Goal: Obtain resource: Obtain resource

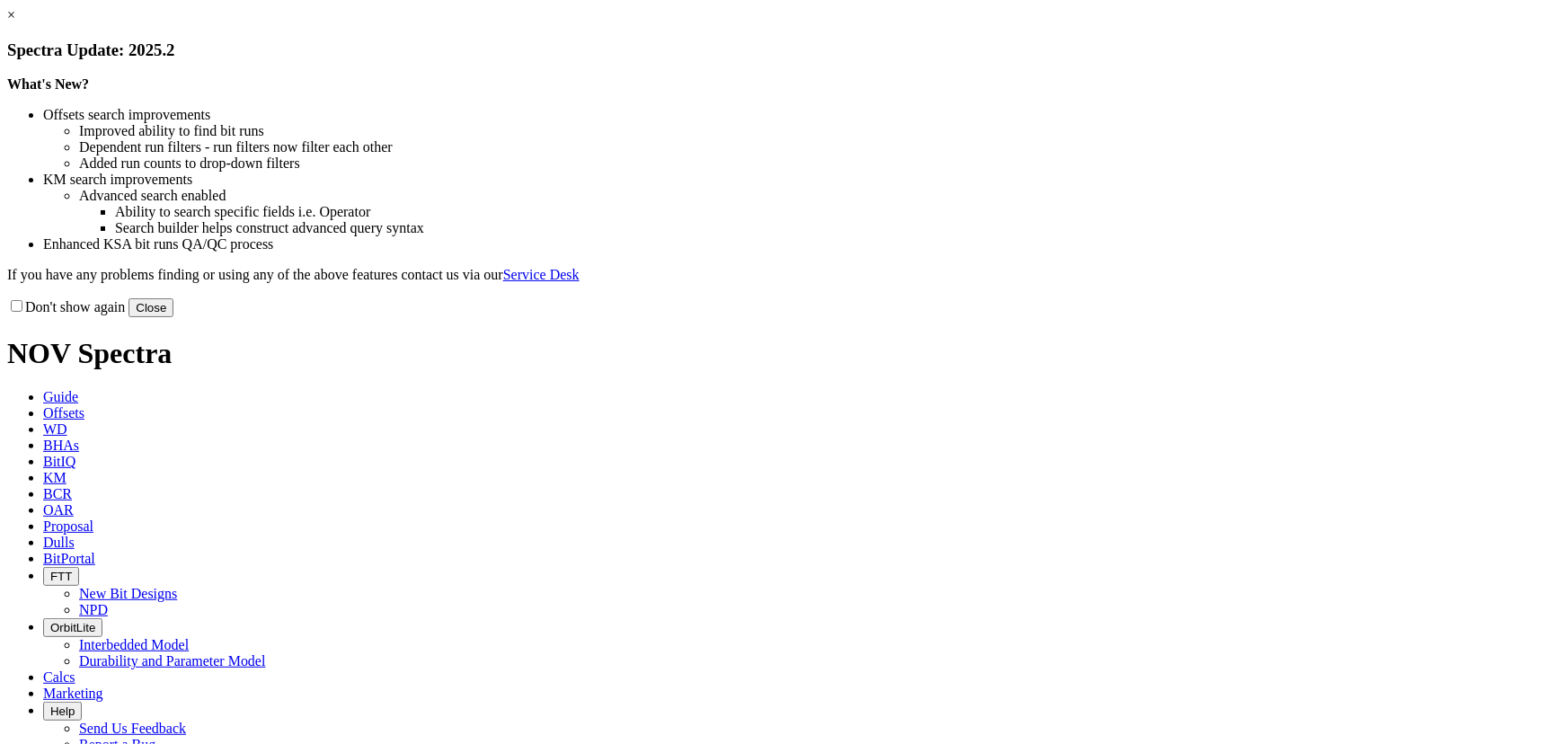
click at [173, 317] on button "Close" at bounding box center [151, 307] width 45 height 18
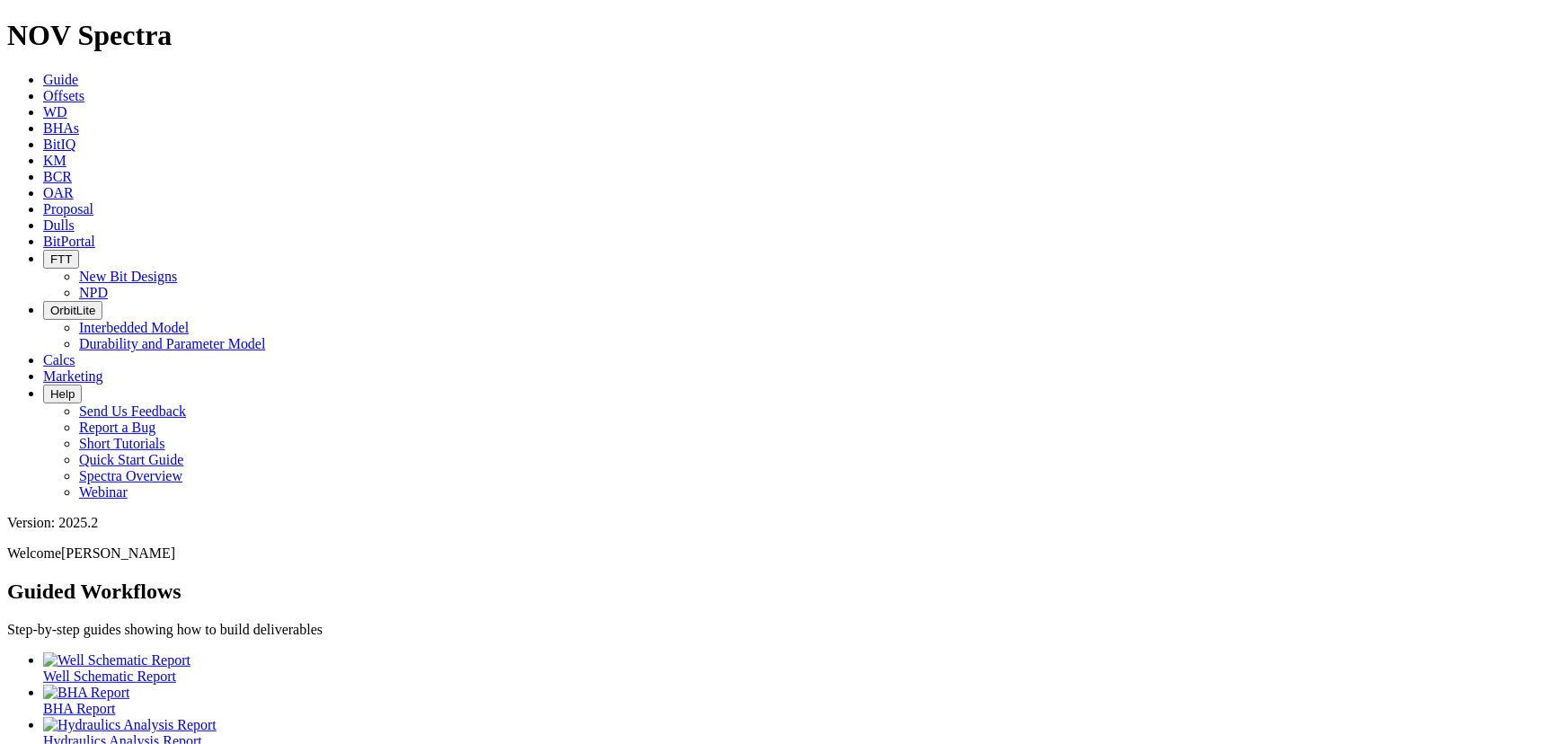
click at [85, 88] on span "Offsets" at bounding box center [63, 96] width 42 height 16
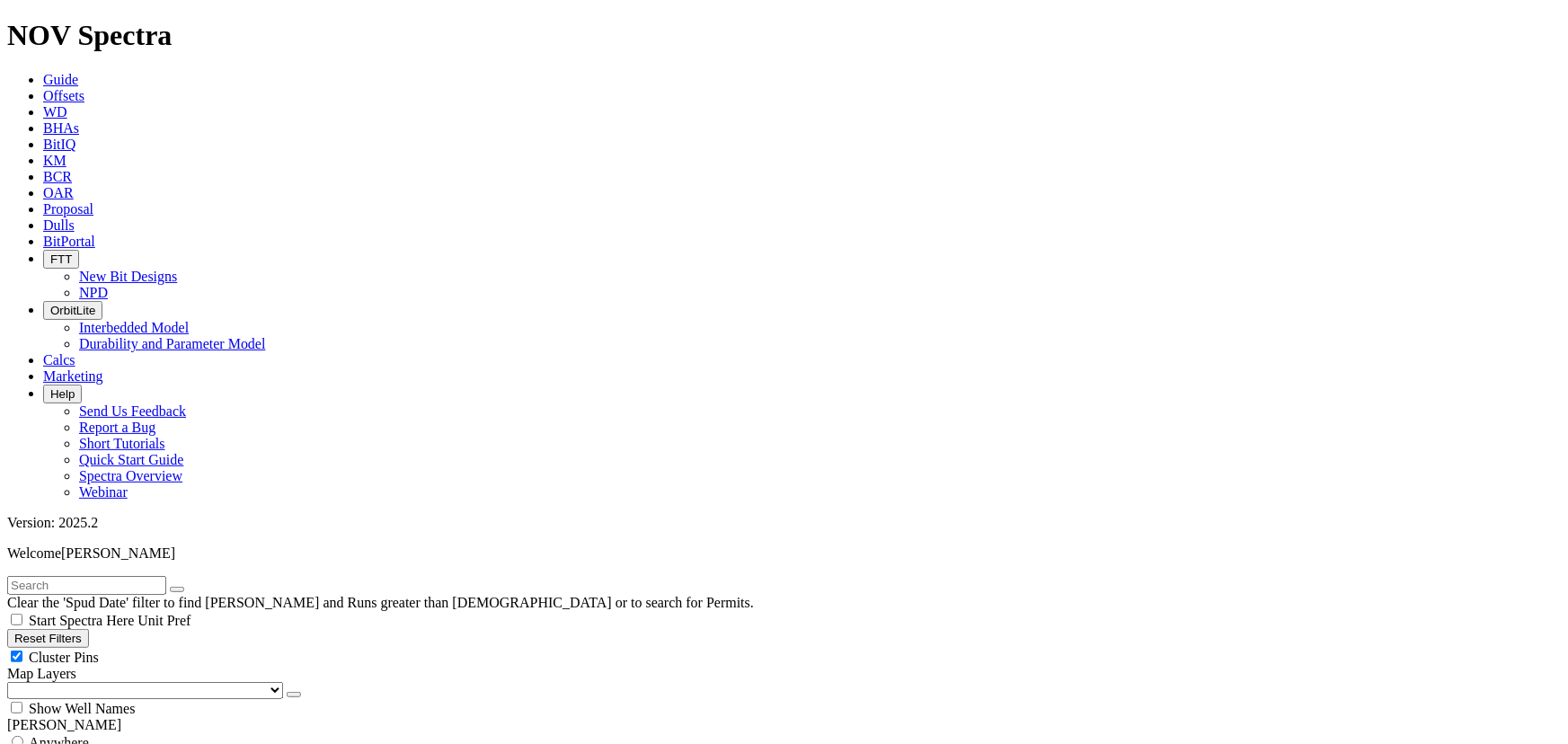
click at [177, 648] on div "Cluster Pins" at bounding box center [783, 657] width 1553 height 17
checkbox input "false"
click at [104, 682] on select "US Counties [GEOGRAPHIC_DATA], [GEOGRAPHIC_DATA] [GEOGRAPHIC_DATA], [GEOGRAPHIC…" at bounding box center [145, 691] width 276 height 17
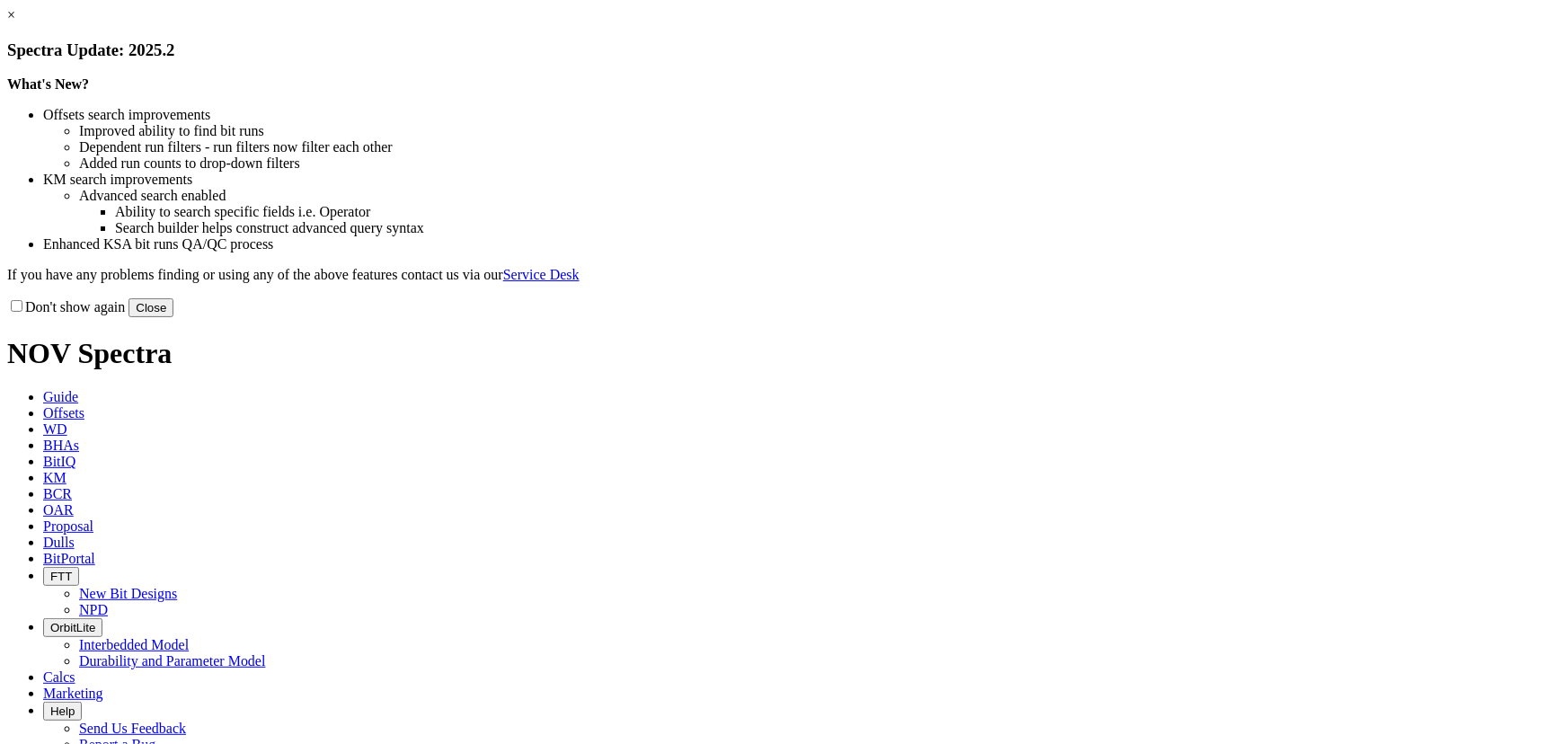
drag, startPoint x: 1128, startPoint y: 489, endPoint x: 1095, endPoint y: 467, distance: 39.7
click at [173, 317] on button "Close" at bounding box center [151, 307] width 45 height 18
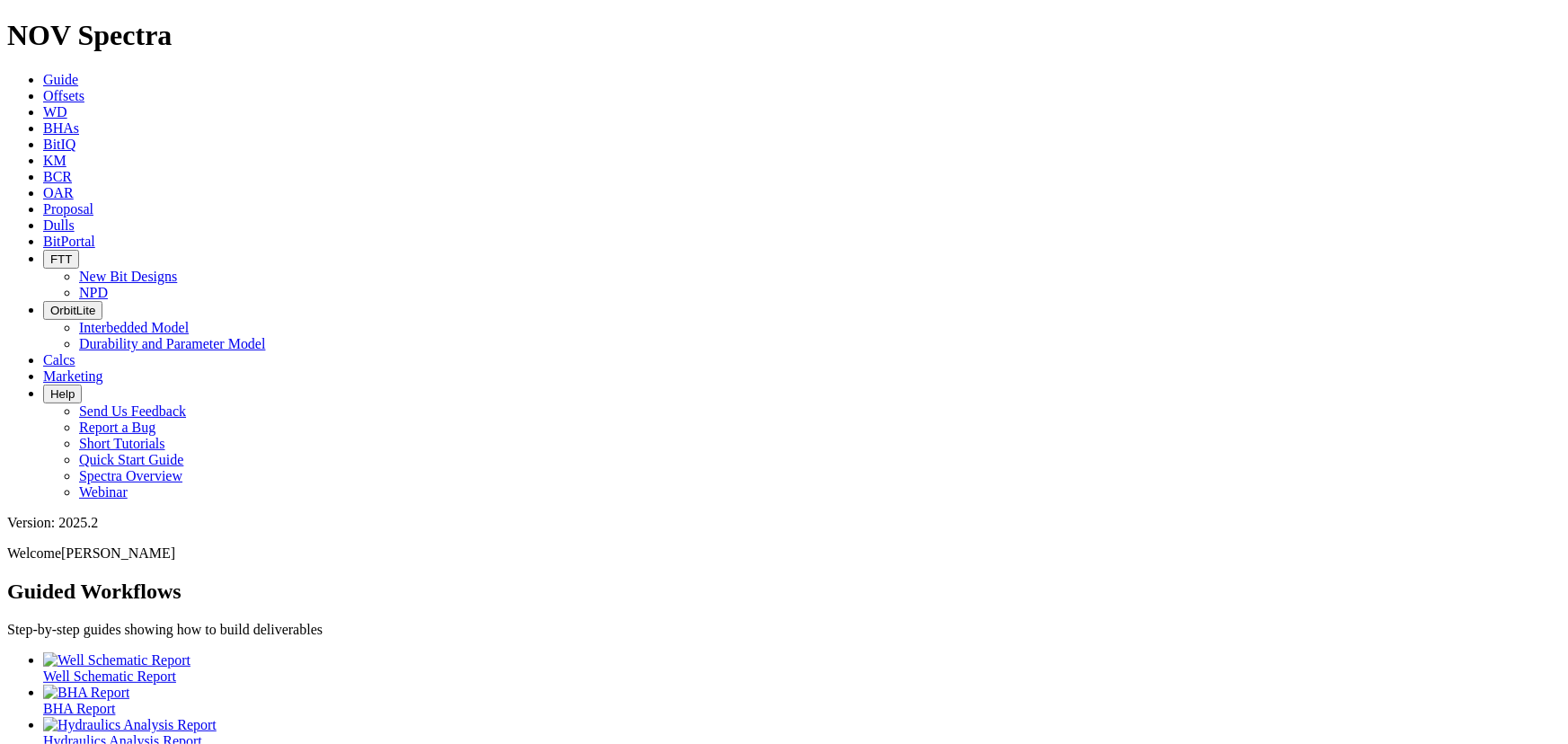
click at [43, 88] on icon at bounding box center [43, 96] width 0 height 16
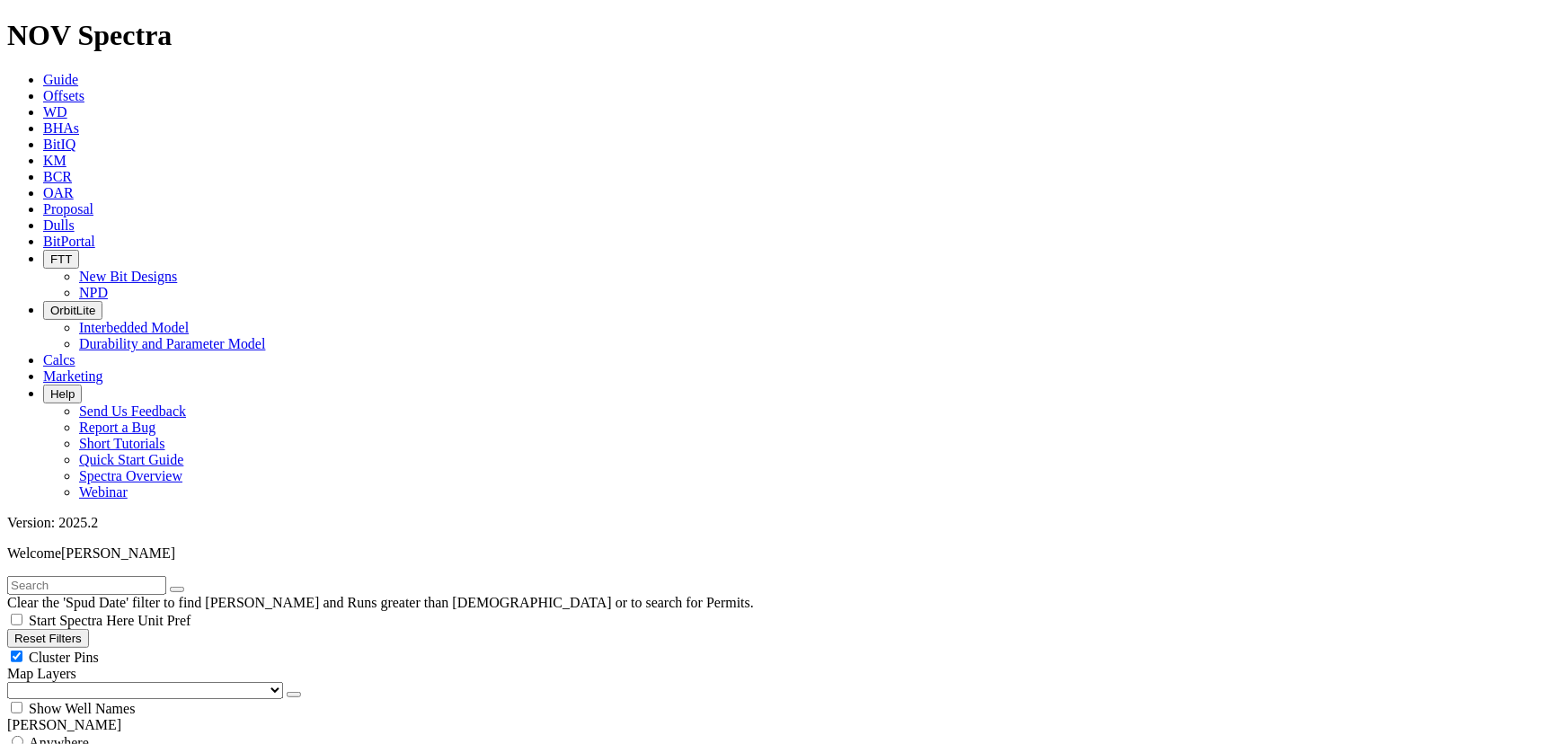
click at [76, 576] on input "text" at bounding box center [86, 585] width 159 height 18
type input "botanza"
click at [182, 648] on div "Cluster Pins" at bounding box center [783, 657] width 1553 height 17
checkbox input "false"
drag, startPoint x: 97, startPoint y: 176, endPoint x: 96, endPoint y: 195, distance: 19.0
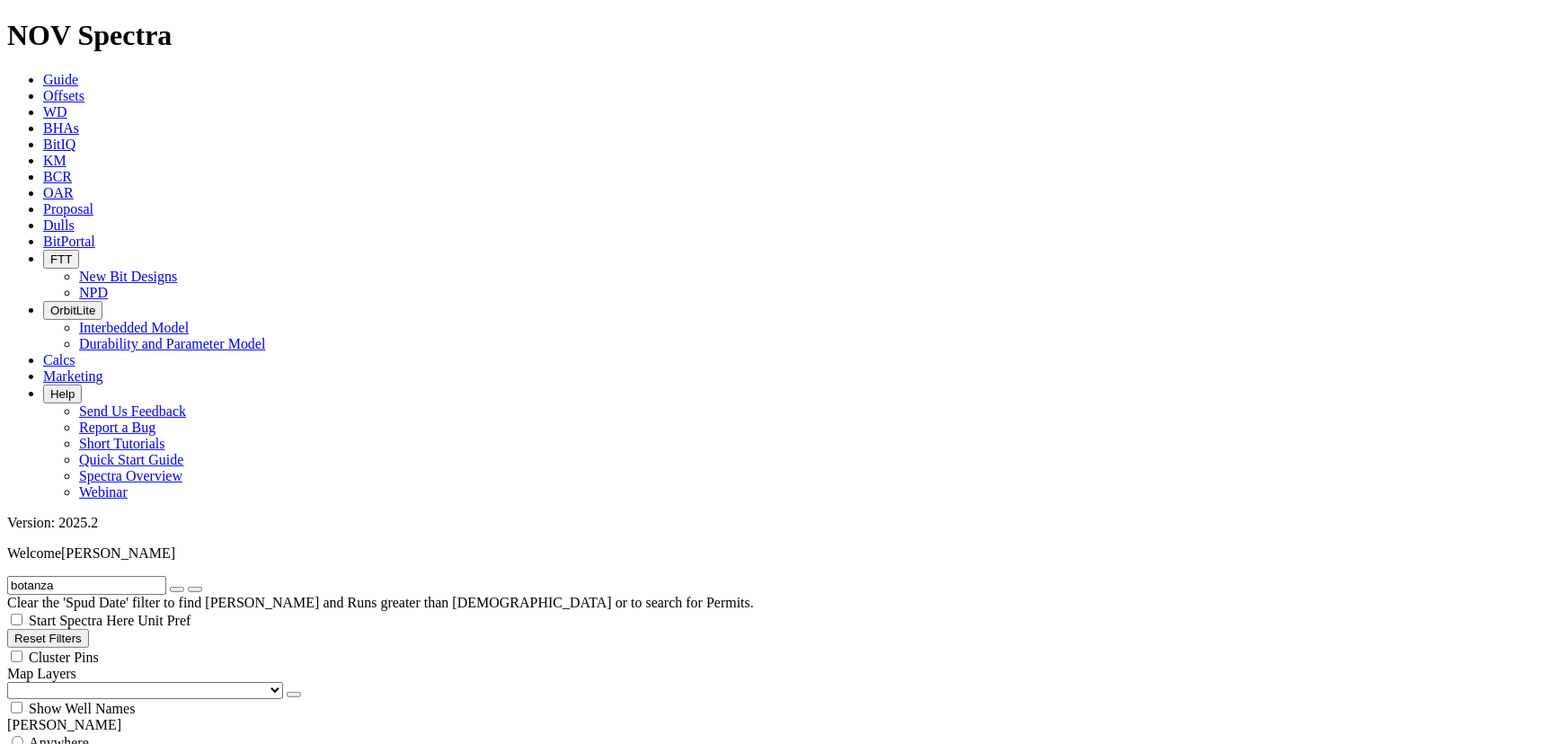
click at [97, 682] on select "US Counties [GEOGRAPHIC_DATA], [GEOGRAPHIC_DATA] [GEOGRAPHIC_DATA], [GEOGRAPHIC…" at bounding box center [145, 691] width 276 height 17
click at [13, 682] on select "US Counties [GEOGRAPHIC_DATA], [GEOGRAPHIC_DATA] [GEOGRAPHIC_DATA], [GEOGRAPHIC…" at bounding box center [145, 691] width 276 height 17
select select "8.75"
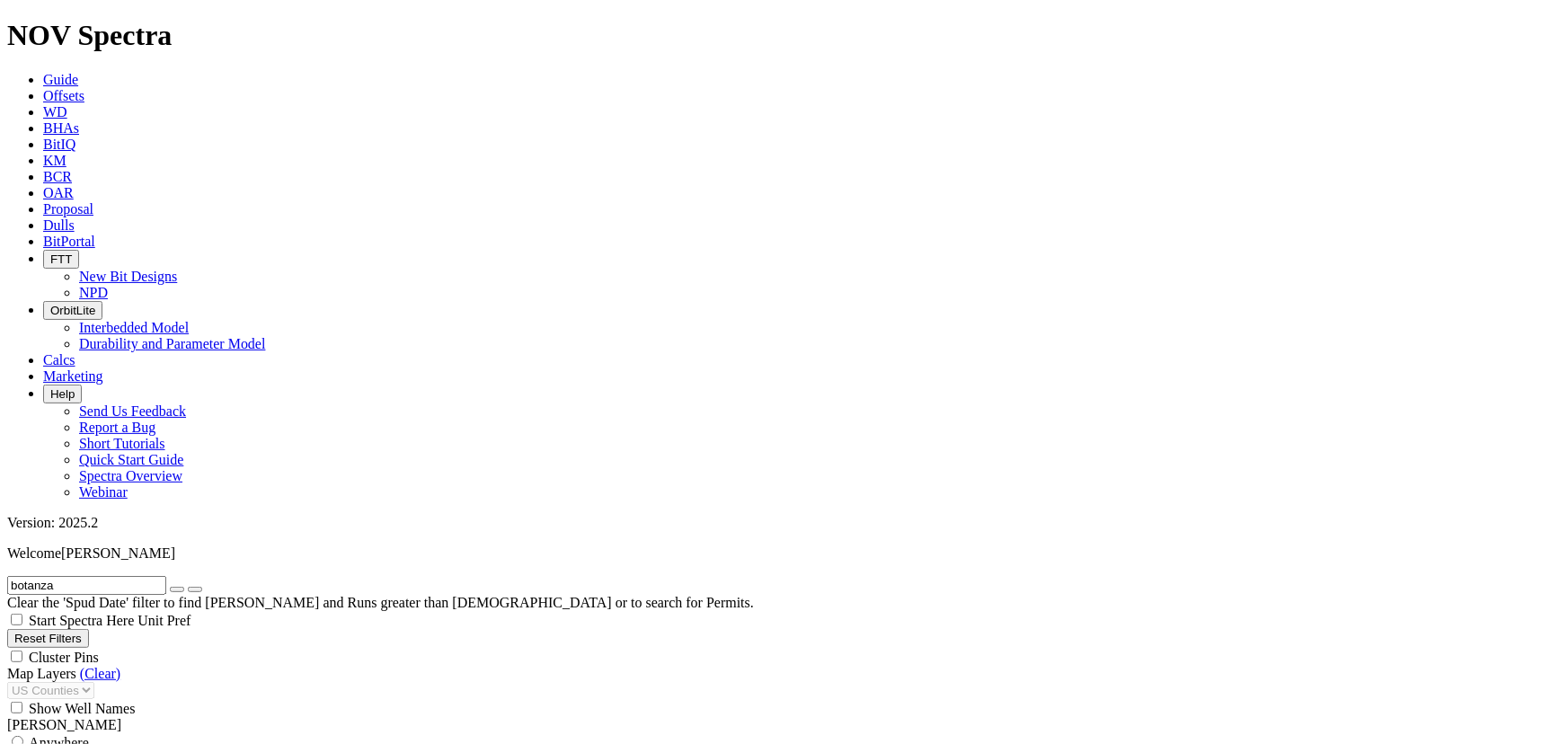
checkbox input "false"
select select "? number:8.75 ?"
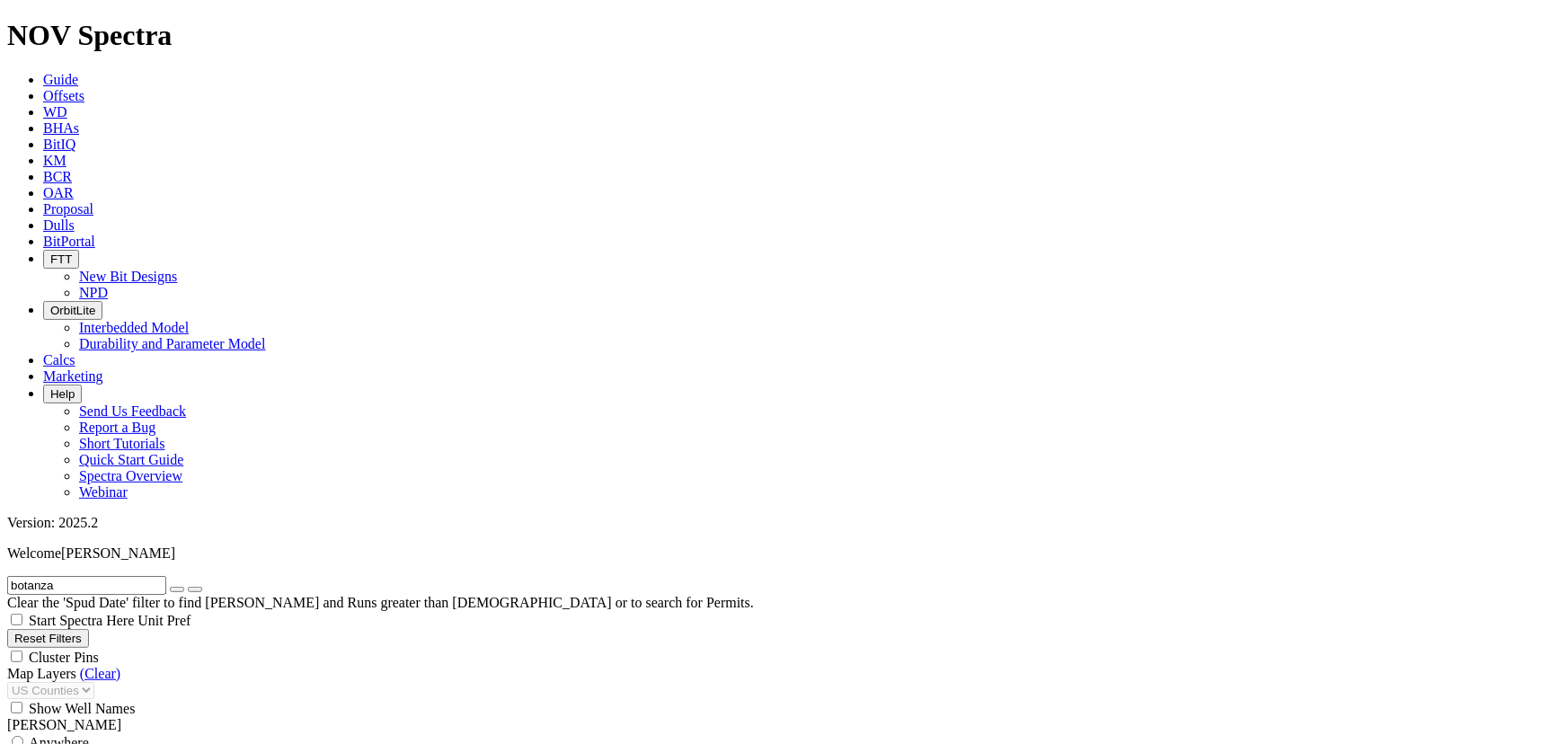
type input "3000"
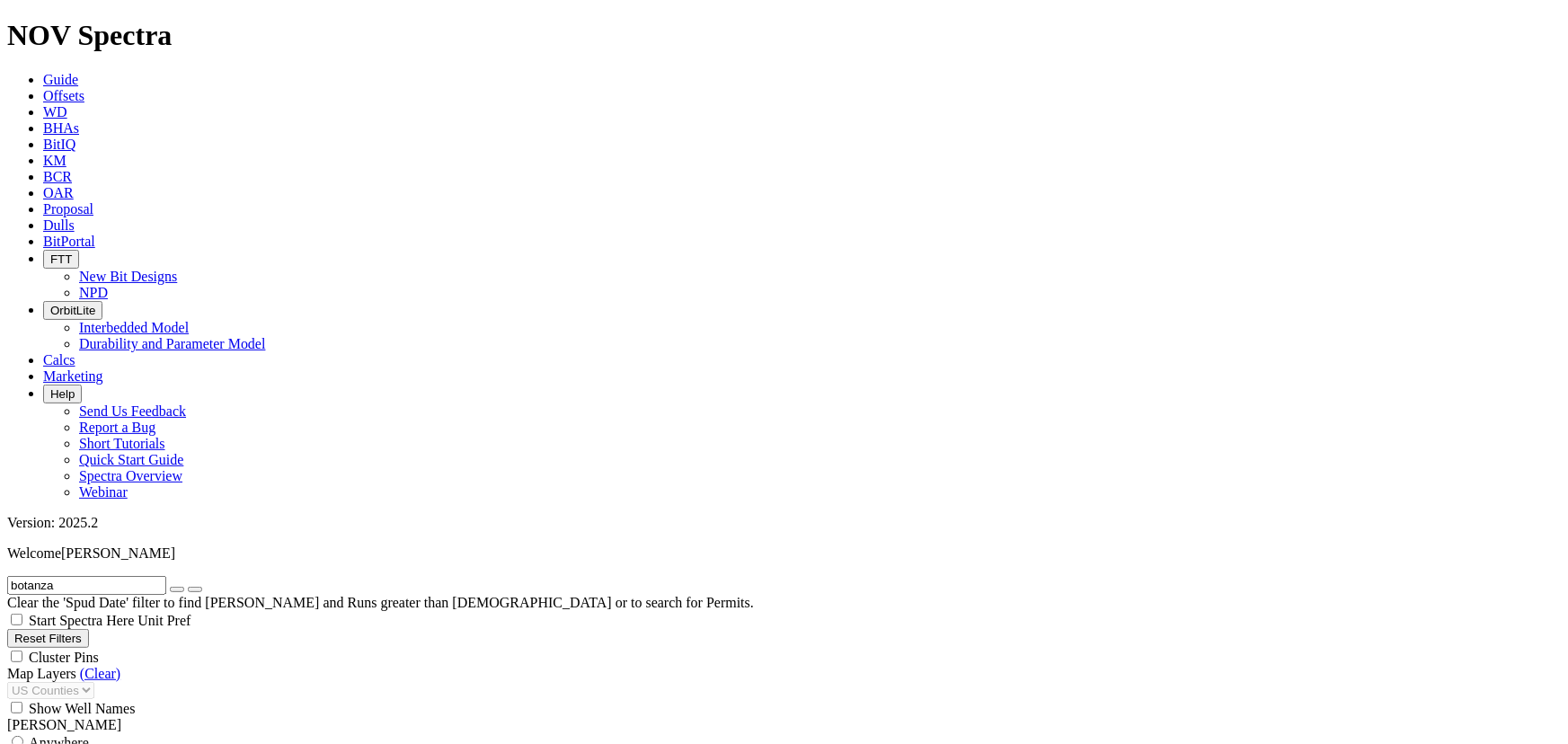
type input "5000"
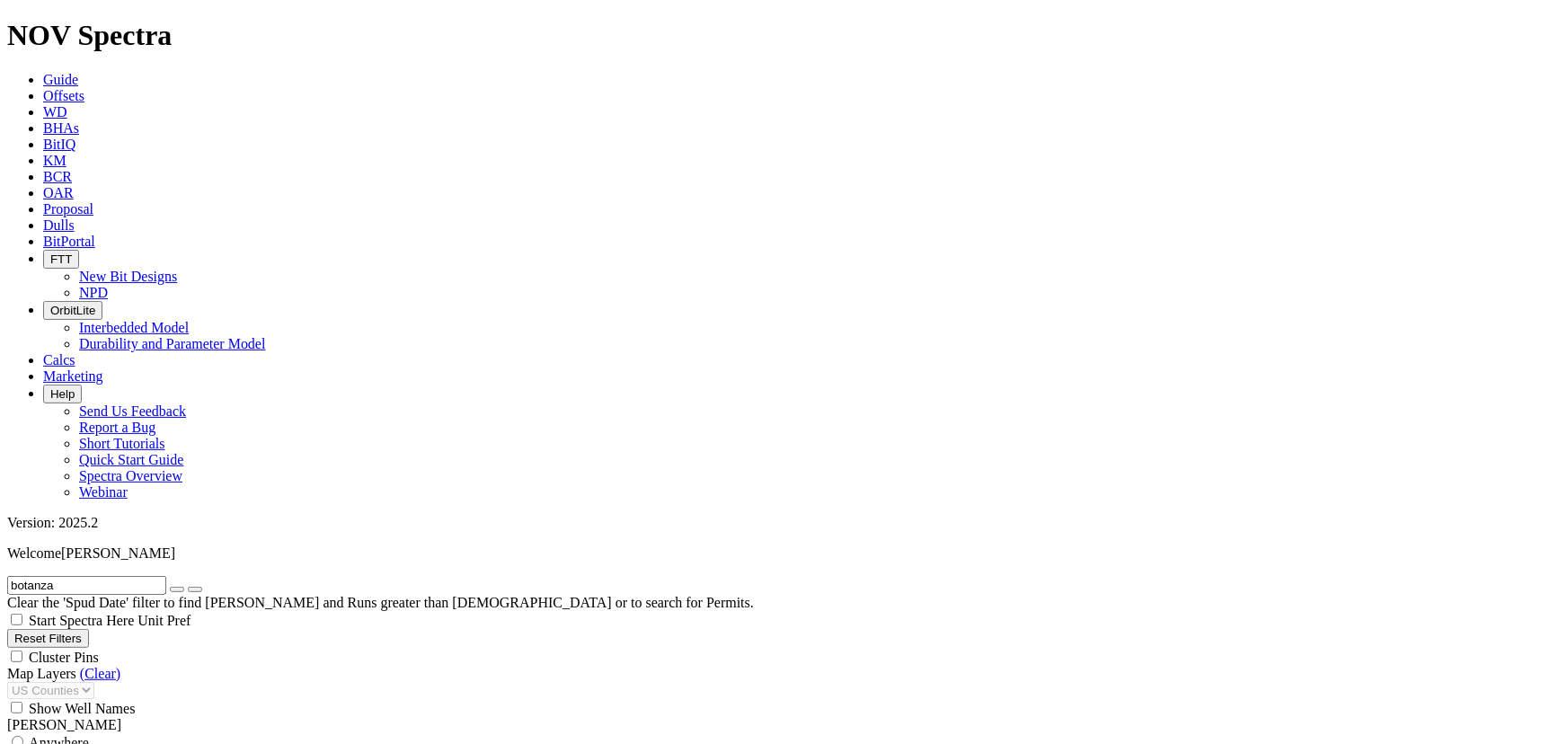
type input "9"
type input "5"
drag, startPoint x: 113, startPoint y: 572, endPoint x: 148, endPoint y: 573, distance: 35.0
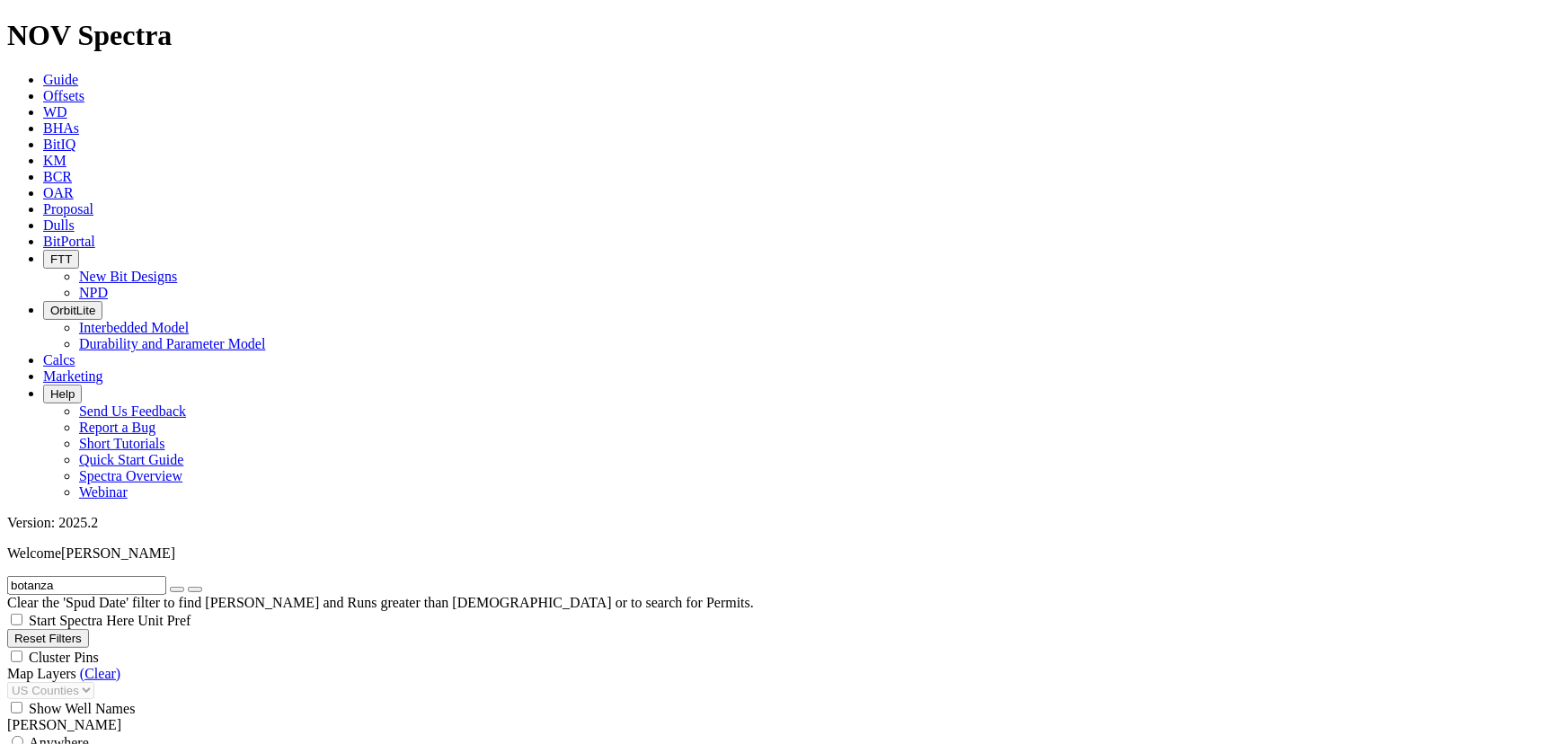
type input "4000"
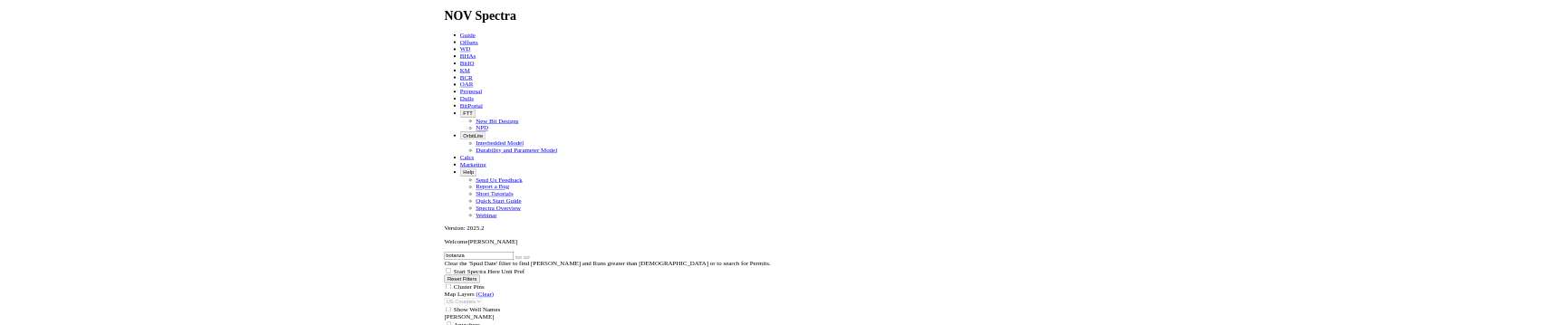
scroll to position [438, 0]
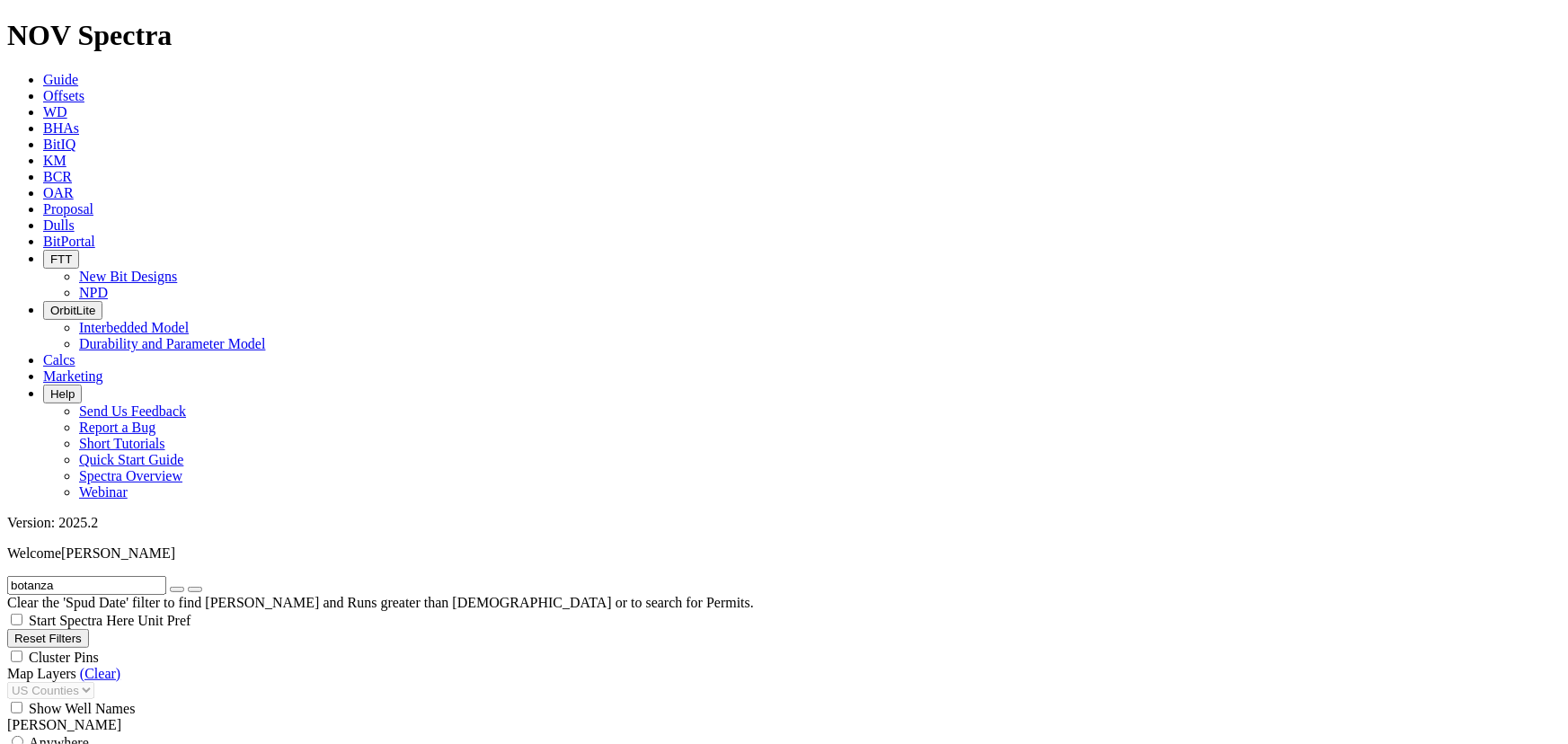
type input "8000"
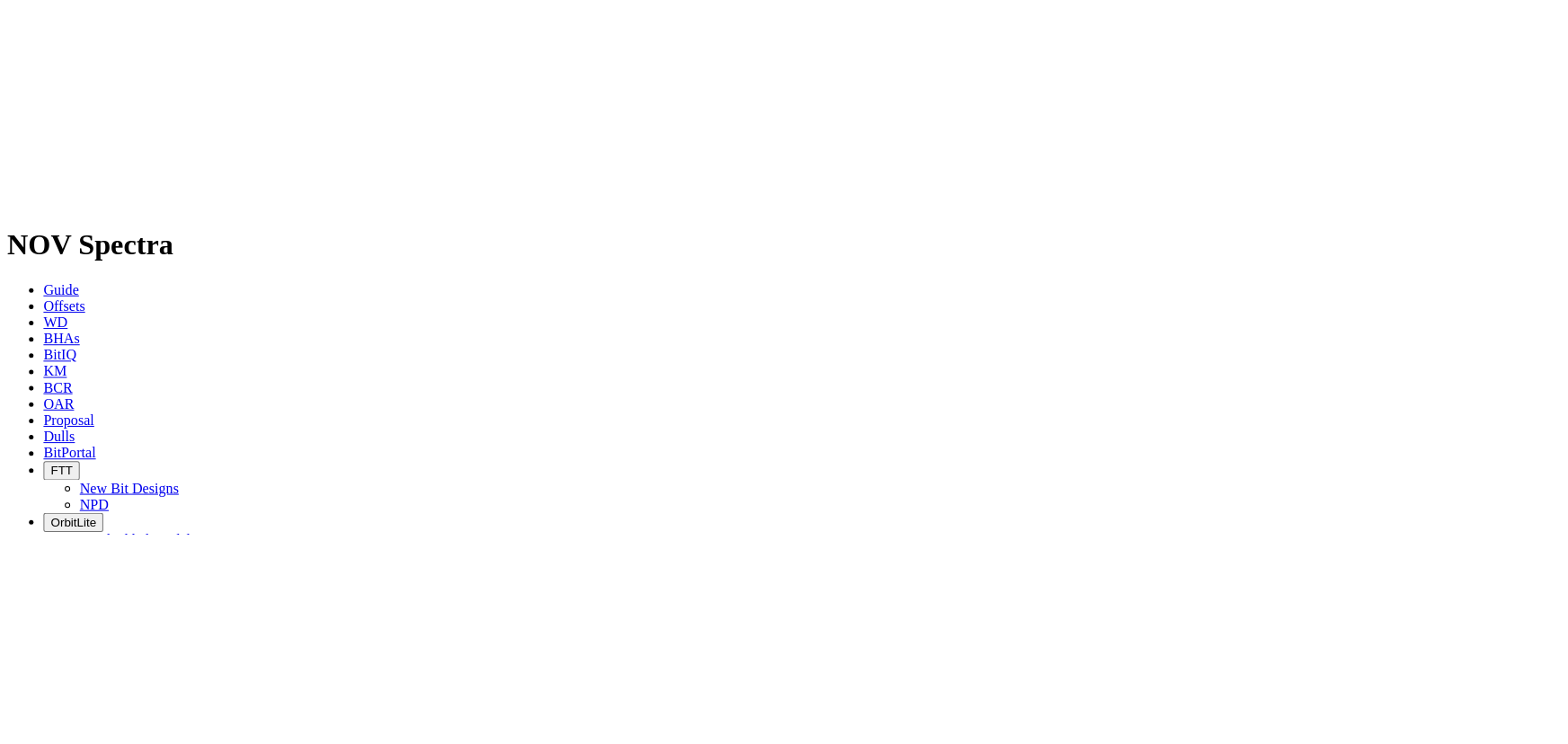
scroll to position [434, 0]
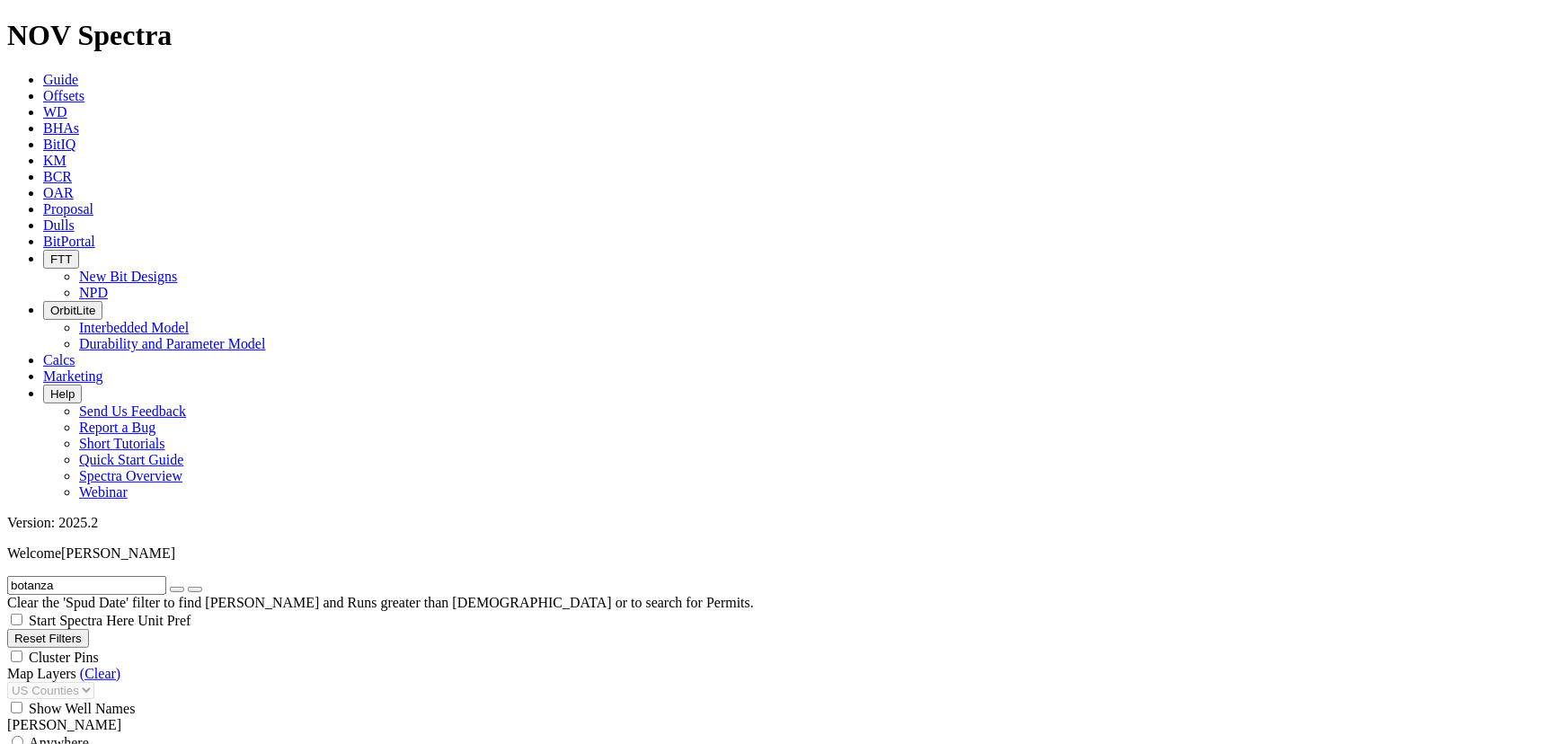
drag, startPoint x: 232, startPoint y: 572, endPoint x: 286, endPoint y: 575, distance: 54.1
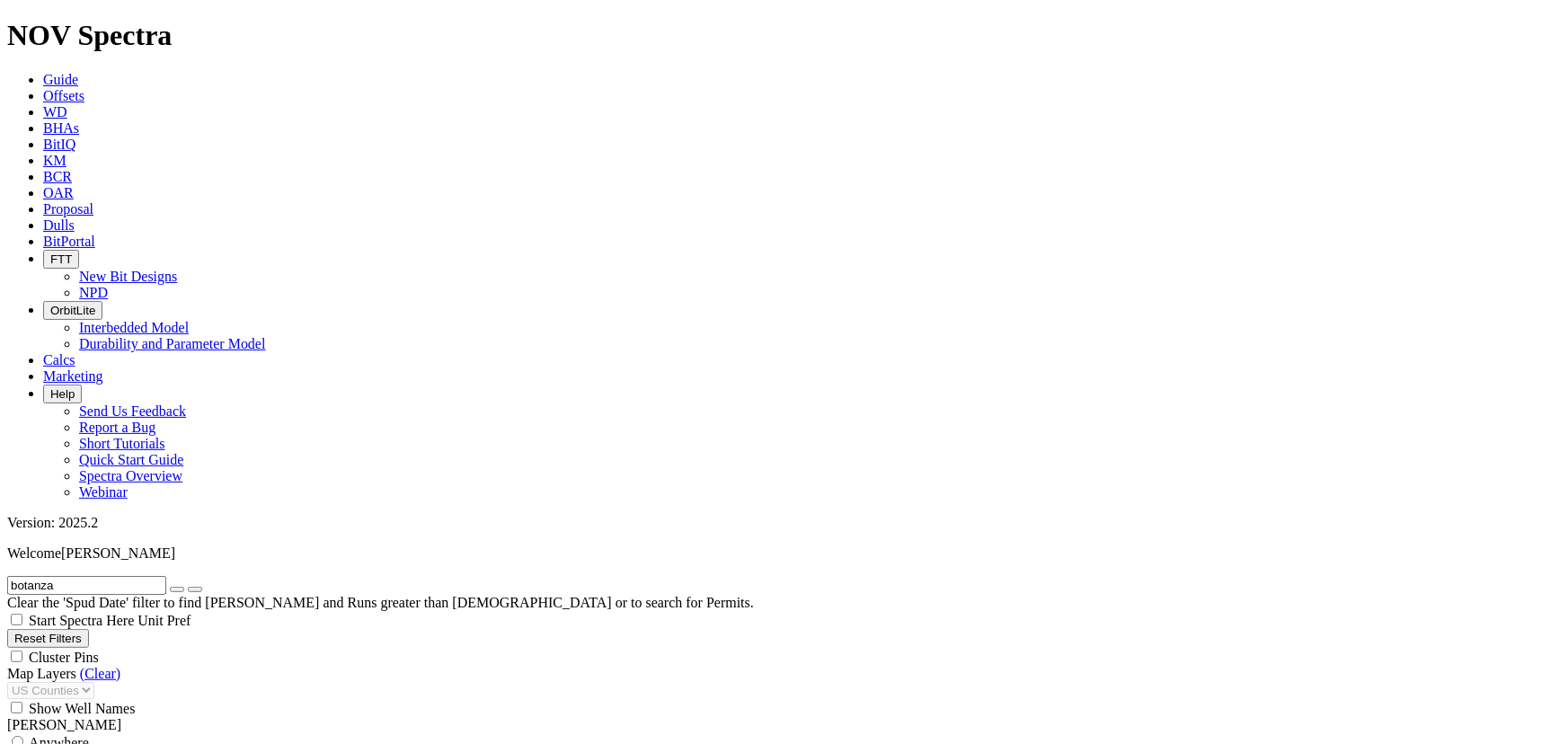
scroll to position [683, 0]
drag, startPoint x: 216, startPoint y: 257, endPoint x: 262, endPoint y: 255, distance: 46.0
type input "7000"
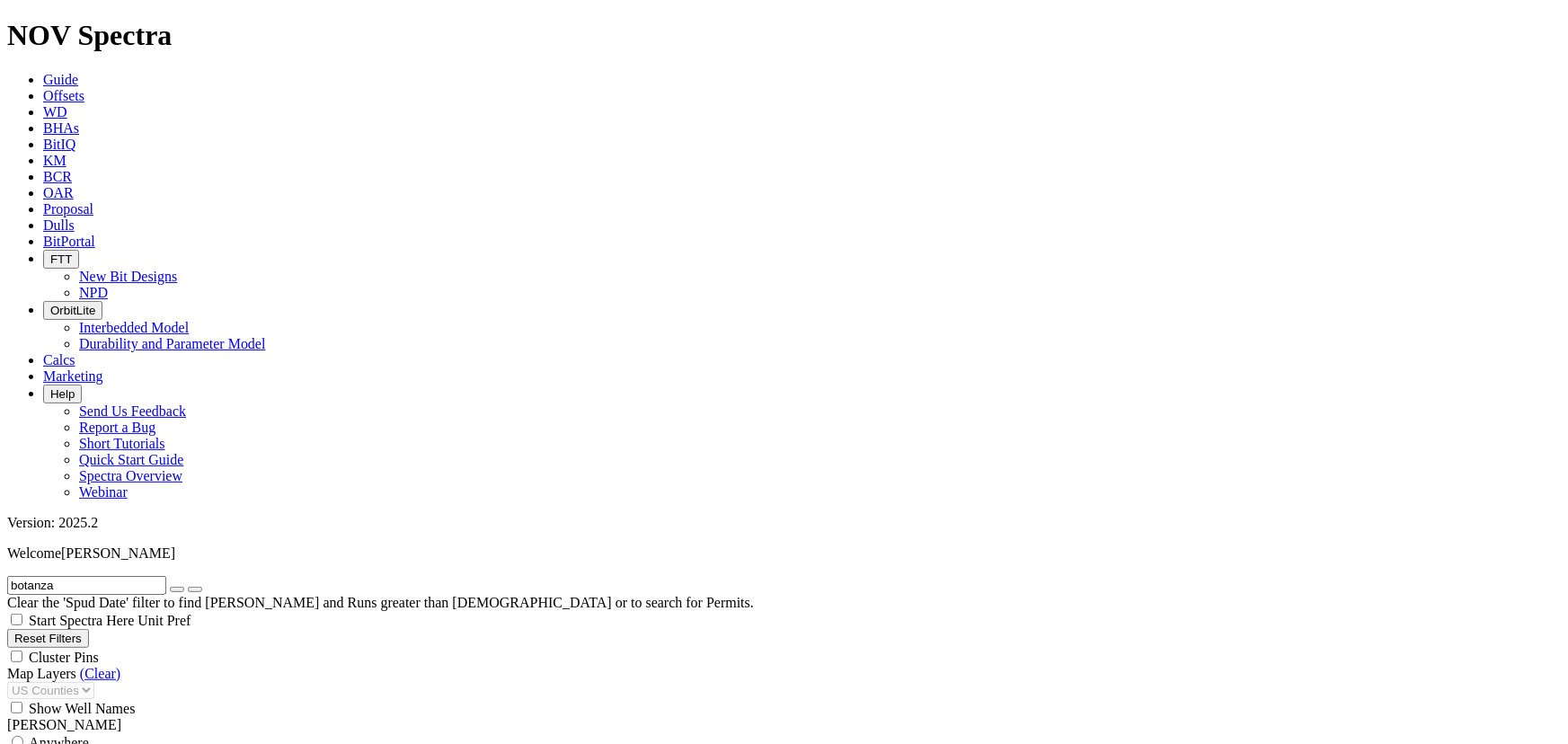
click at [177, 590] on icon "button" at bounding box center [177, 590] width 0 height 0
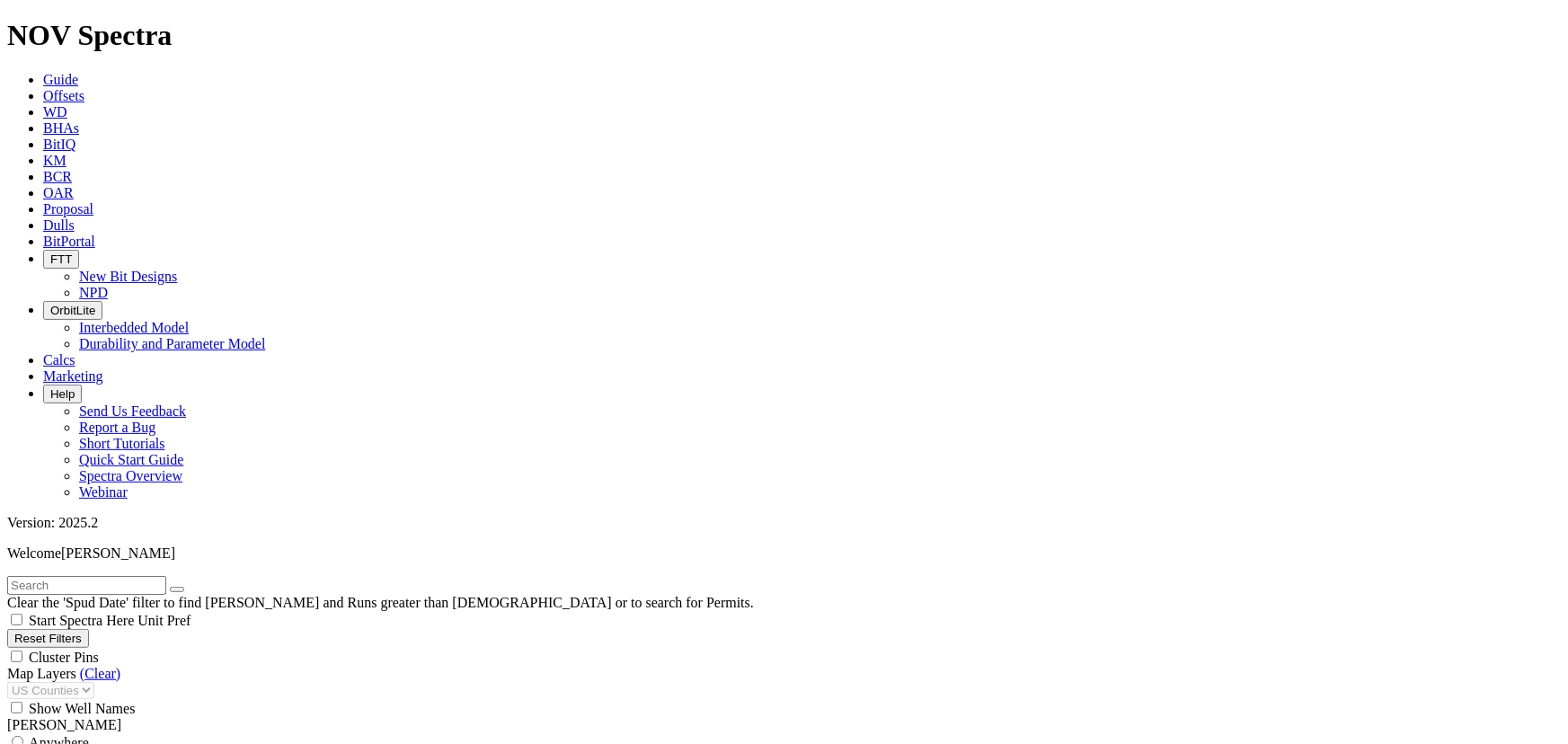
scroll to position [384, 0]
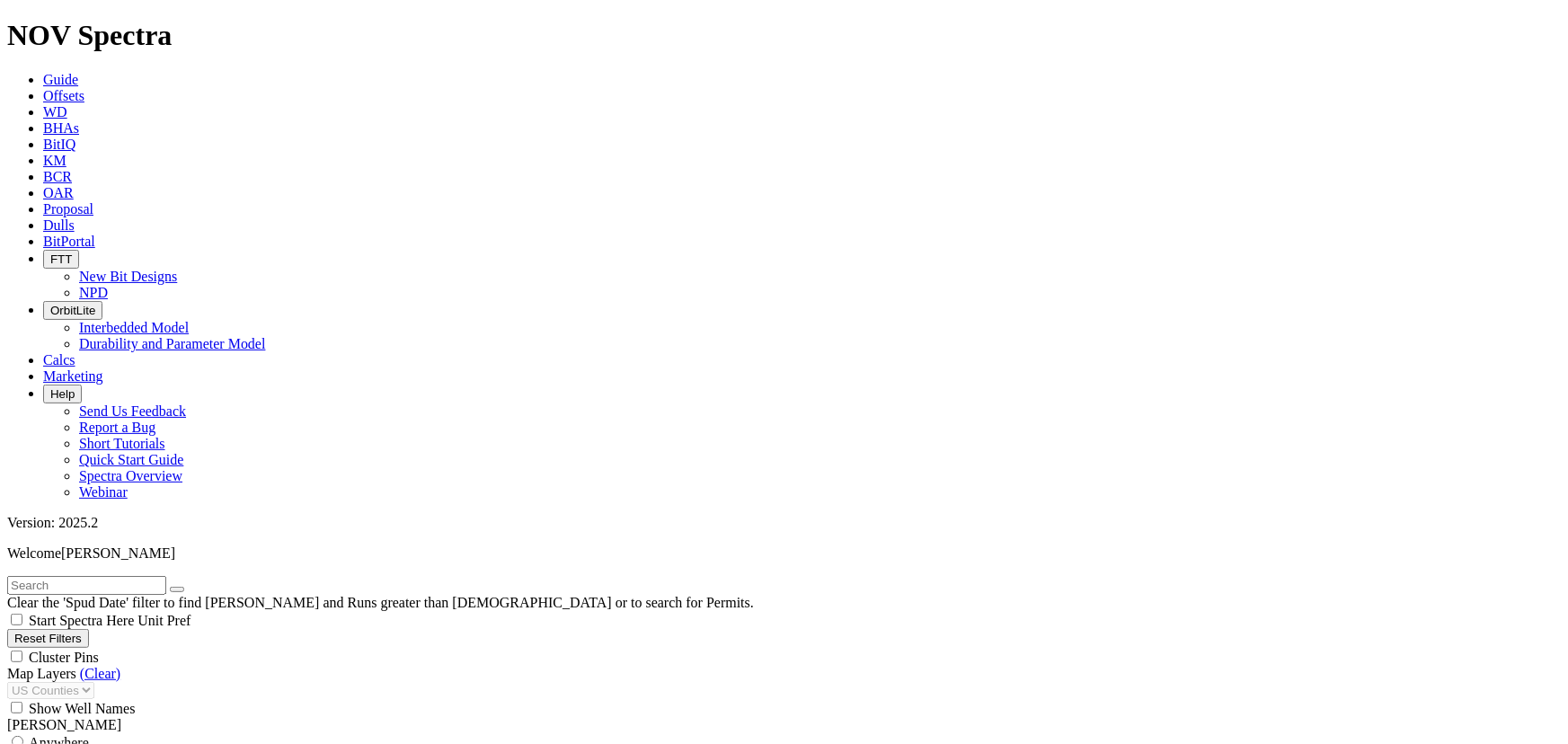
scroll to position [189, 0]
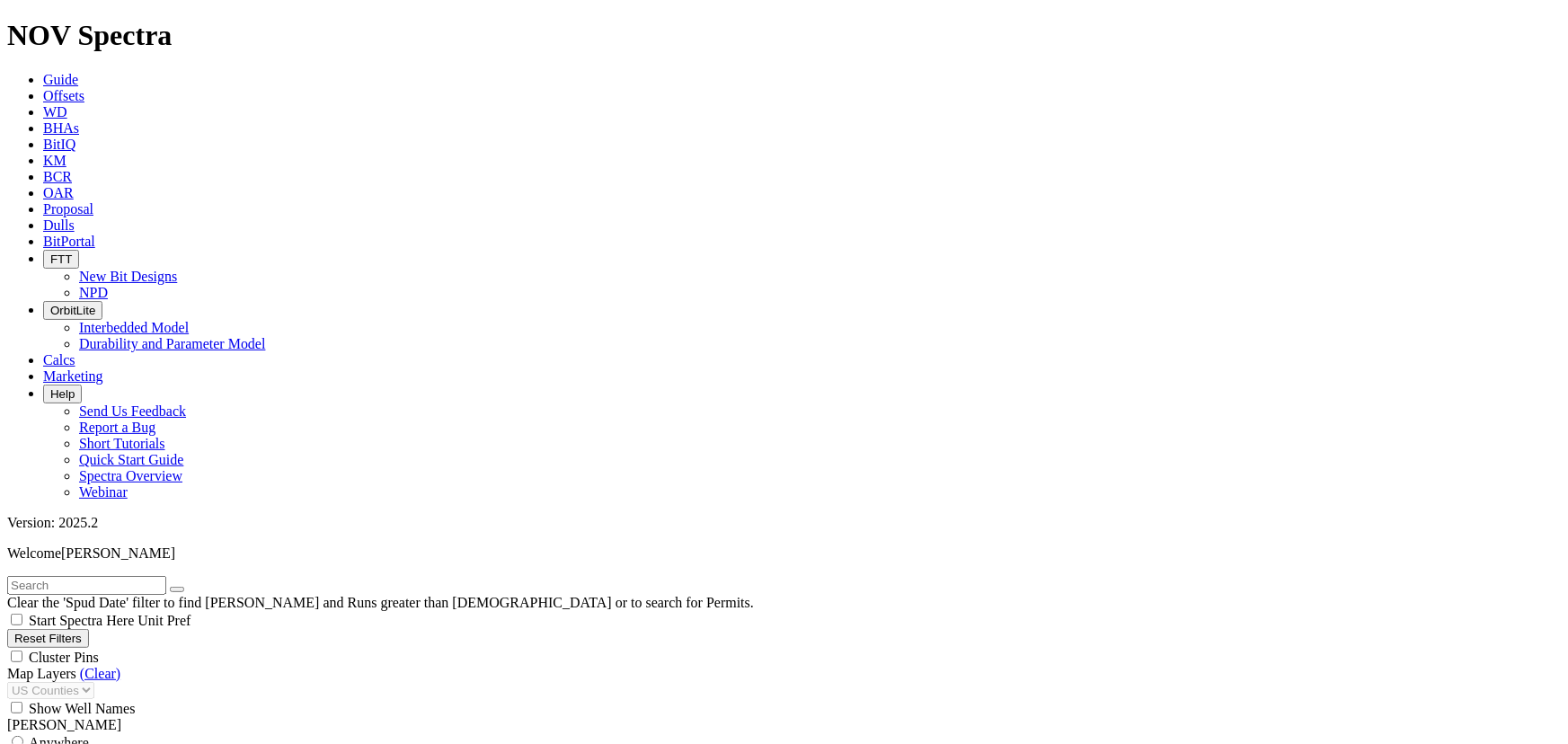
scroll to position [571, 0]
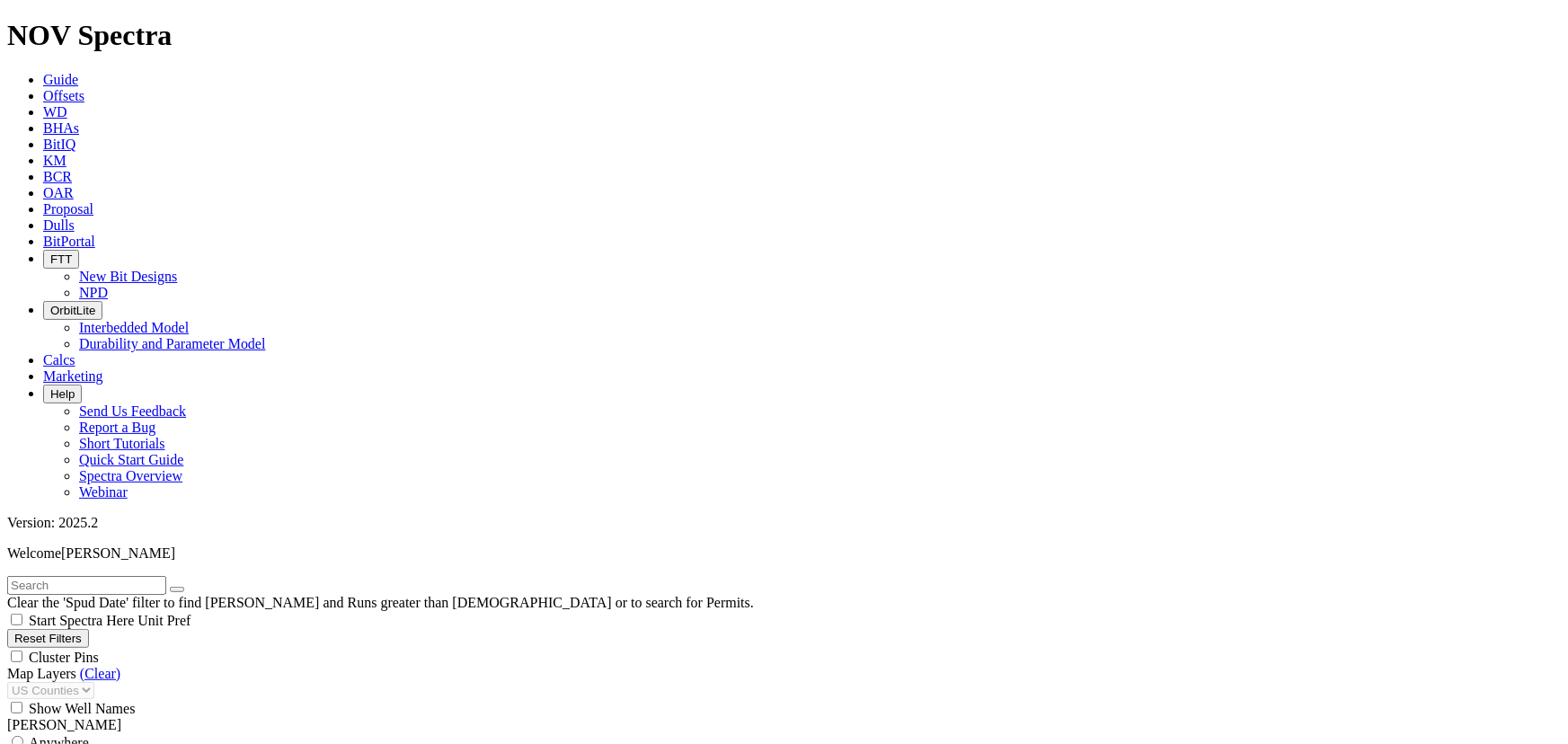
scroll to position [164, 0]
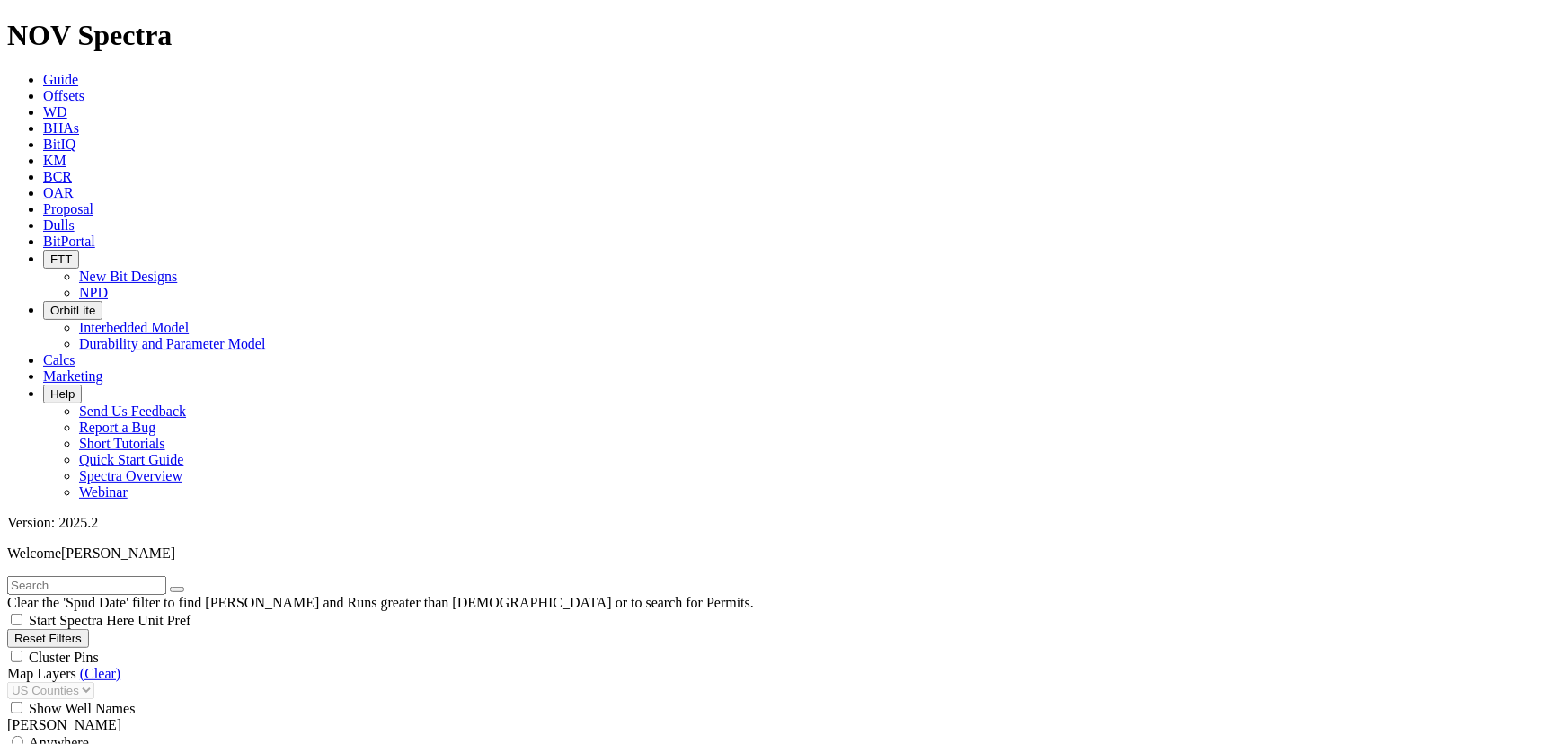
drag, startPoint x: 116, startPoint y: 448, endPoint x: 89, endPoint y: 451, distance: 27.2
type input "4000"
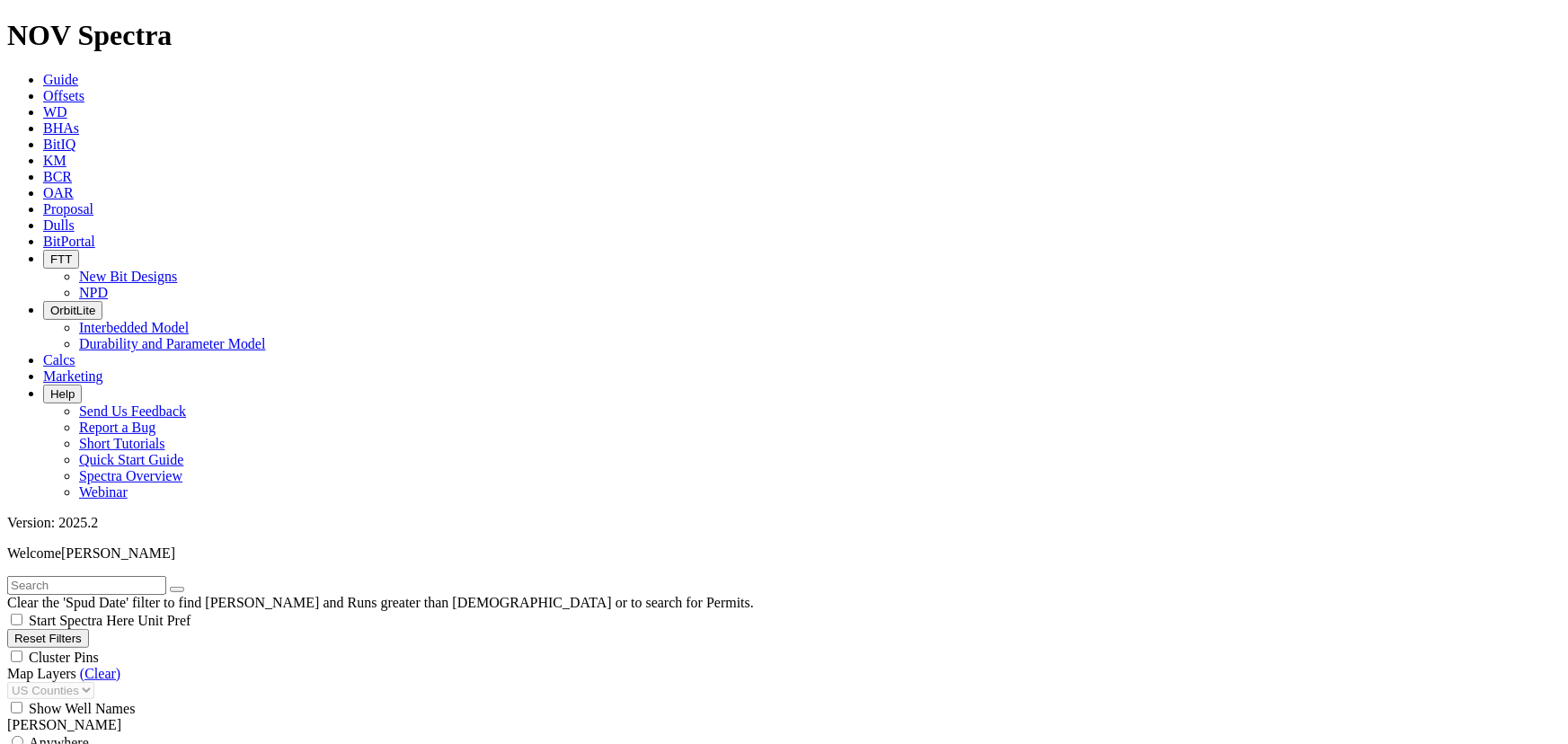
type input "350"
drag, startPoint x: 116, startPoint y: 554, endPoint x: 135, endPoint y: 556, distance: 19.1
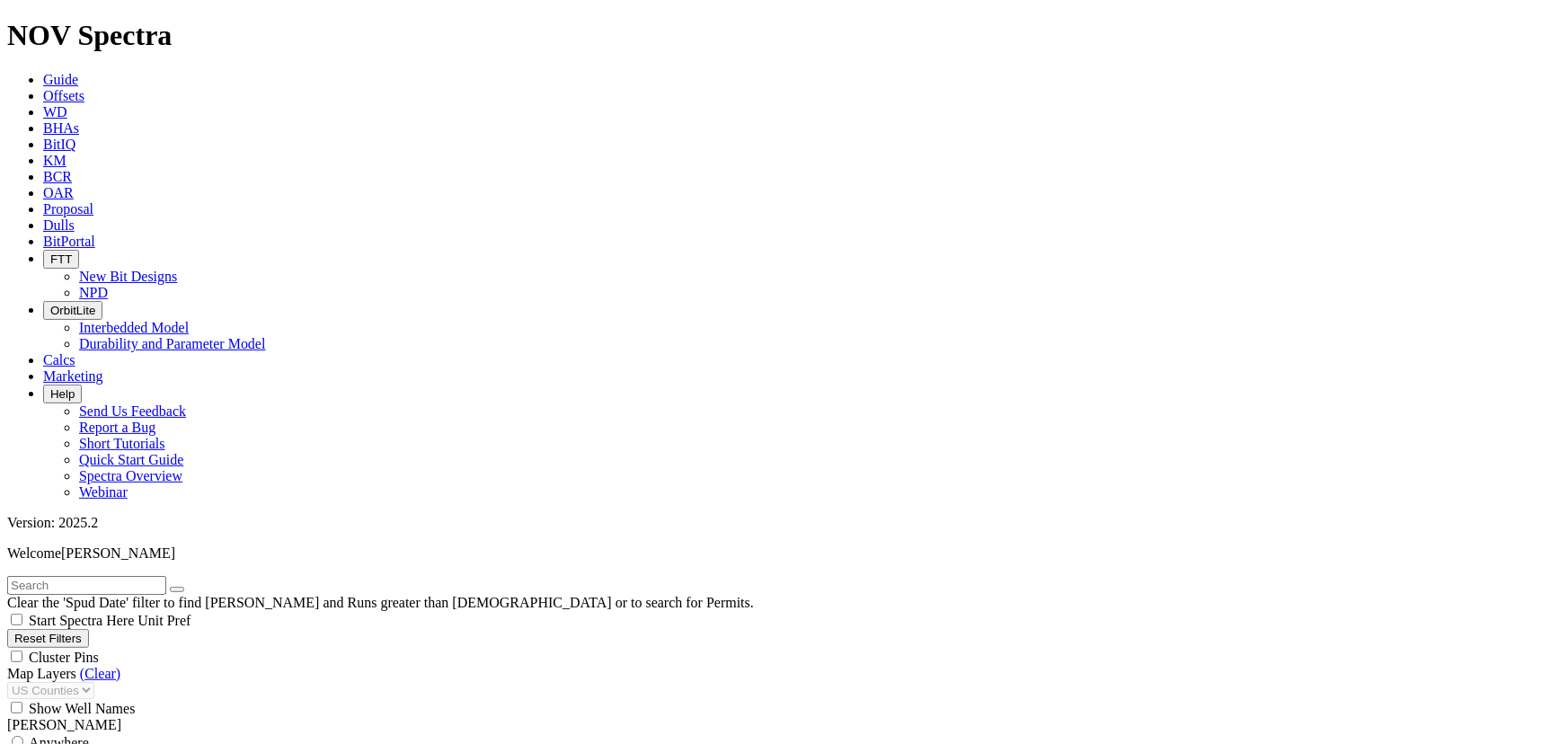
drag, startPoint x: 113, startPoint y: 575, endPoint x: 83, endPoint y: 575, distance: 30.0
type input "5000"
drag, startPoint x: 119, startPoint y: 256, endPoint x: 123, endPoint y: 280, distance: 24.3
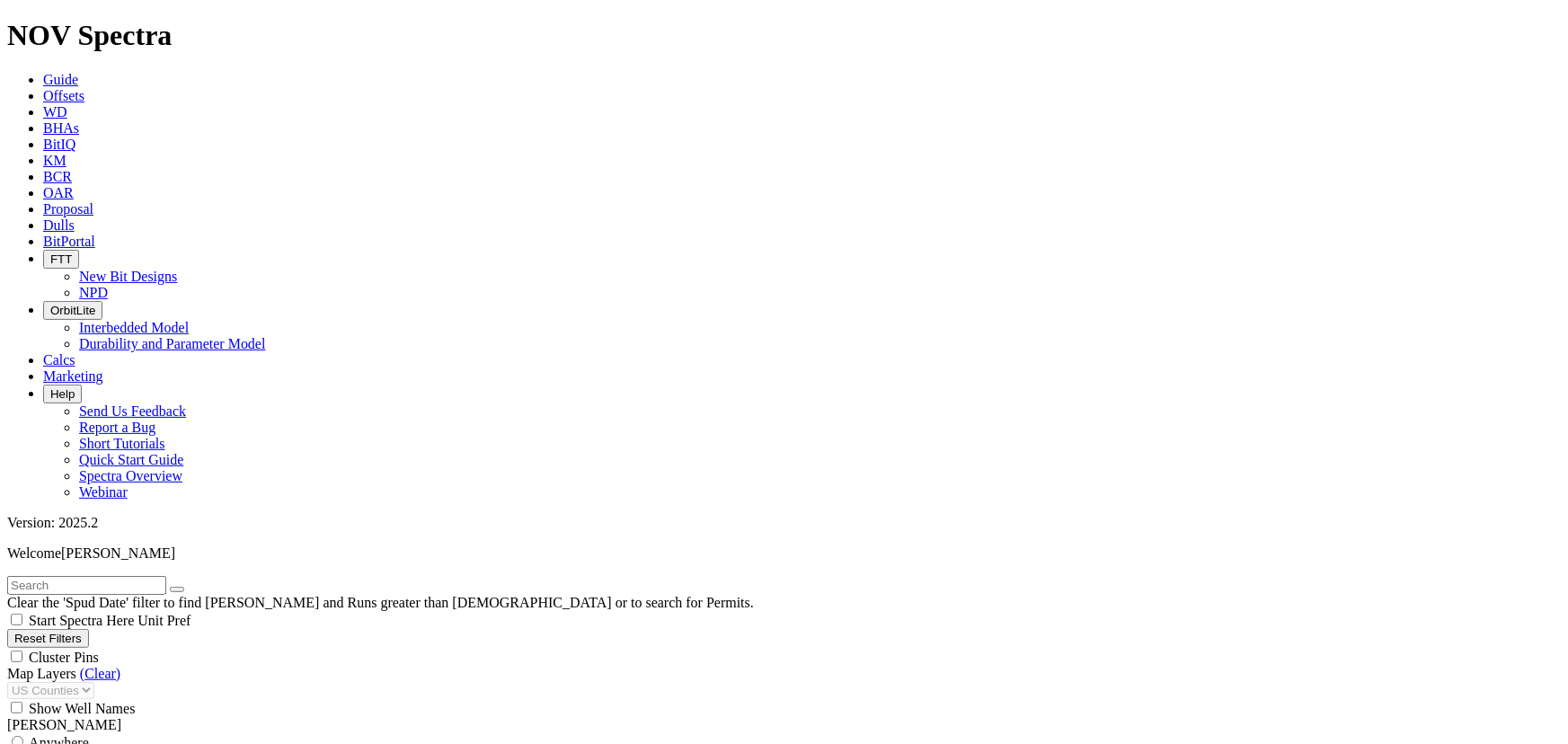
scroll to position [164, 0]
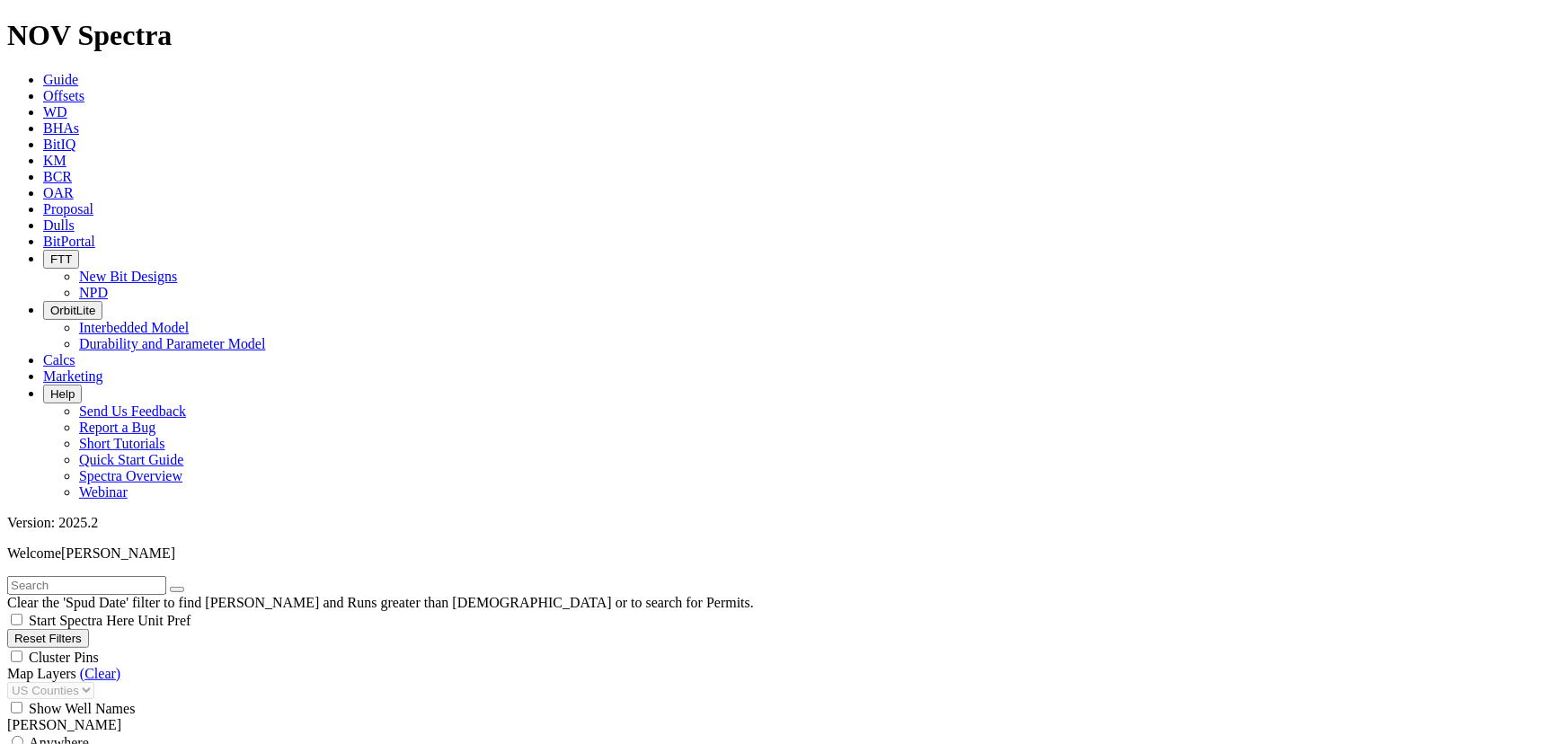
scroll to position [761, 0]
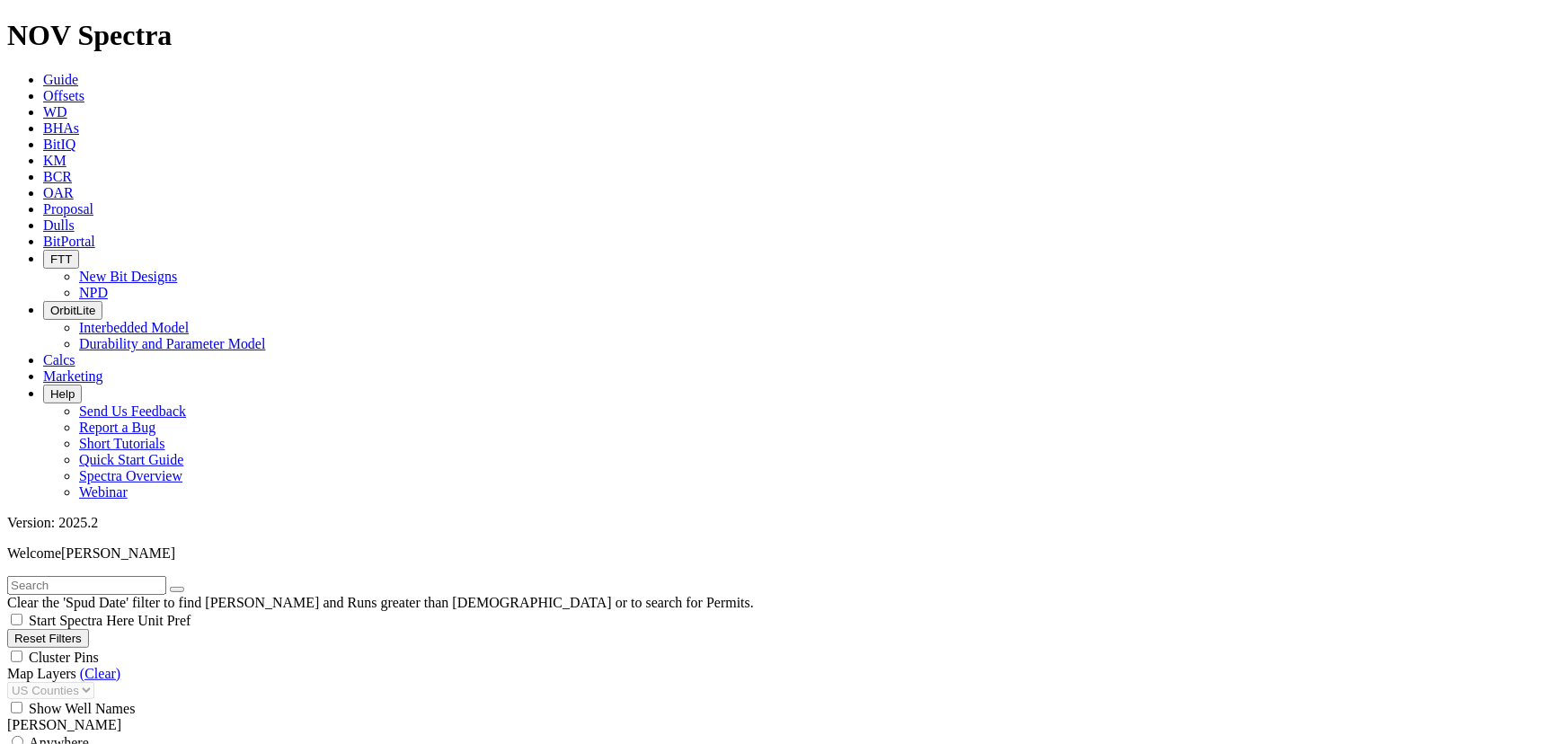
scroll to position [164, 0]
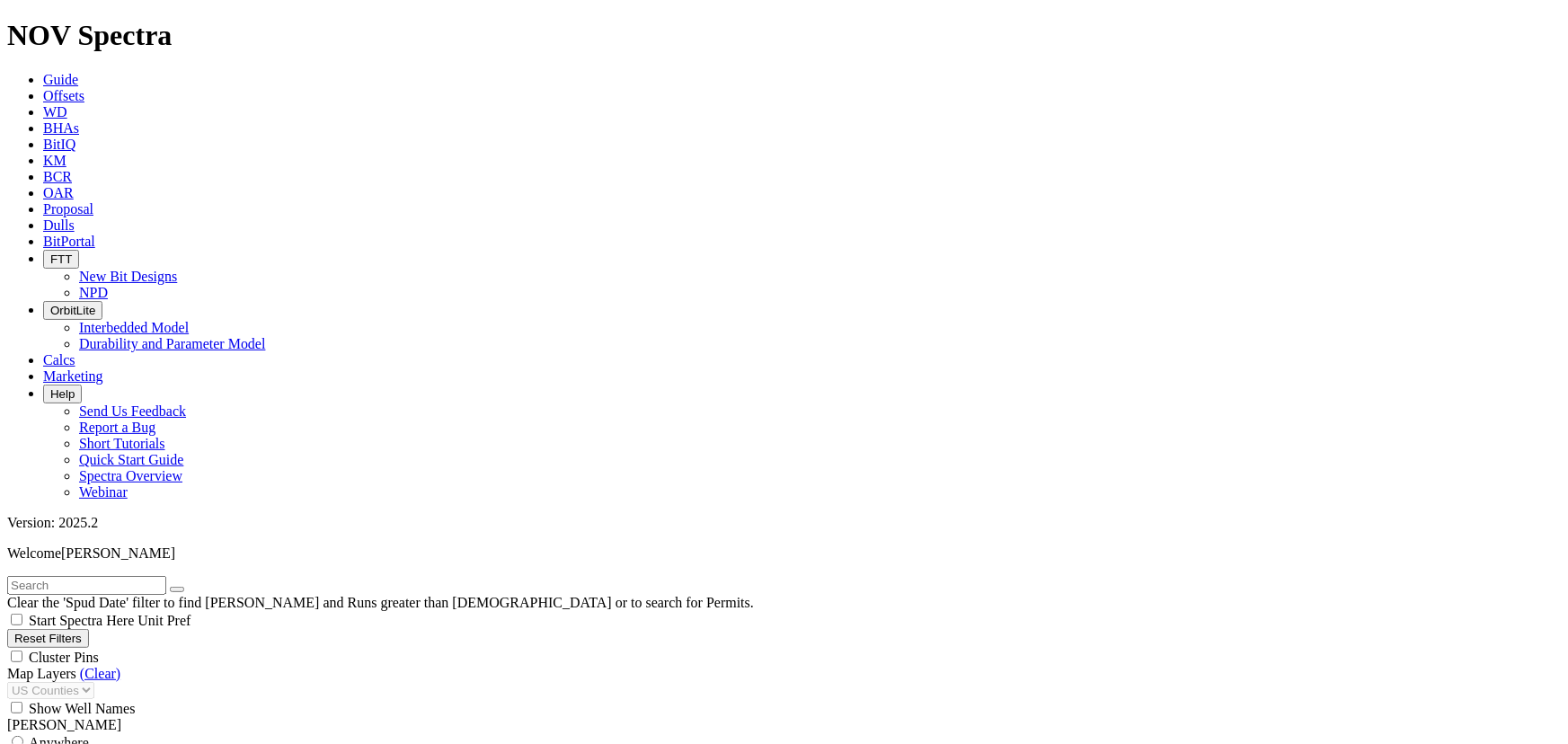
scroll to position [571, 0]
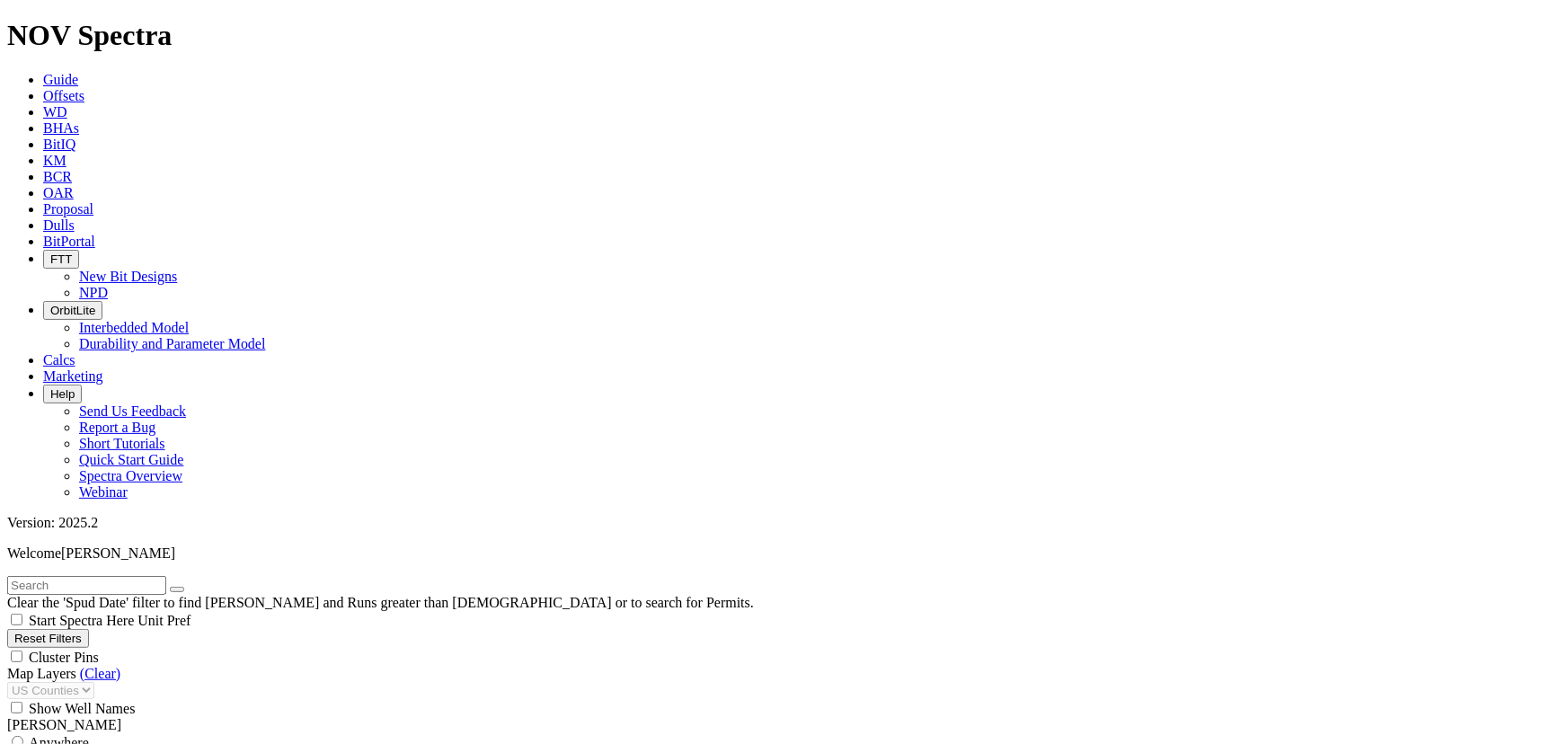
scroll to position [827, 0]
drag, startPoint x: 117, startPoint y: 448, endPoint x: 101, endPoint y: 453, distance: 16.8
type input "5000"
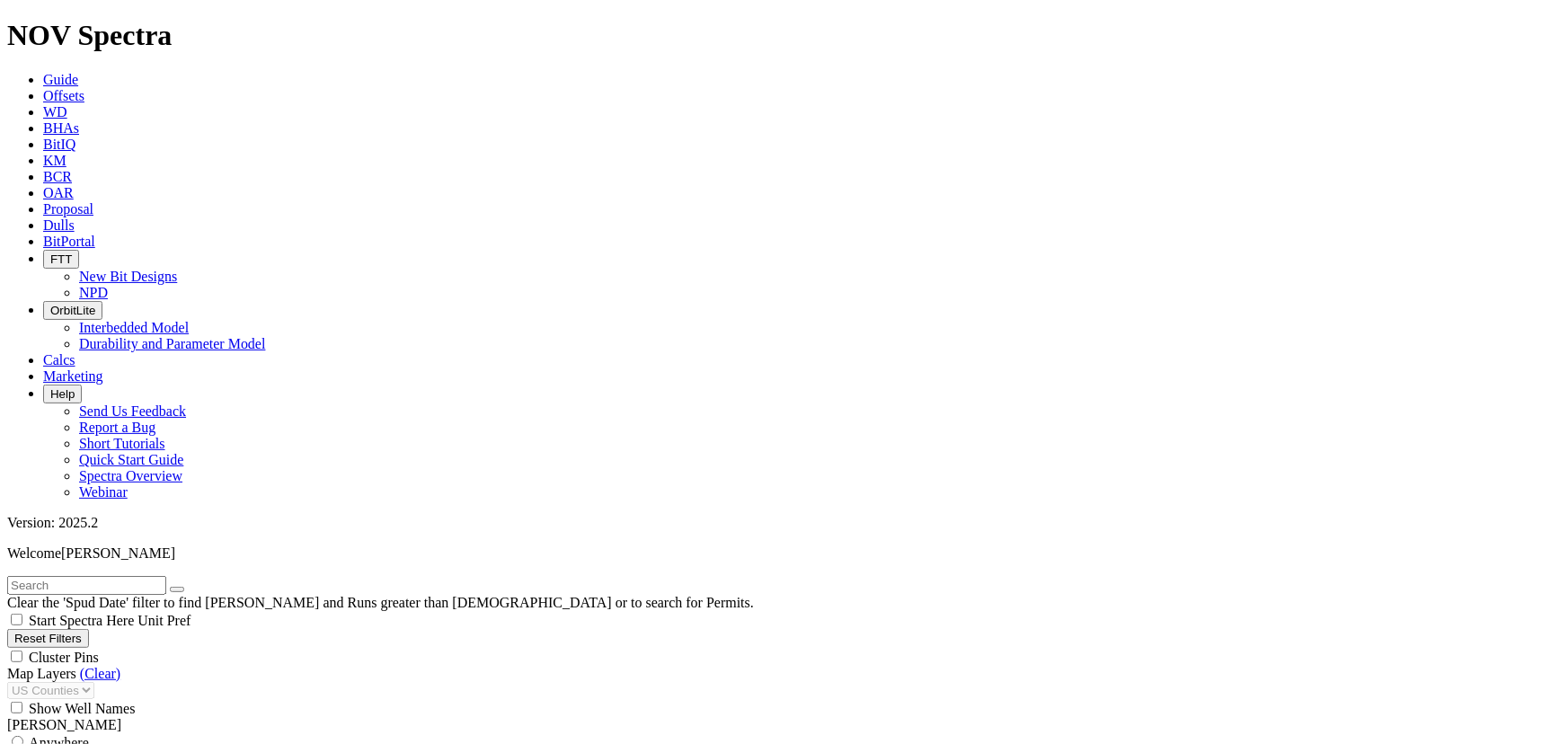
scroll to position [381, 0]
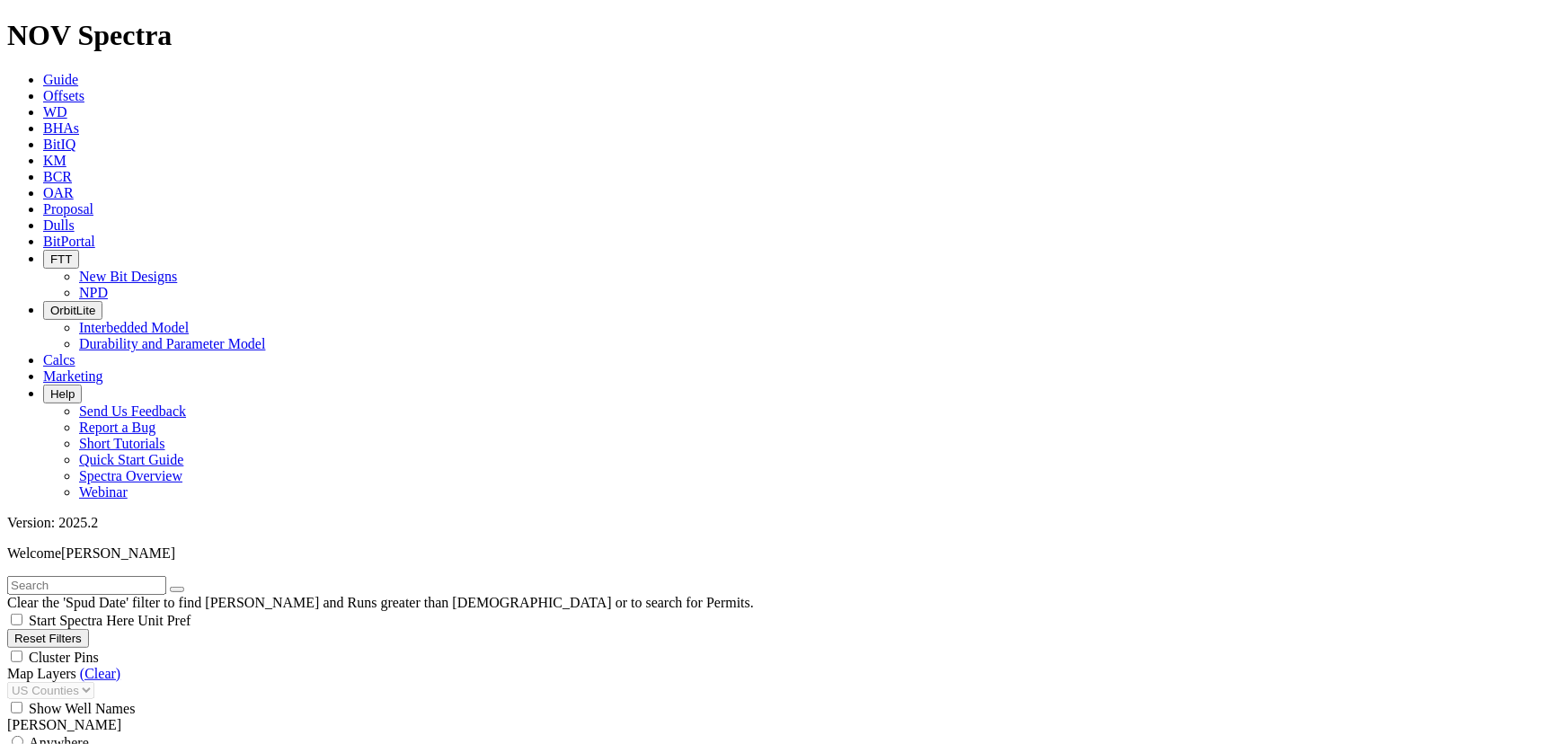
scroll to position [761, 0]
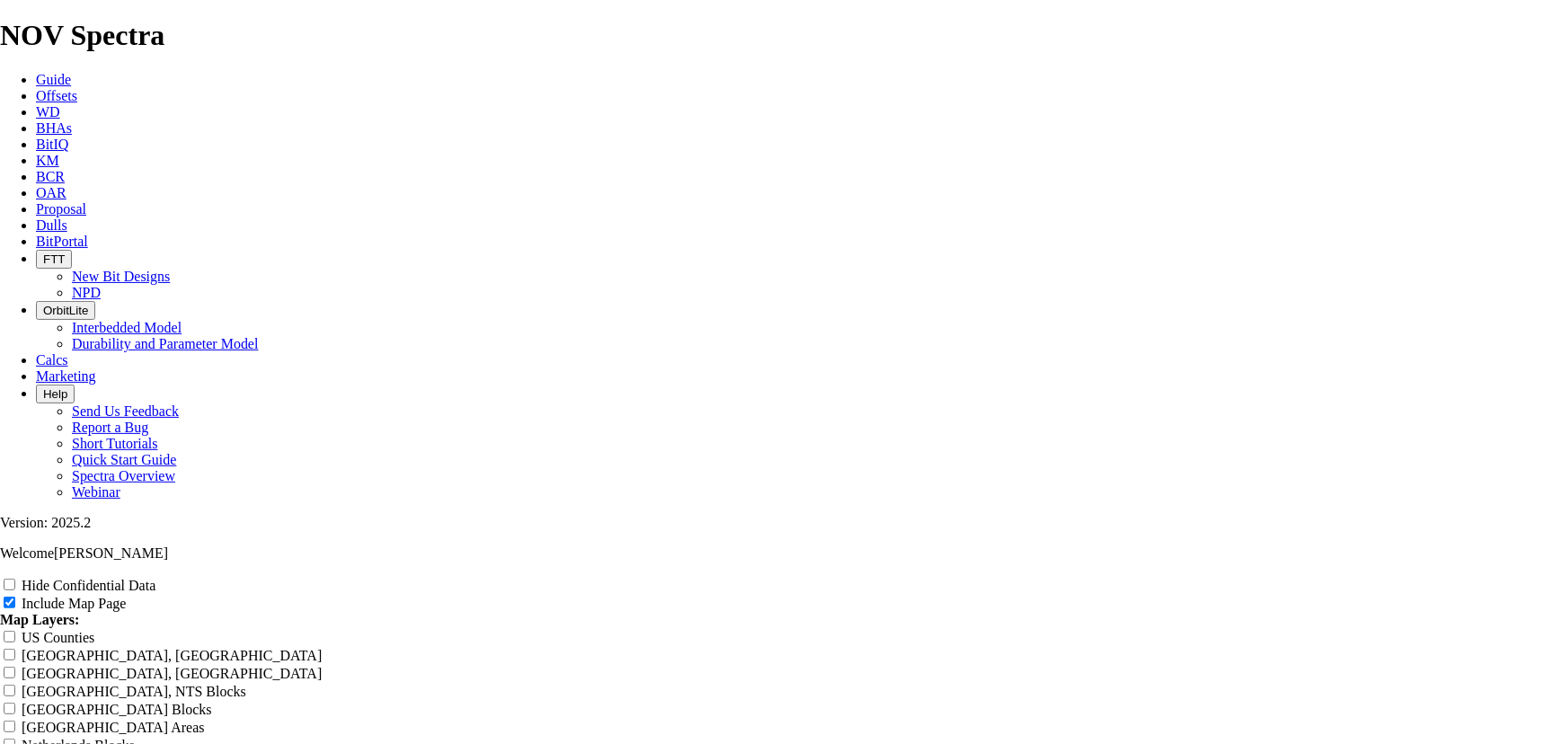
scroll to position [2667, 0]
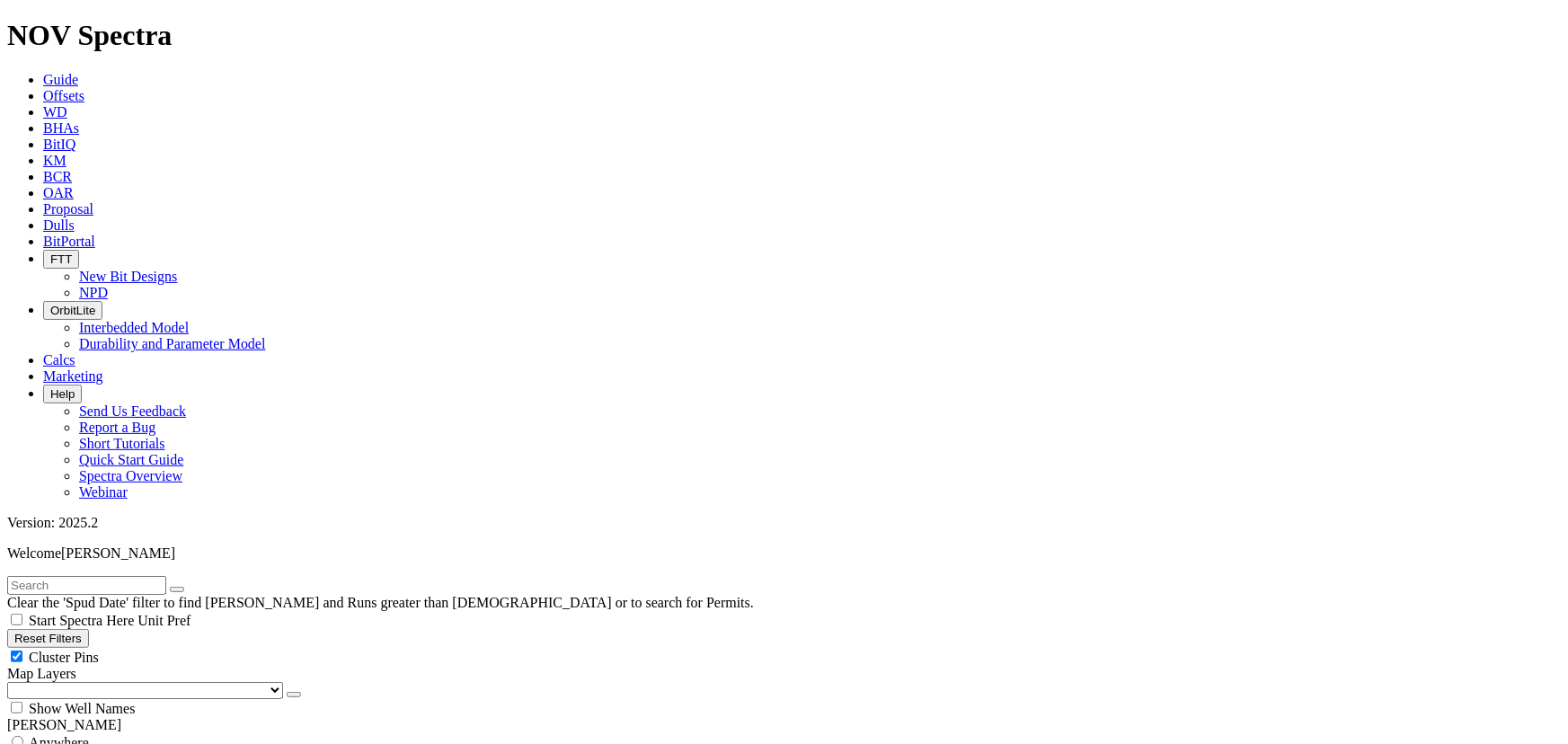
select select
drag, startPoint x: 120, startPoint y: 382, endPoint x: 100, endPoint y: 381, distance: 20.0
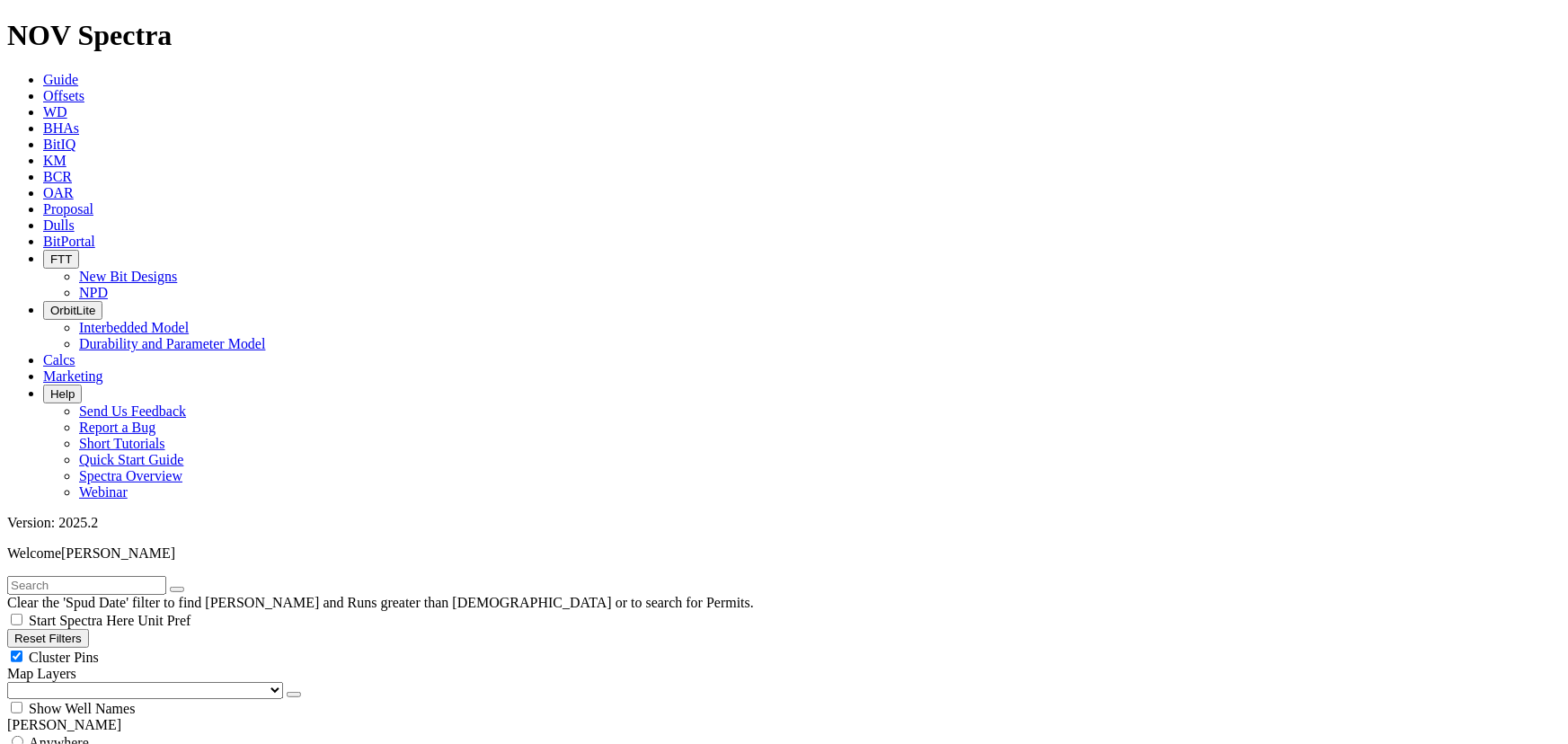
scroll to position [1543, 0]
type input "4800"
type input "180"
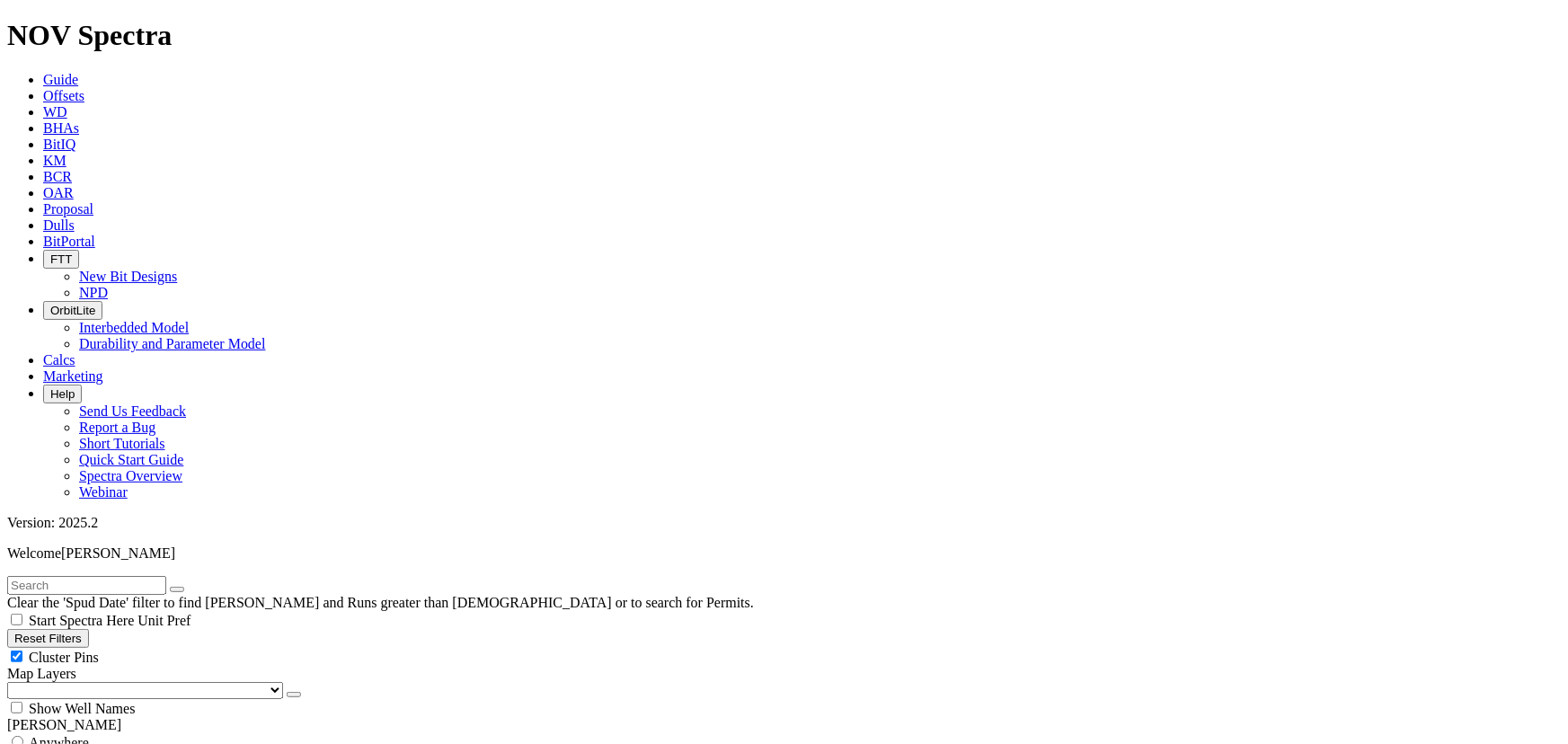
click at [174, 648] on div "Cluster Pins" at bounding box center [783, 657] width 1553 height 17
checkbox input "false"
click at [103, 682] on select "US Counties [GEOGRAPHIC_DATA], [GEOGRAPHIC_DATA] [GEOGRAPHIC_DATA], [GEOGRAPHIC…" at bounding box center [145, 691] width 276 height 17
click at [13, 682] on select "US Counties [GEOGRAPHIC_DATA], [GEOGRAPHIC_DATA] [GEOGRAPHIC_DATA], [GEOGRAPHIC…" at bounding box center [145, 691] width 276 height 17
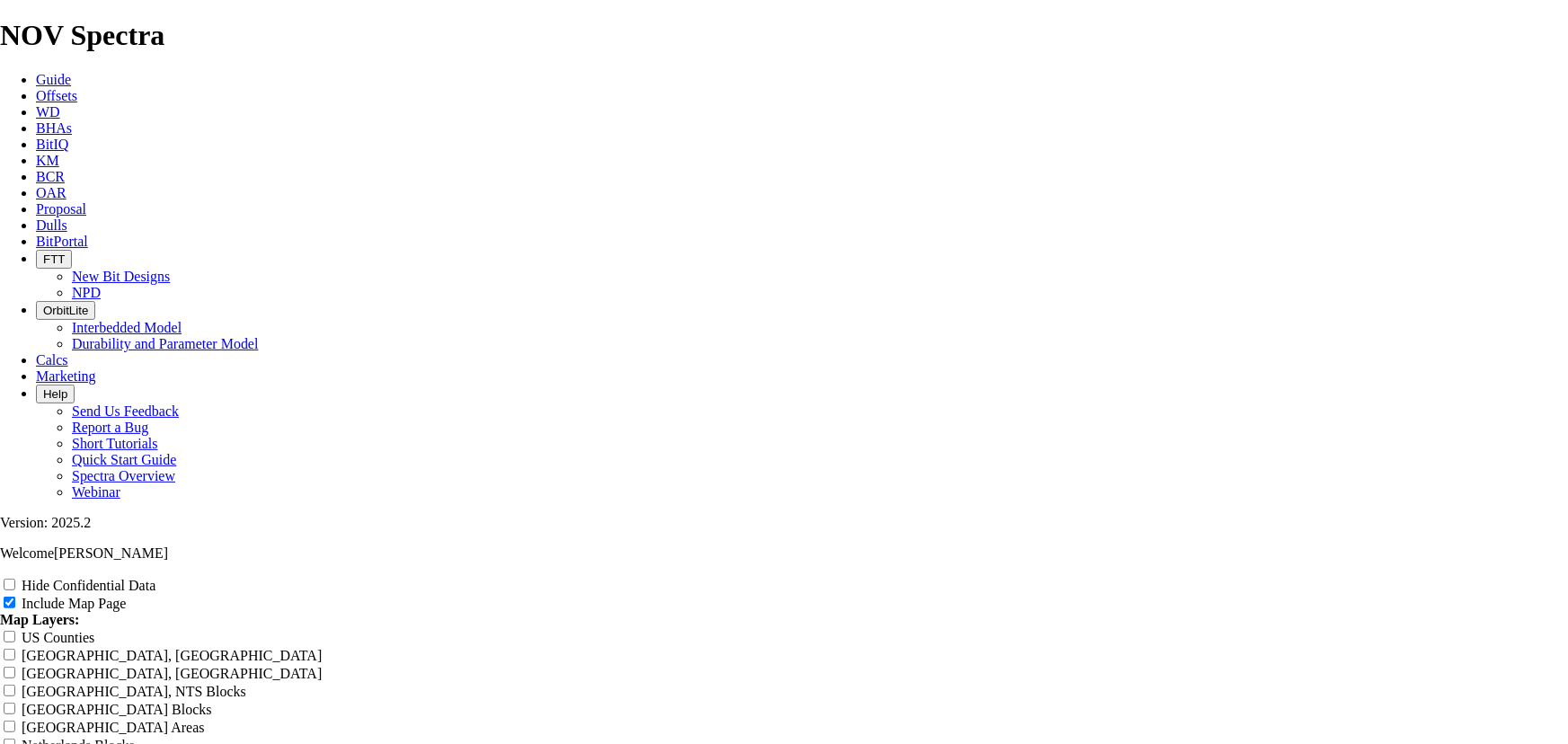
scroll to position [2095, 0]
drag, startPoint x: 932, startPoint y: 285, endPoint x: 568, endPoint y: 287, distance: 364.0
type input "8"
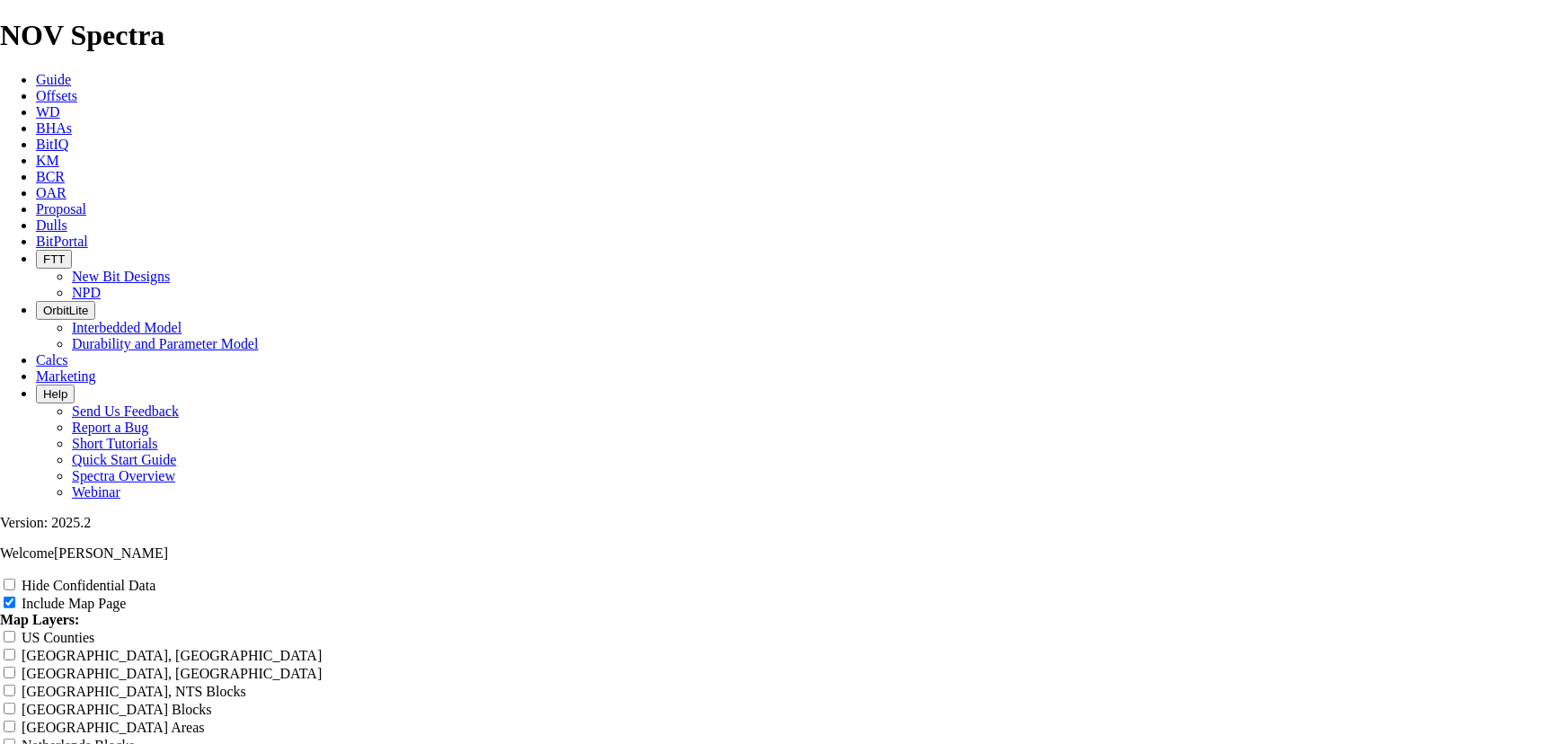
type input "8"
type input "8."
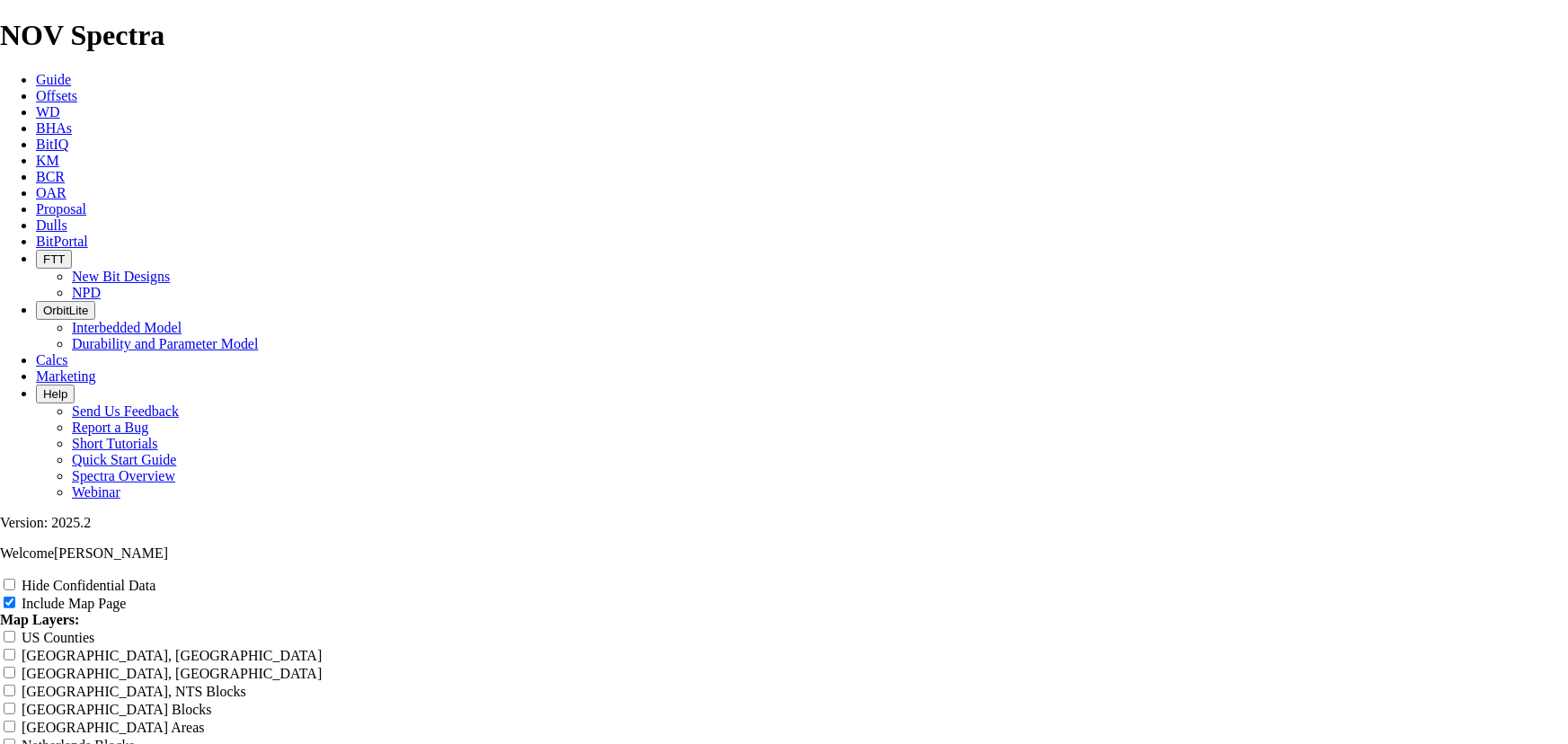
type input "8."
type input "8.7"
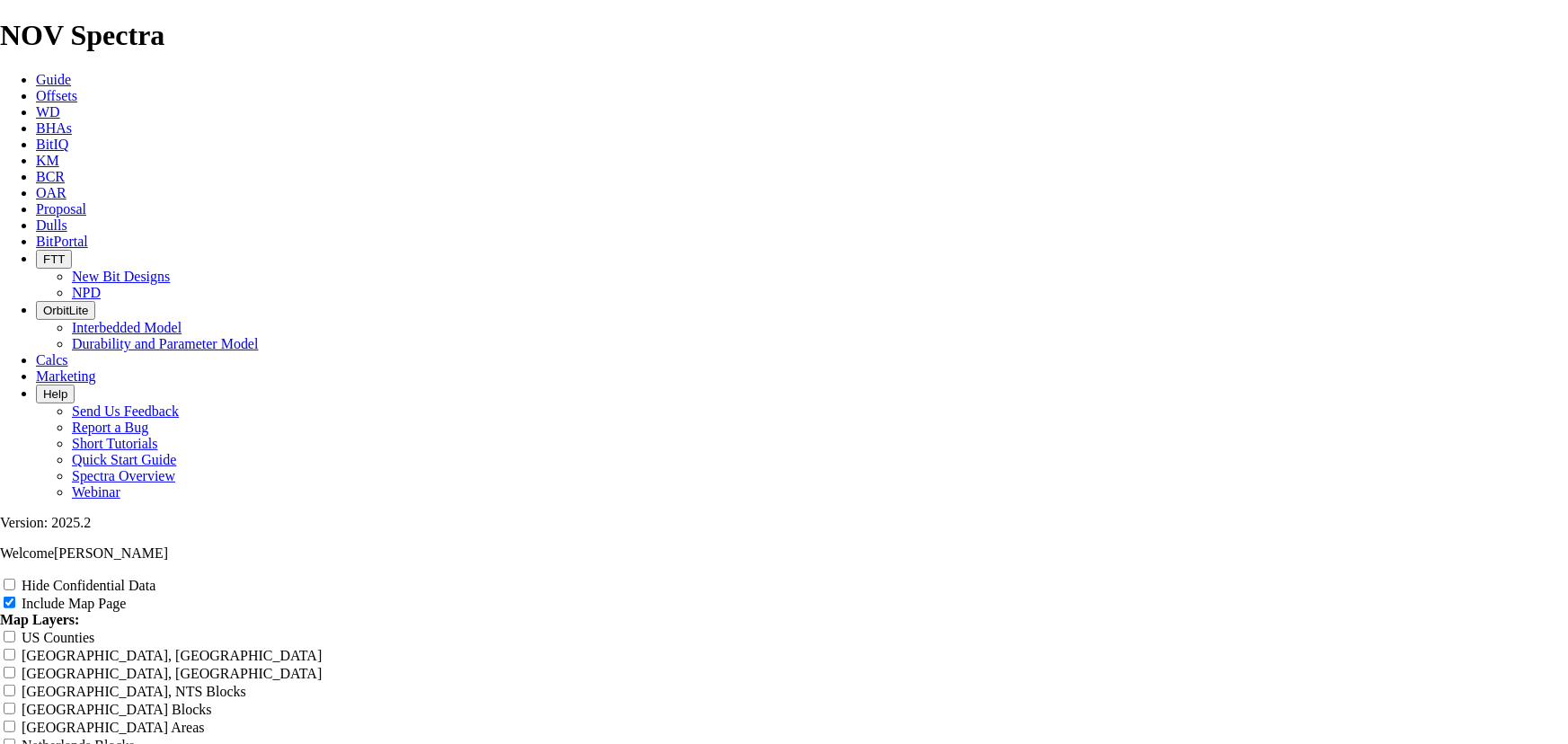
type input "8.7"
type input "8.75"
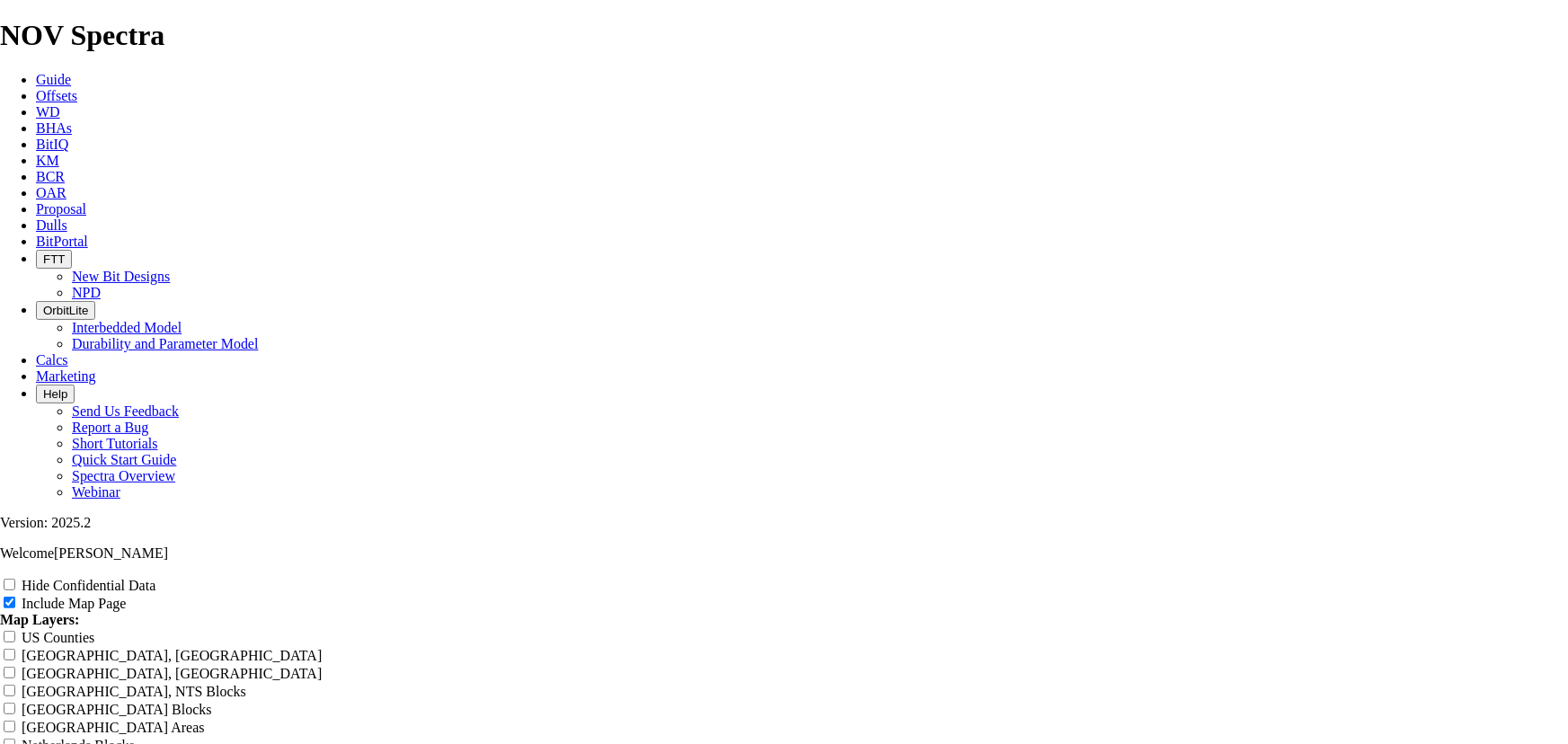
type input "8.75"
type input "8.75 T"
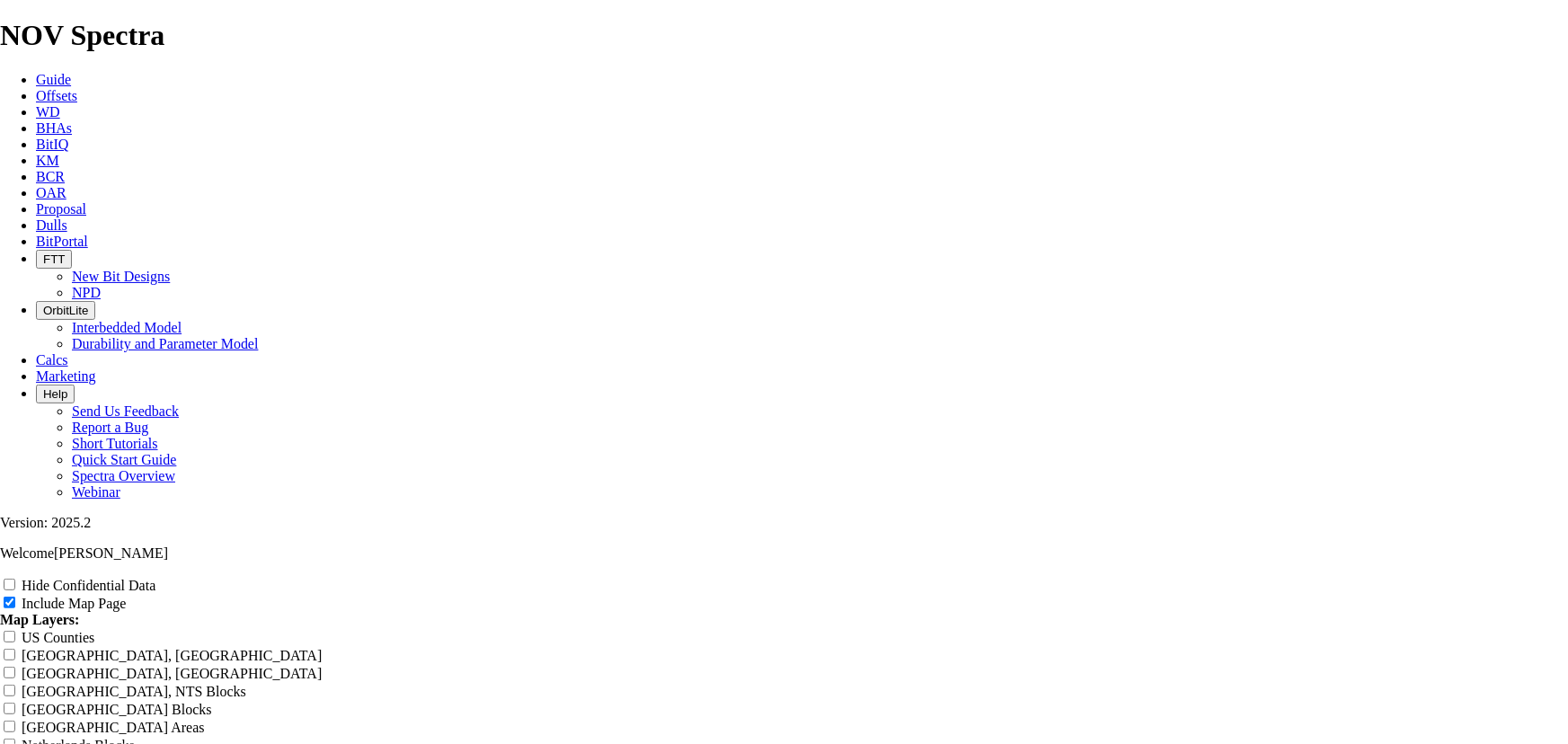
type input "8.75 T"
type input "8.75 TK"
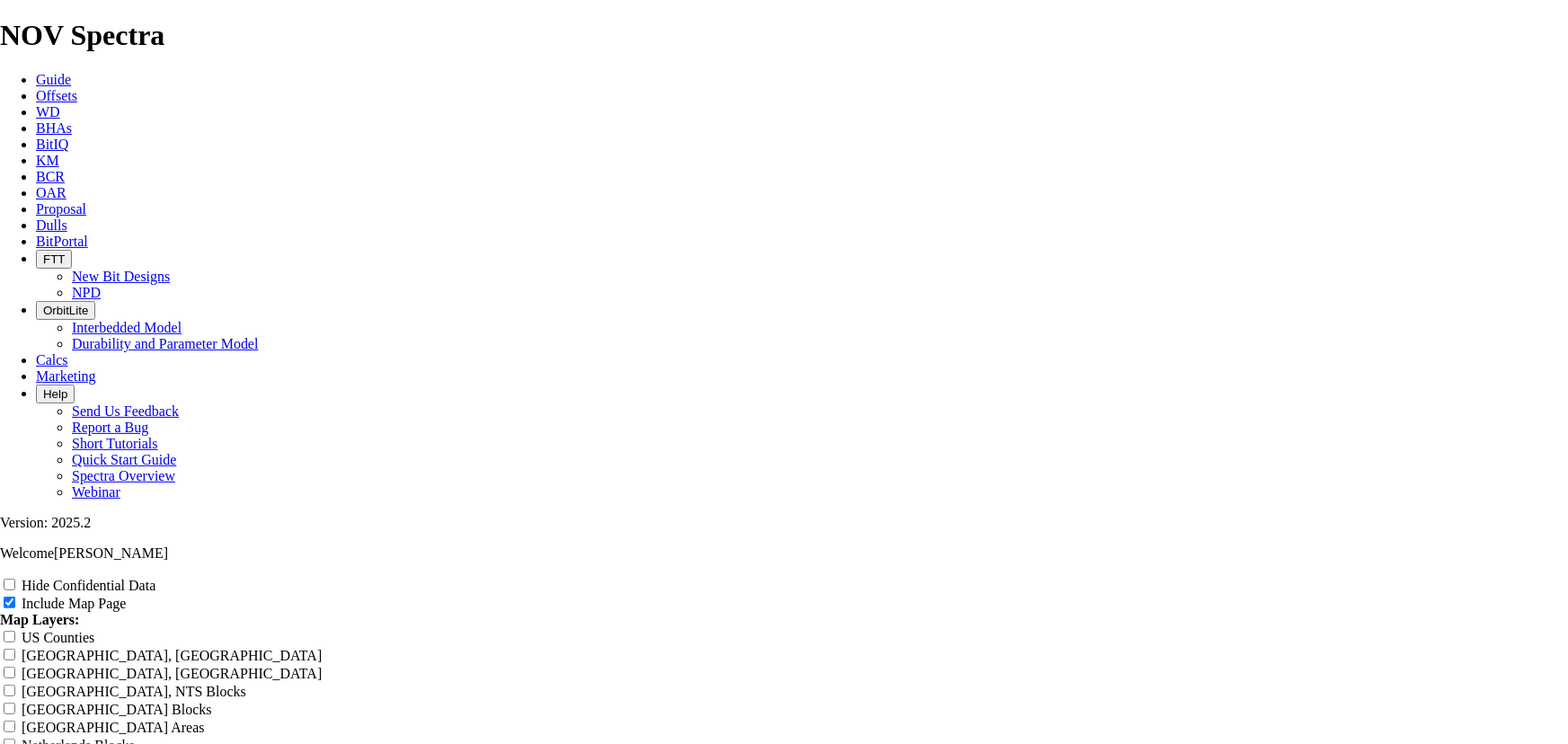
type input "8.75 TK"
type input "8.75 TK6"
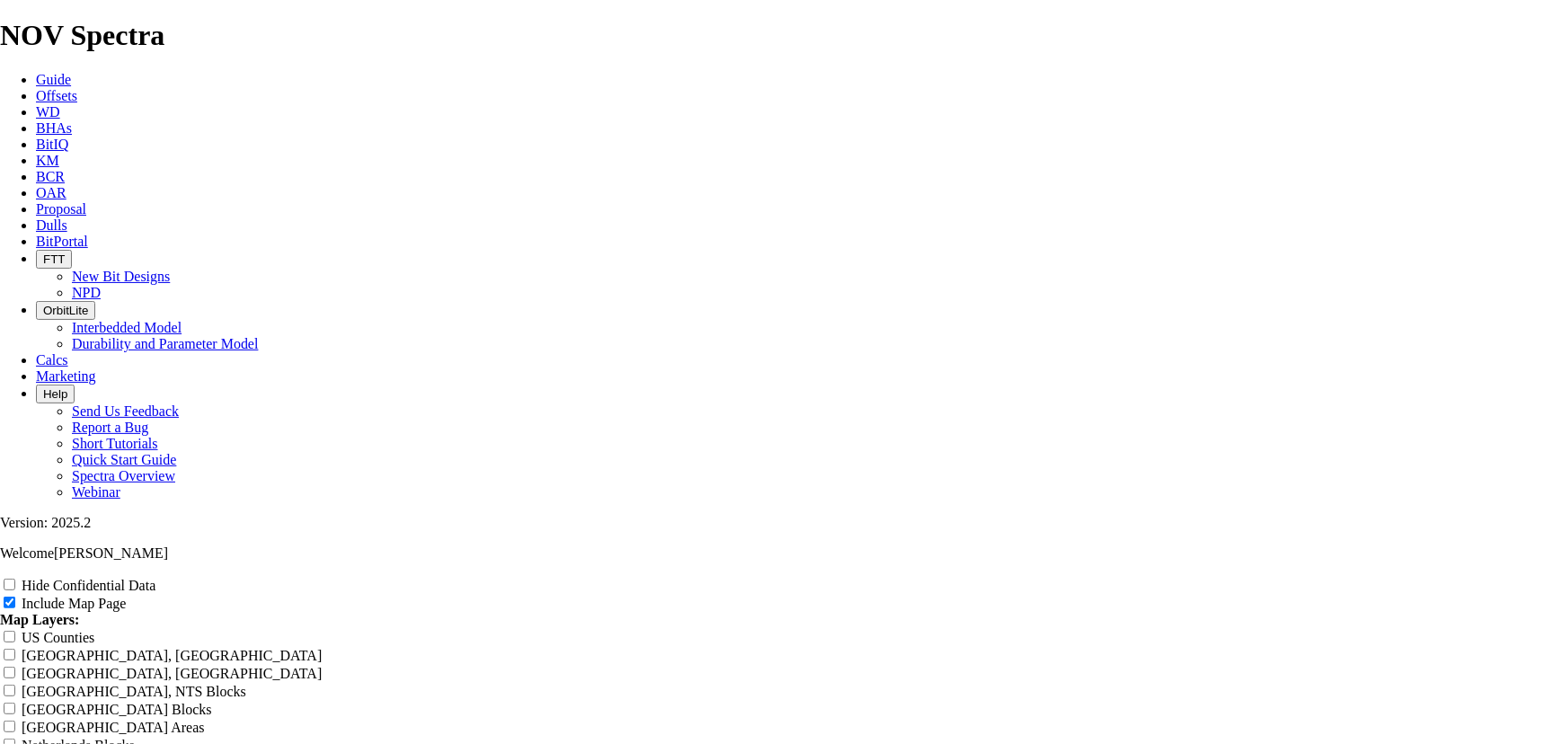
type input "8.75 TK6"
type input "8.75 TK66"
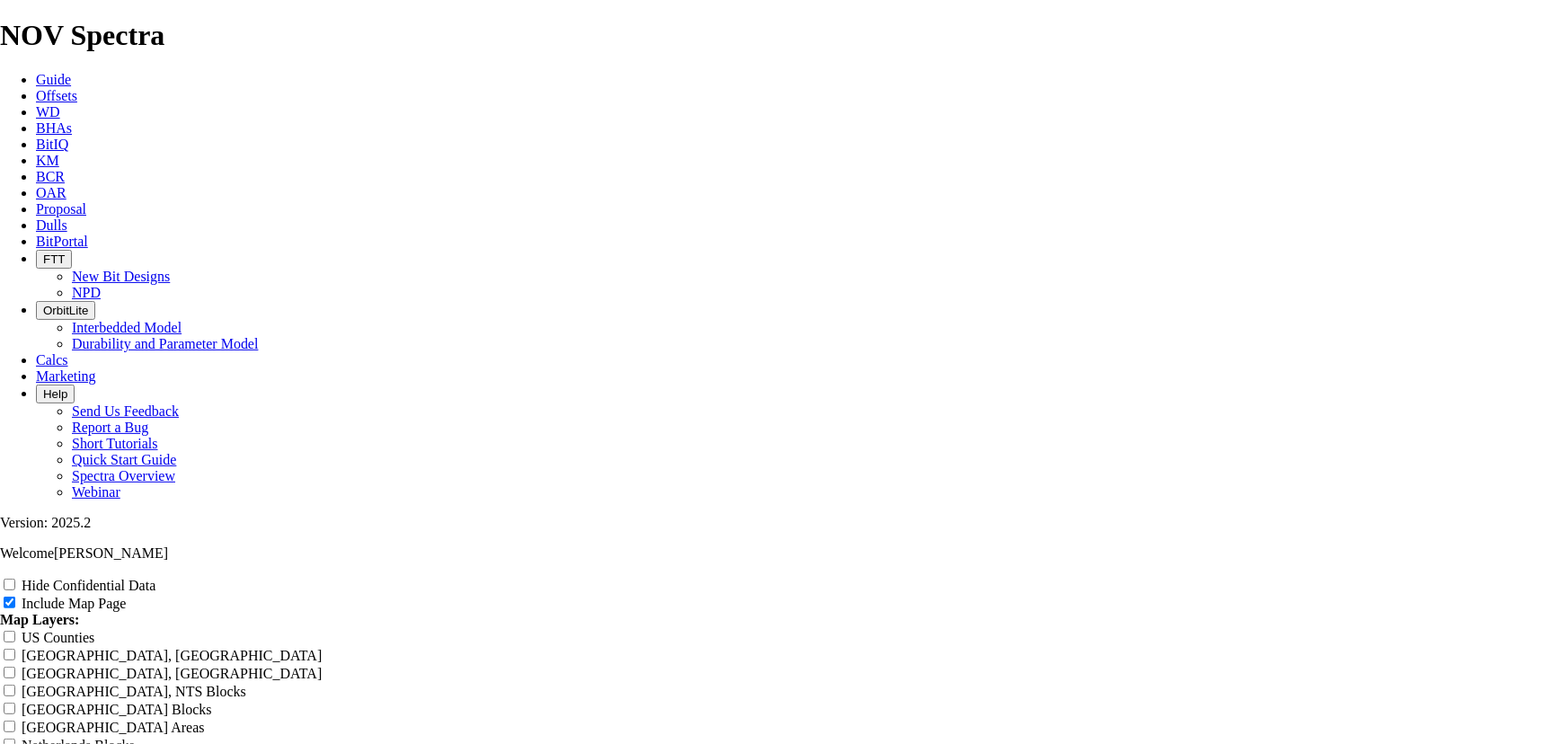
type input "8.75 TK66"
type input "8.75 TK66-"
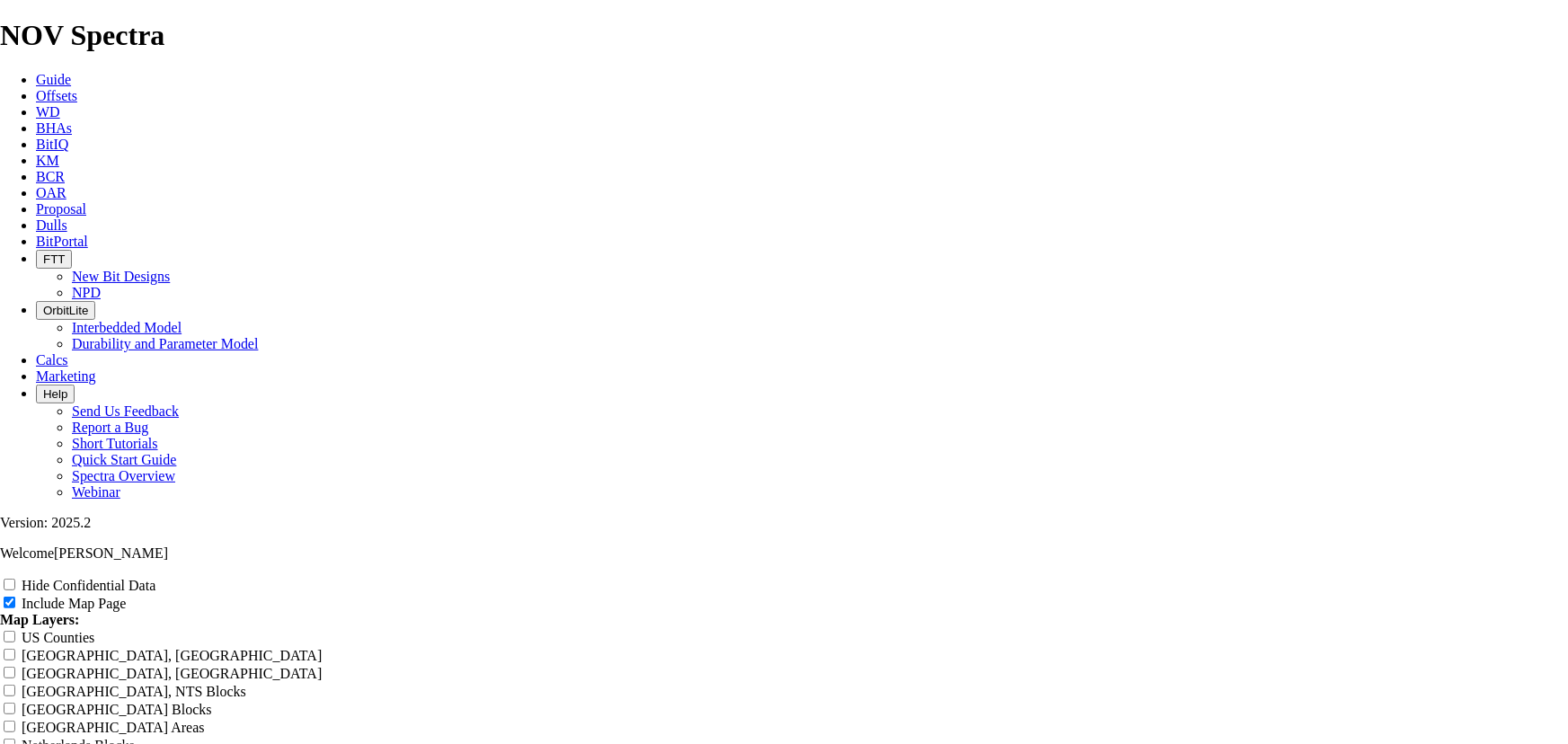
type input "8.75 TK66-"
type input "8.75 TK66-C"
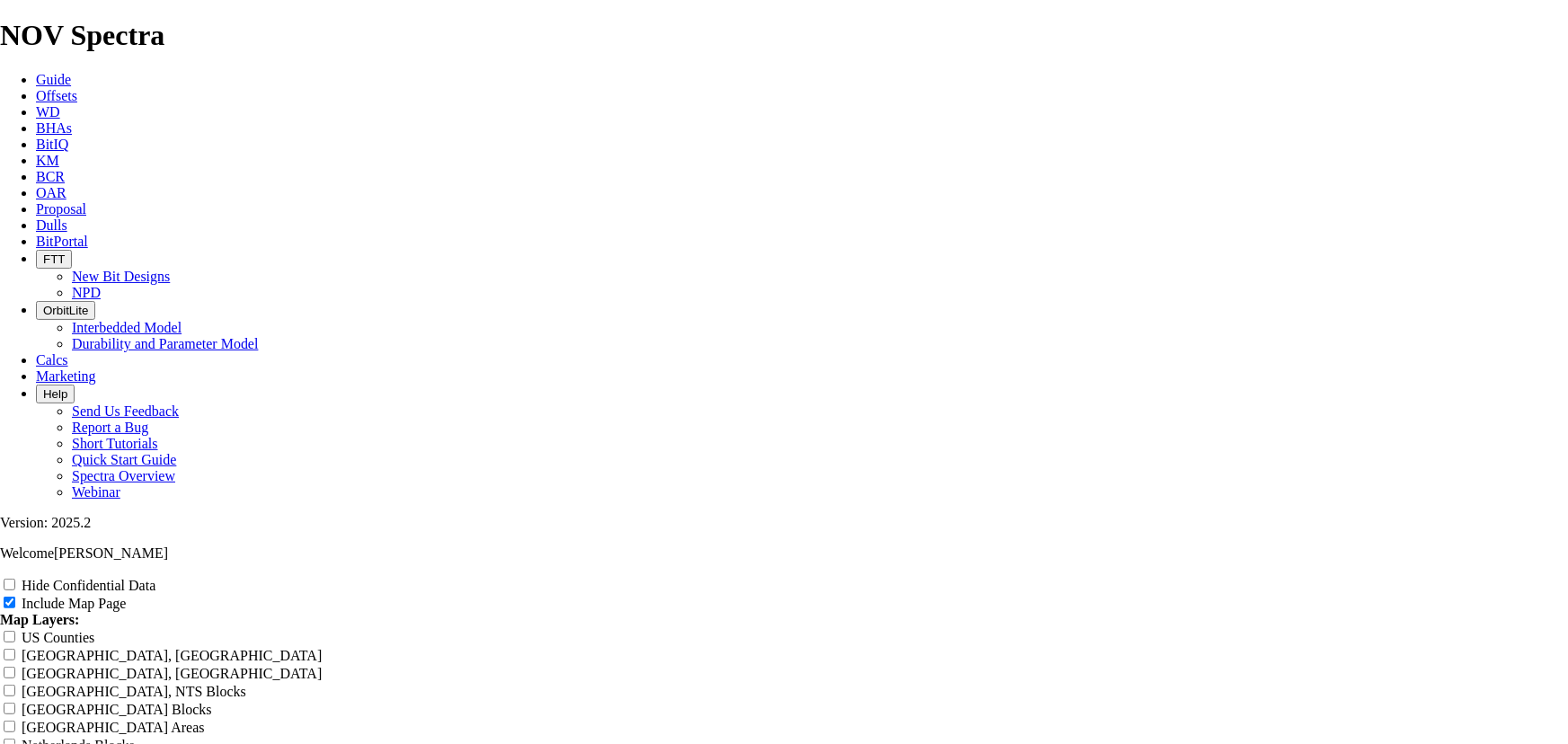
type input "8.75 TK66-C"
type input "8.75 TK66-CO"
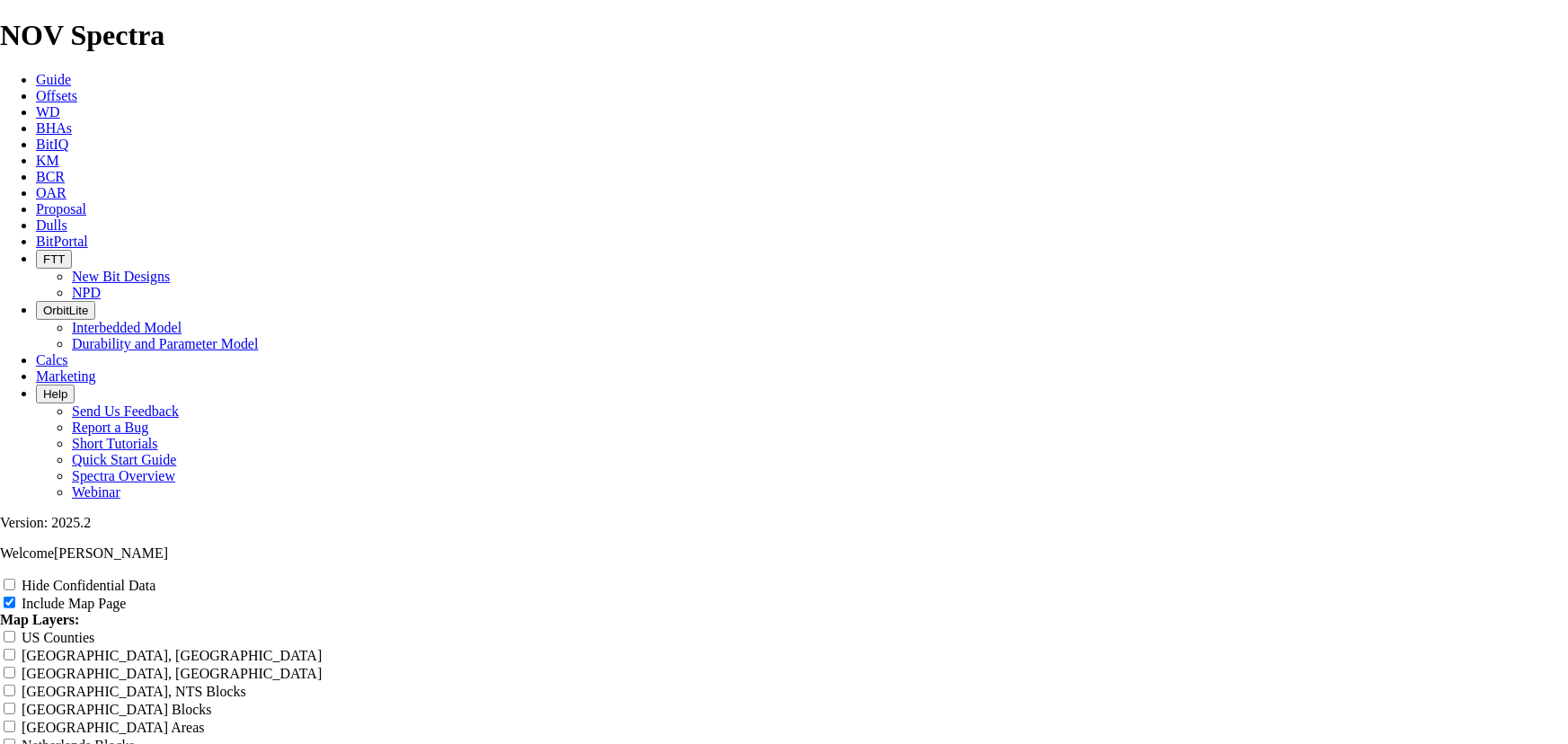
type input "8.75 TK66-CO"
type input "8.75 TK66-CO1"
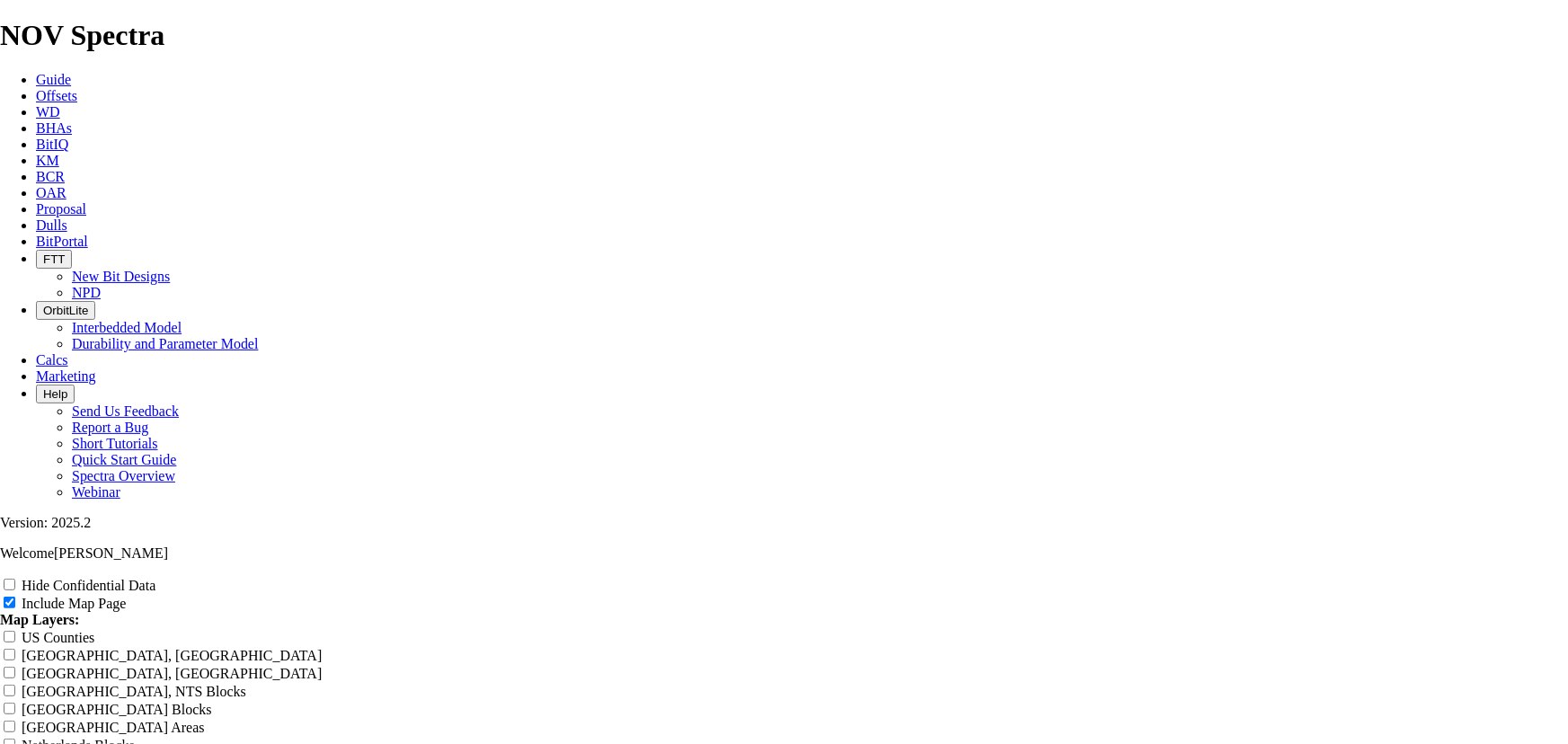
type input "8.75 TK66-CO1"
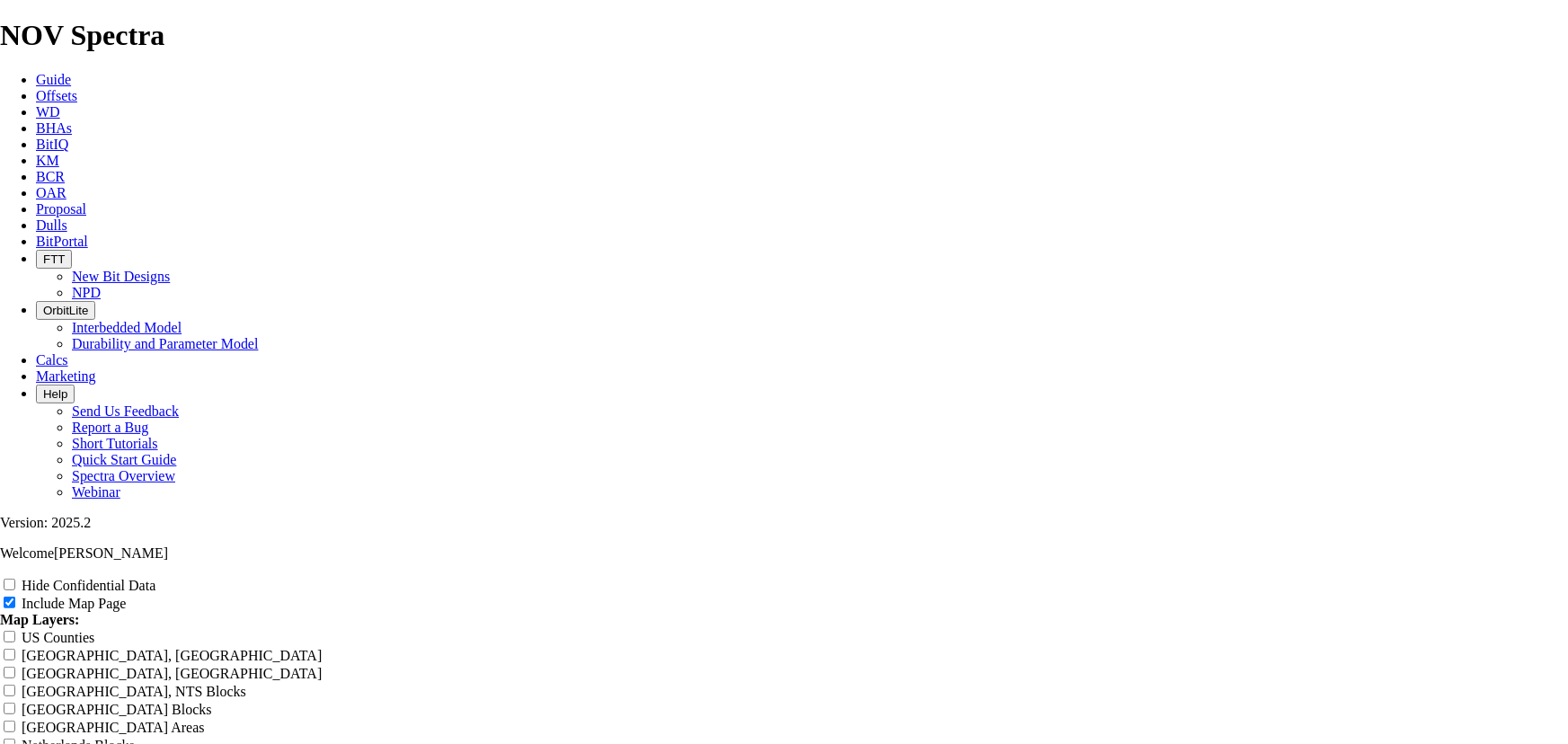
type input "8.75 TK66-CO1 -"
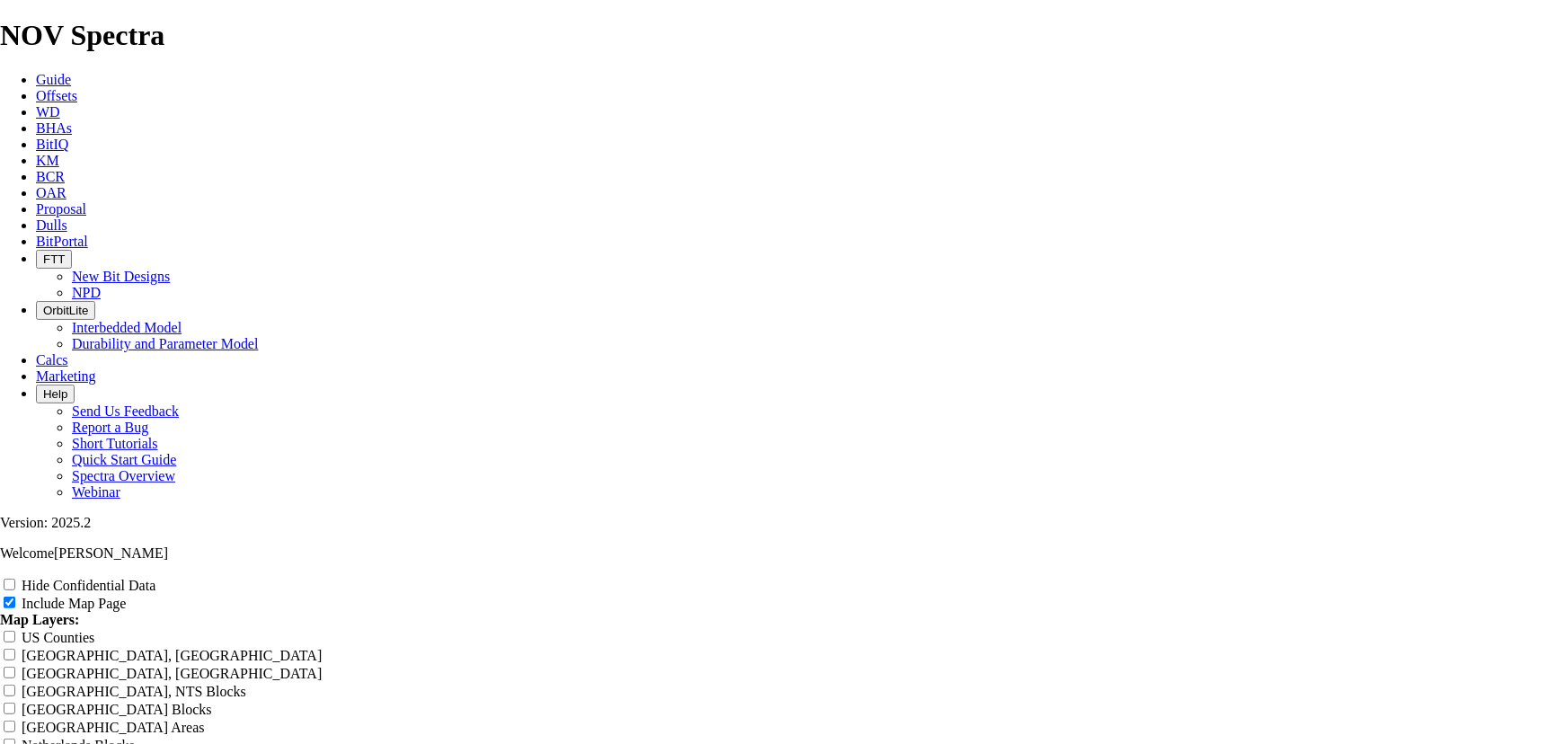
type input "8.75 TK66-CO1 -"
type input "8.75 TK66-CO1 - E"
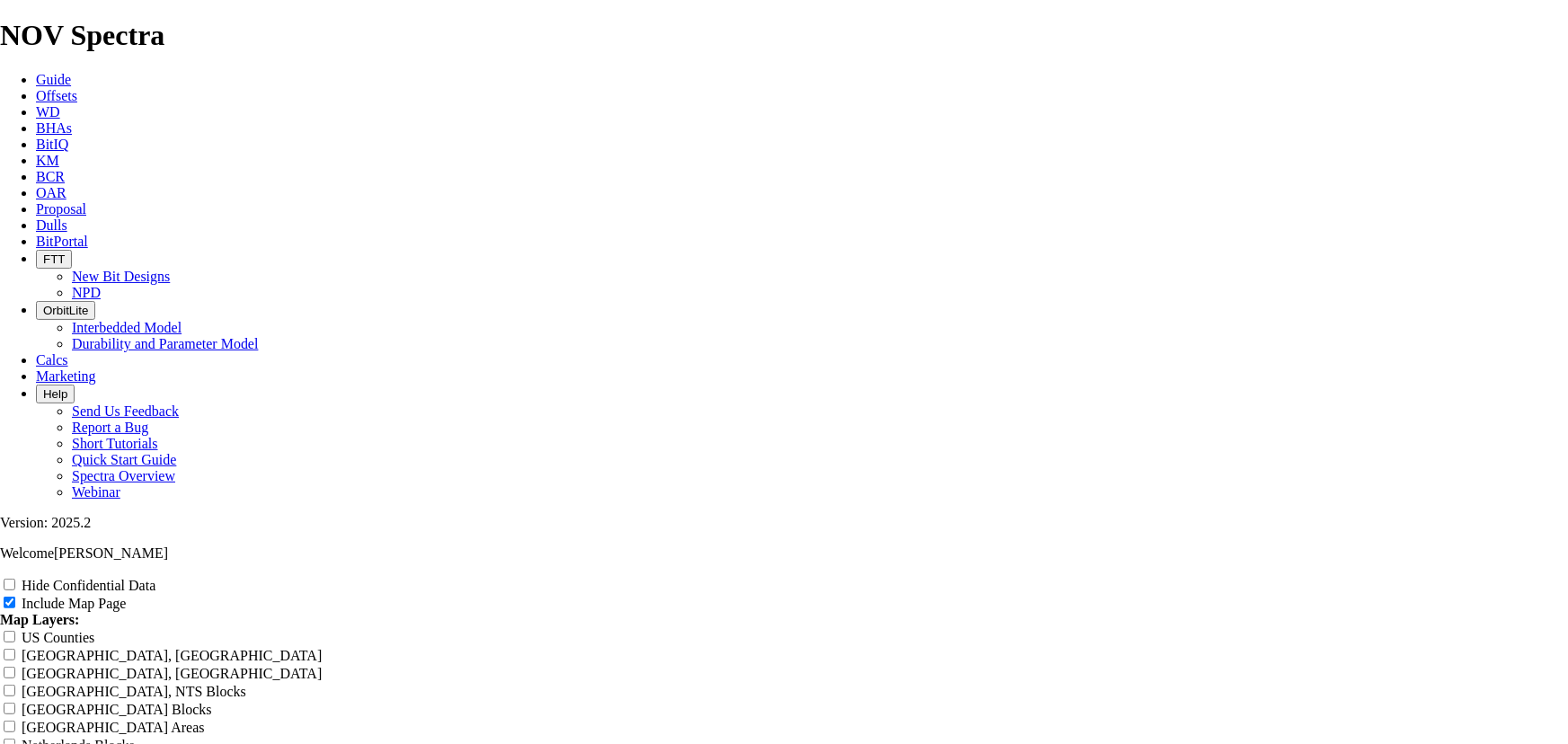
type input "8.75 TK66-CO1 - E"
type input "8.75 TK66-CO1 -"
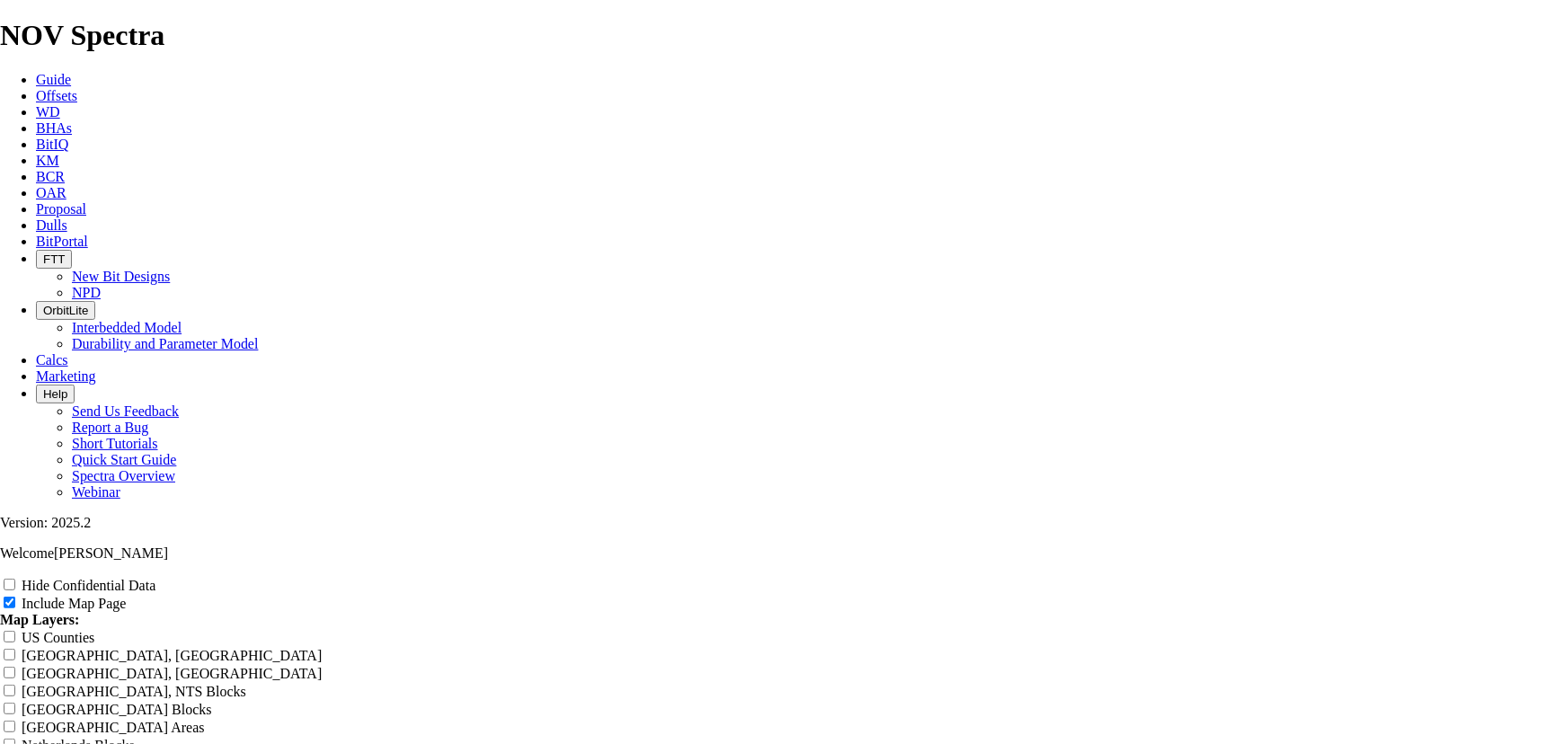
type input "8.75 TK66-CO1 -"
type input "8.75 TK66-CO1 - 3"
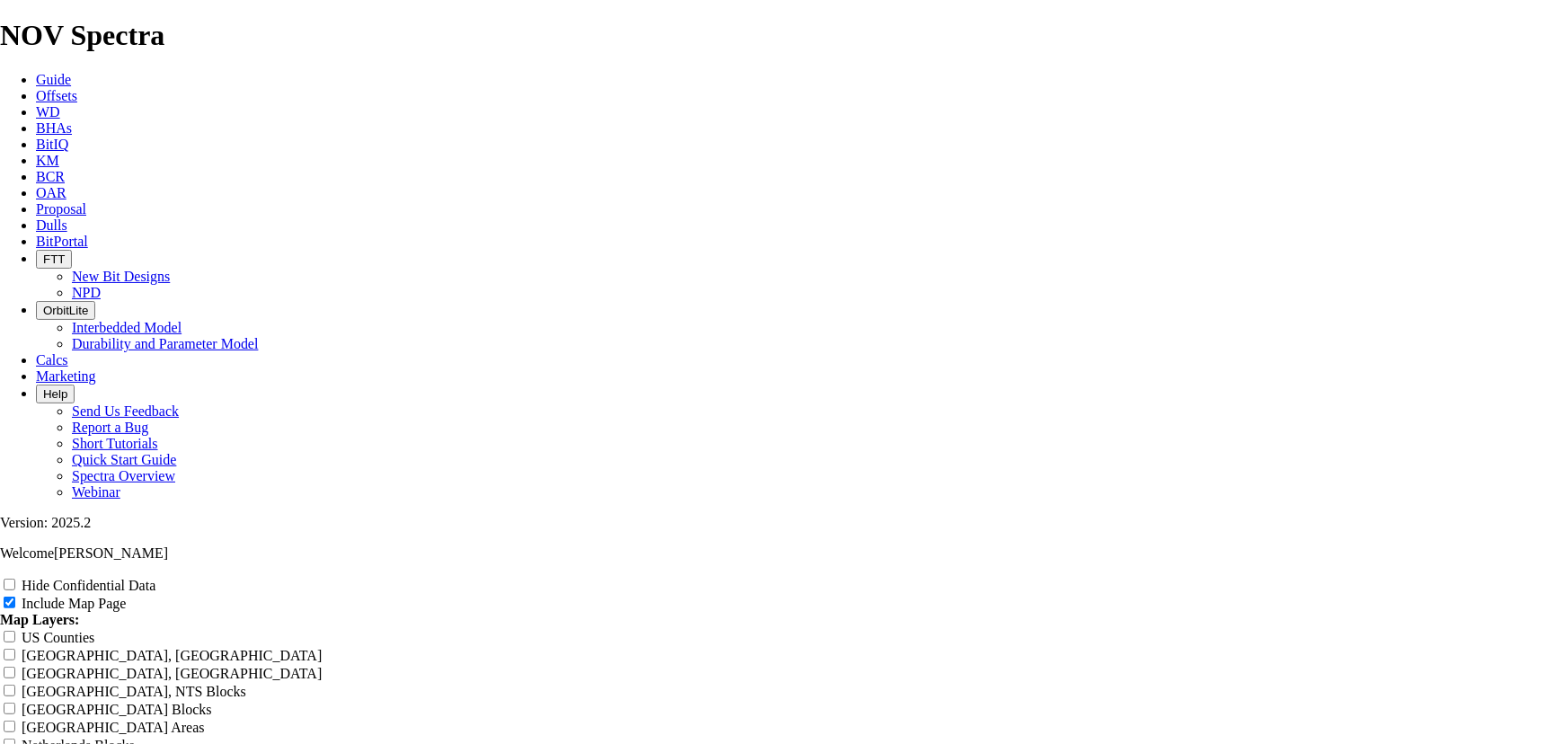
type input "8.75 TK66-CO1 - 3"
type input "8.75 TK66-CO1 - 3D"
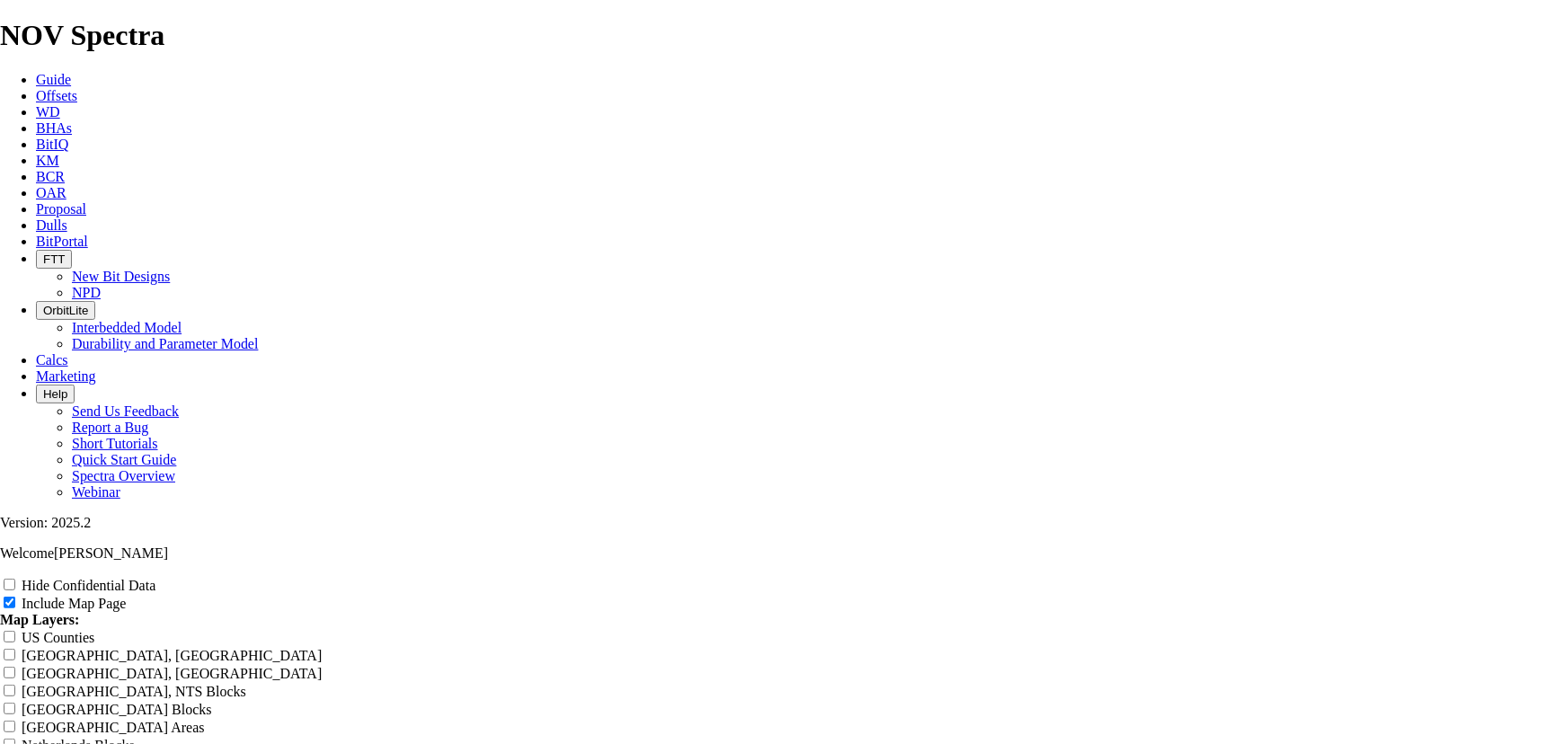
type input "8.75 TK66-CO1 - 3D"
type input "8.75 TK66-CO1 - 3D I"
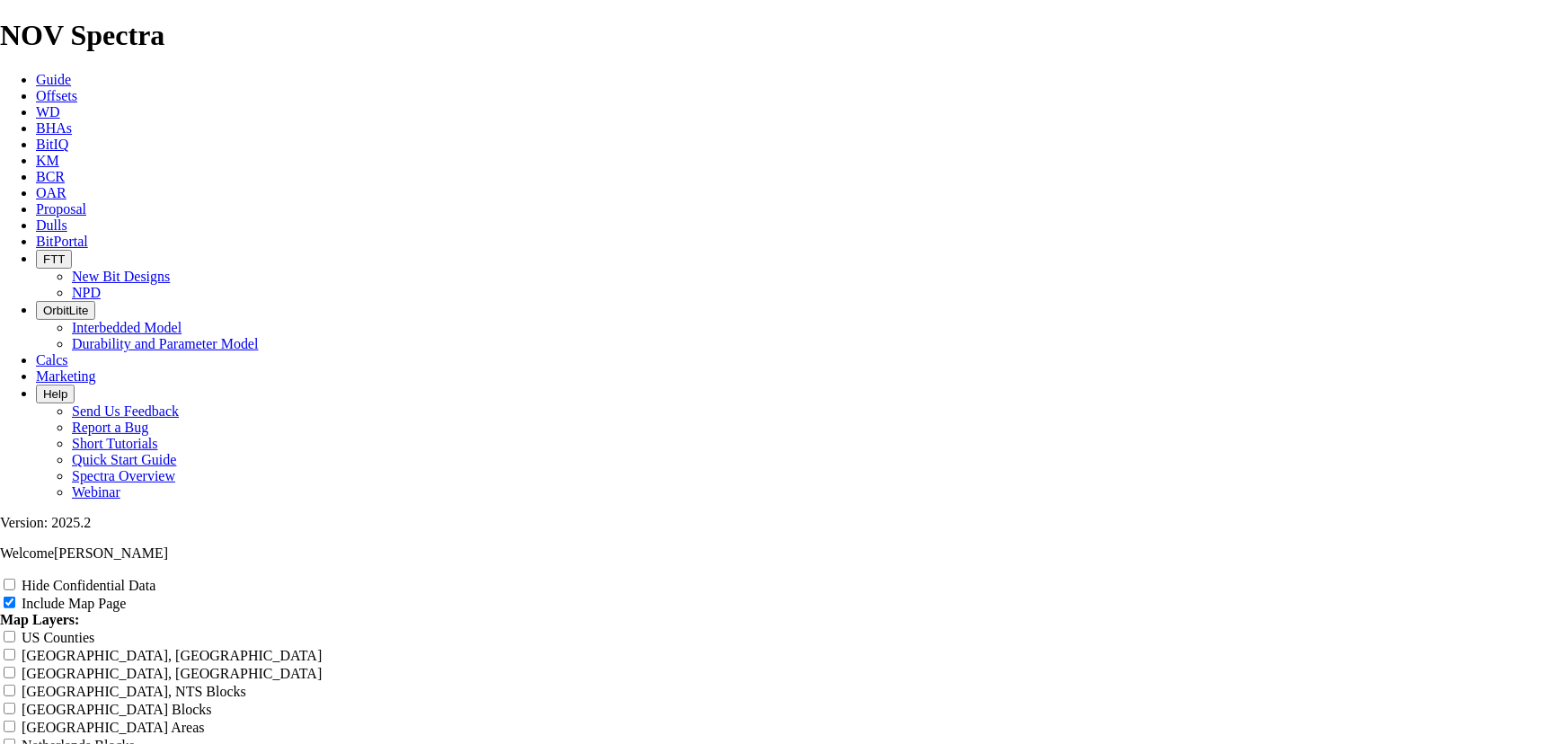
type input "8.75 TK66-CO1 - 3D I"
type input "8.75 TK66-CO1 - 3D In"
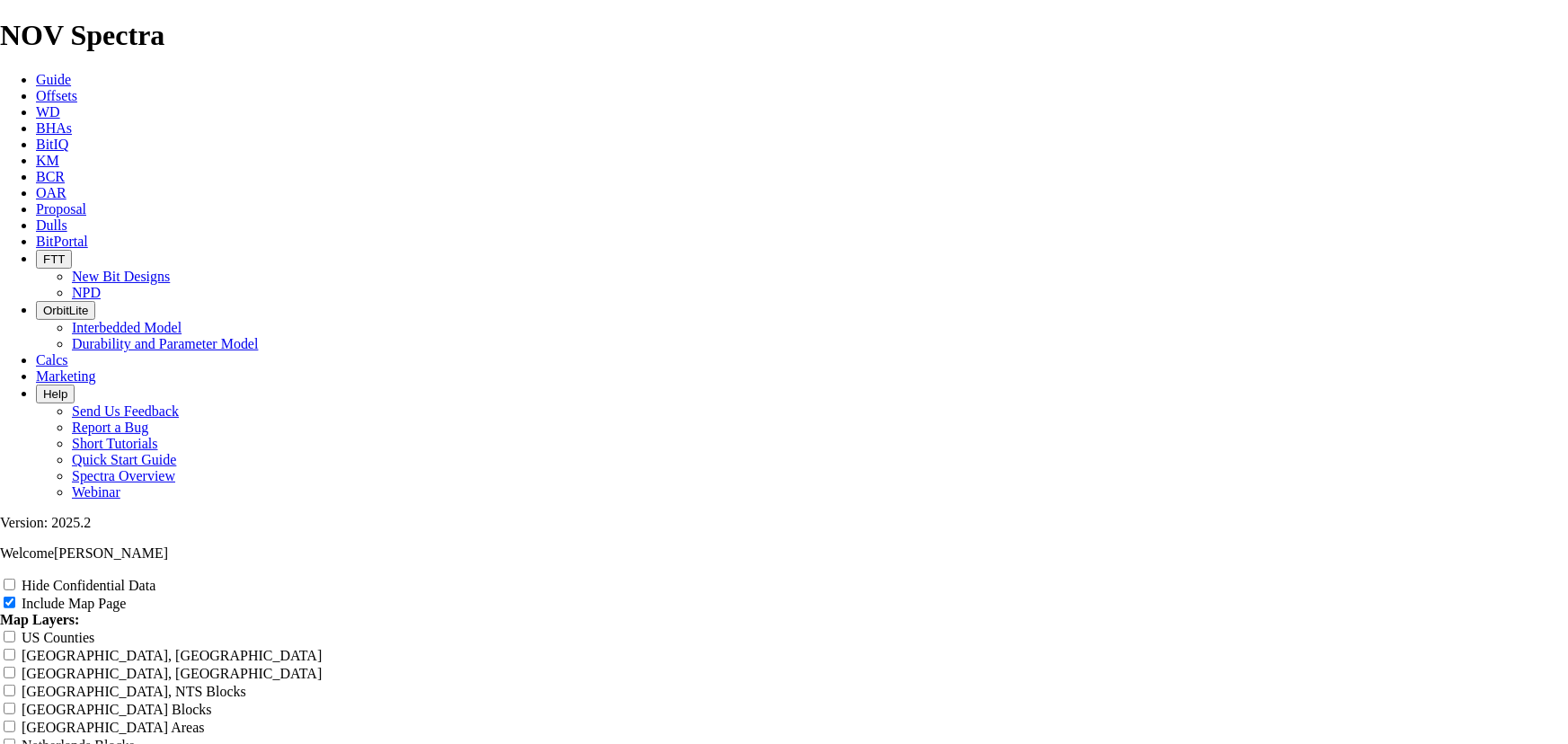
type input "8.75 TK66-CO1 - 3D In"
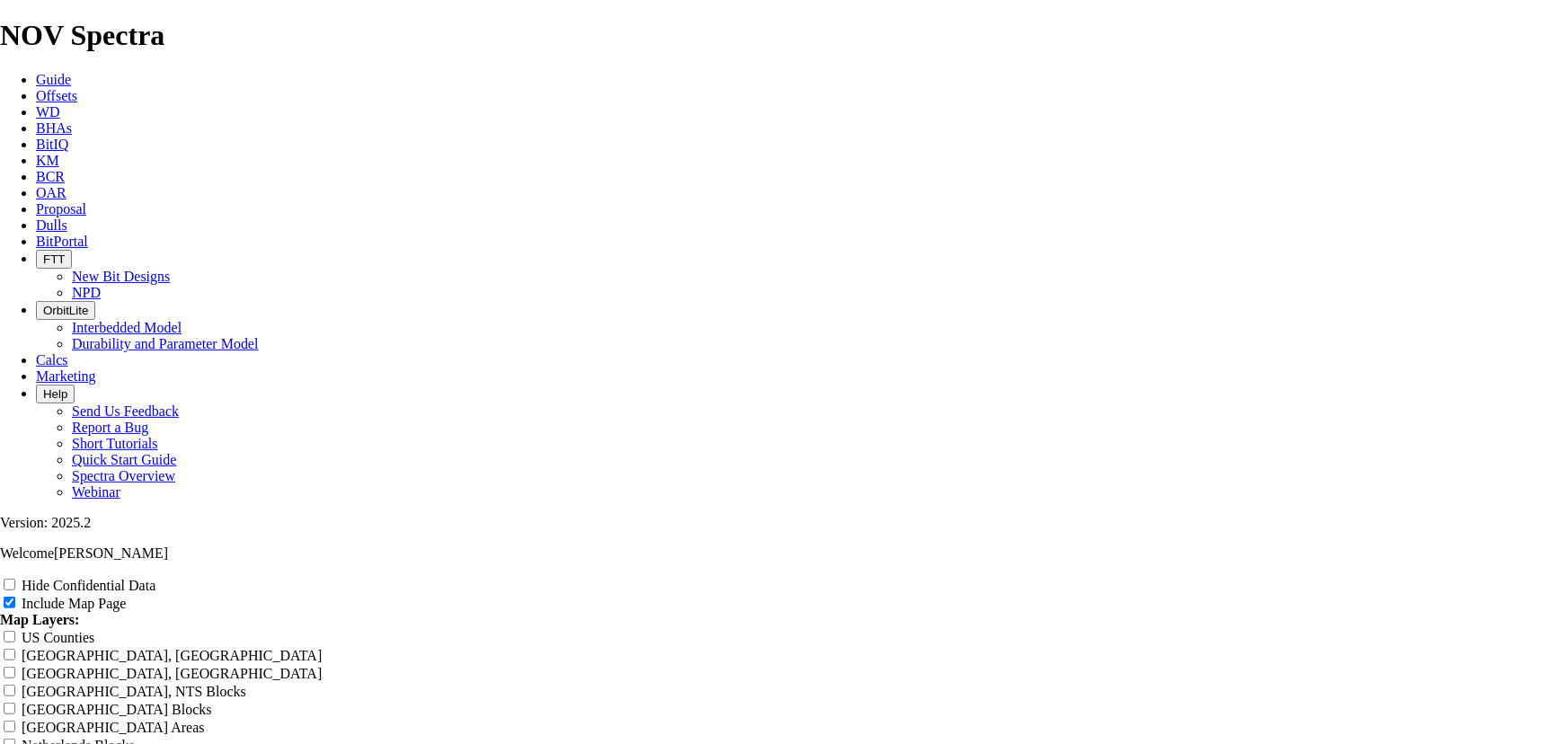
type input "8.75 TK66-CO1 - 3D I"
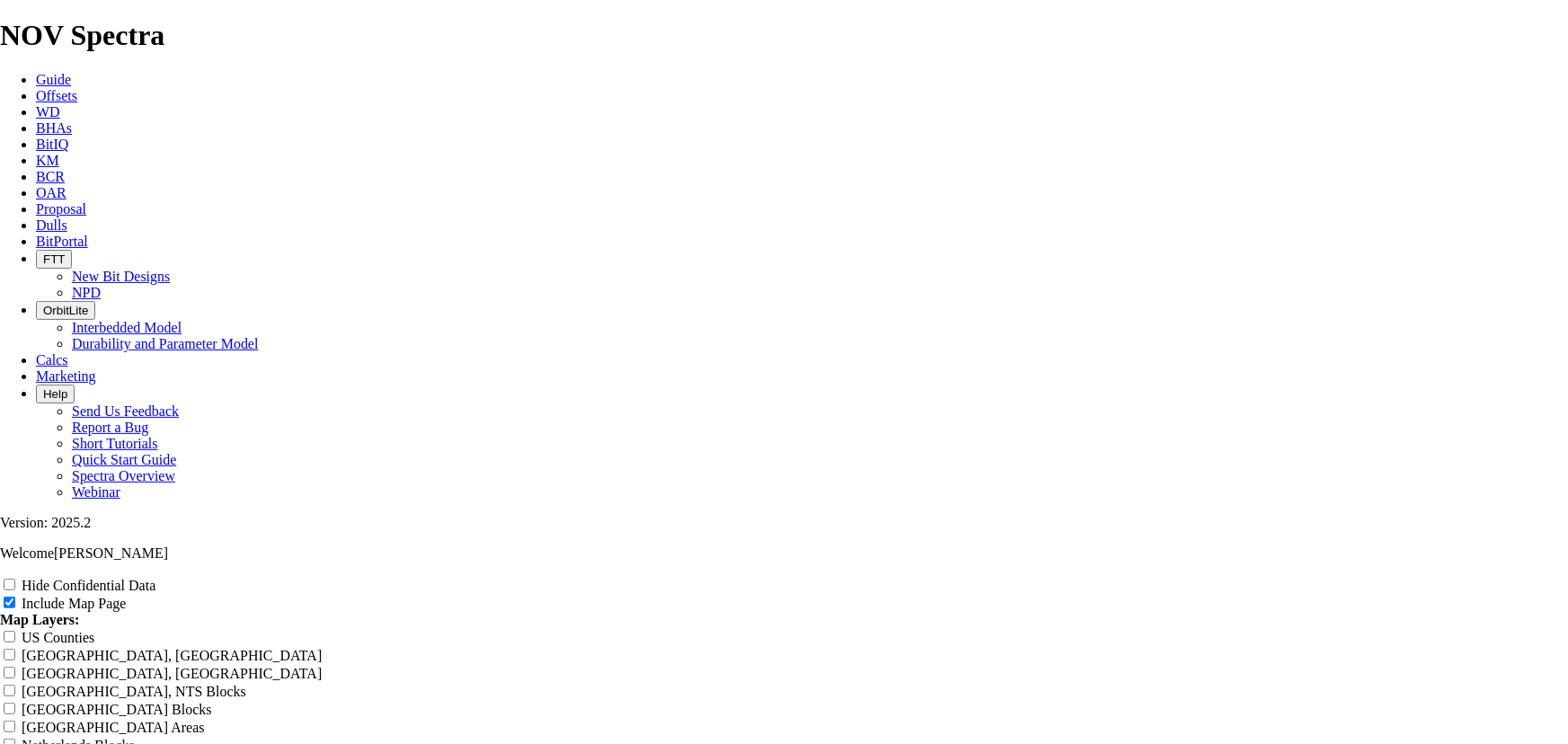
type input "8.75 TK66-CO1 - 3D I"
type input "8.75 TK66-CO1 - 3D"
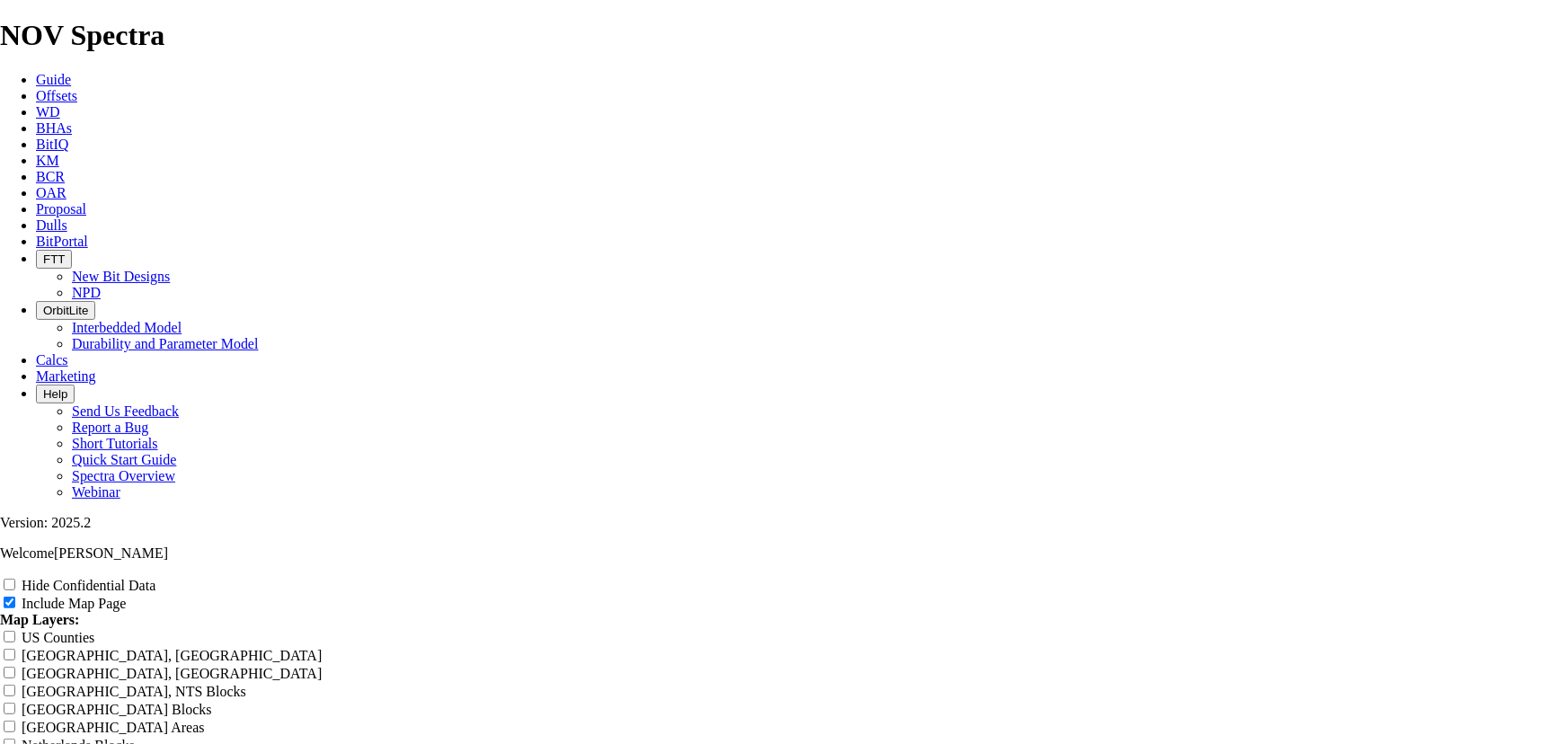
type input "8.75 TK66-CO1 - 3D"
type input "8.75 TK66-CO1 - 3D C"
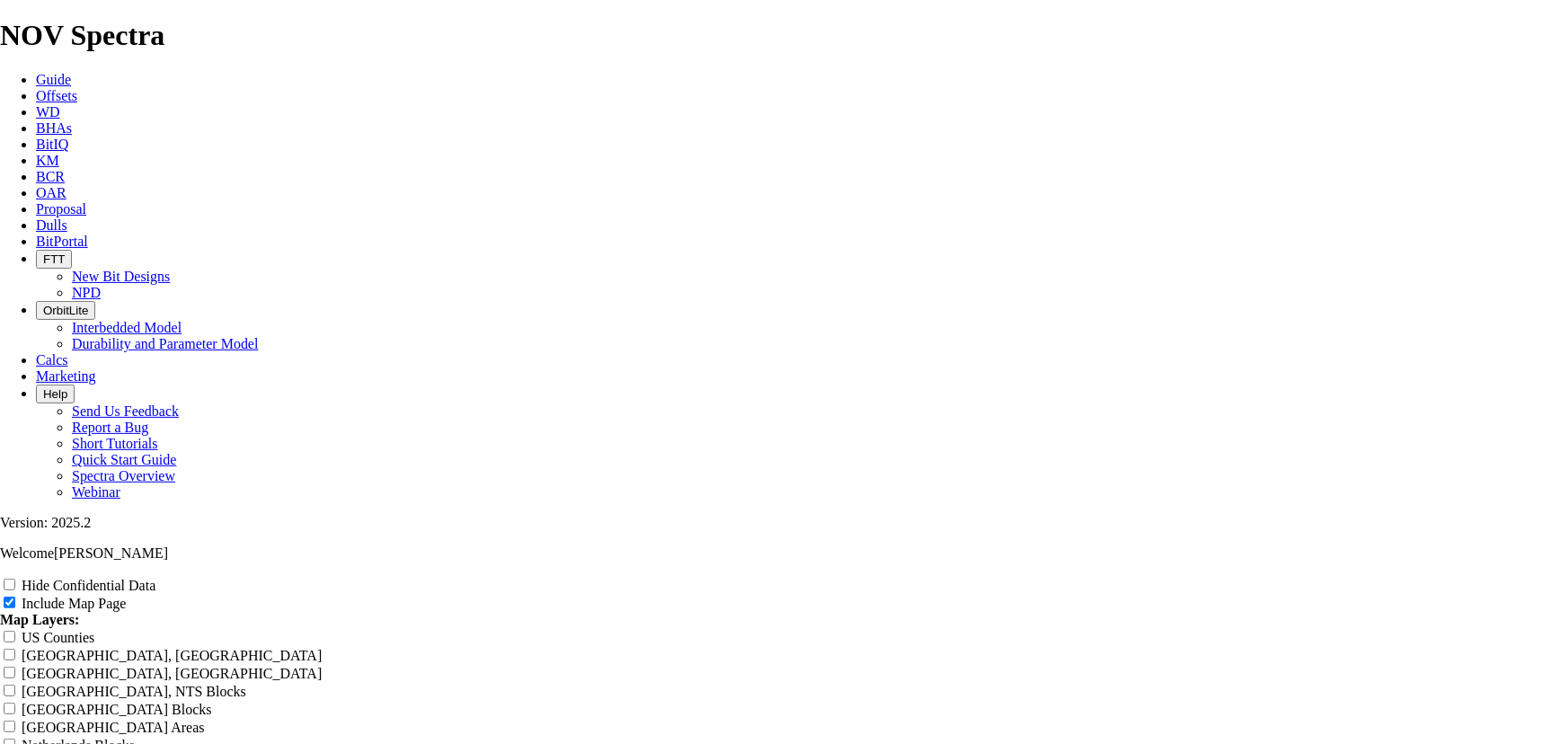
type input "8.75 TK66-CO1 - 3D C"
type input "8.75 TK66-CO1 - 3D Co"
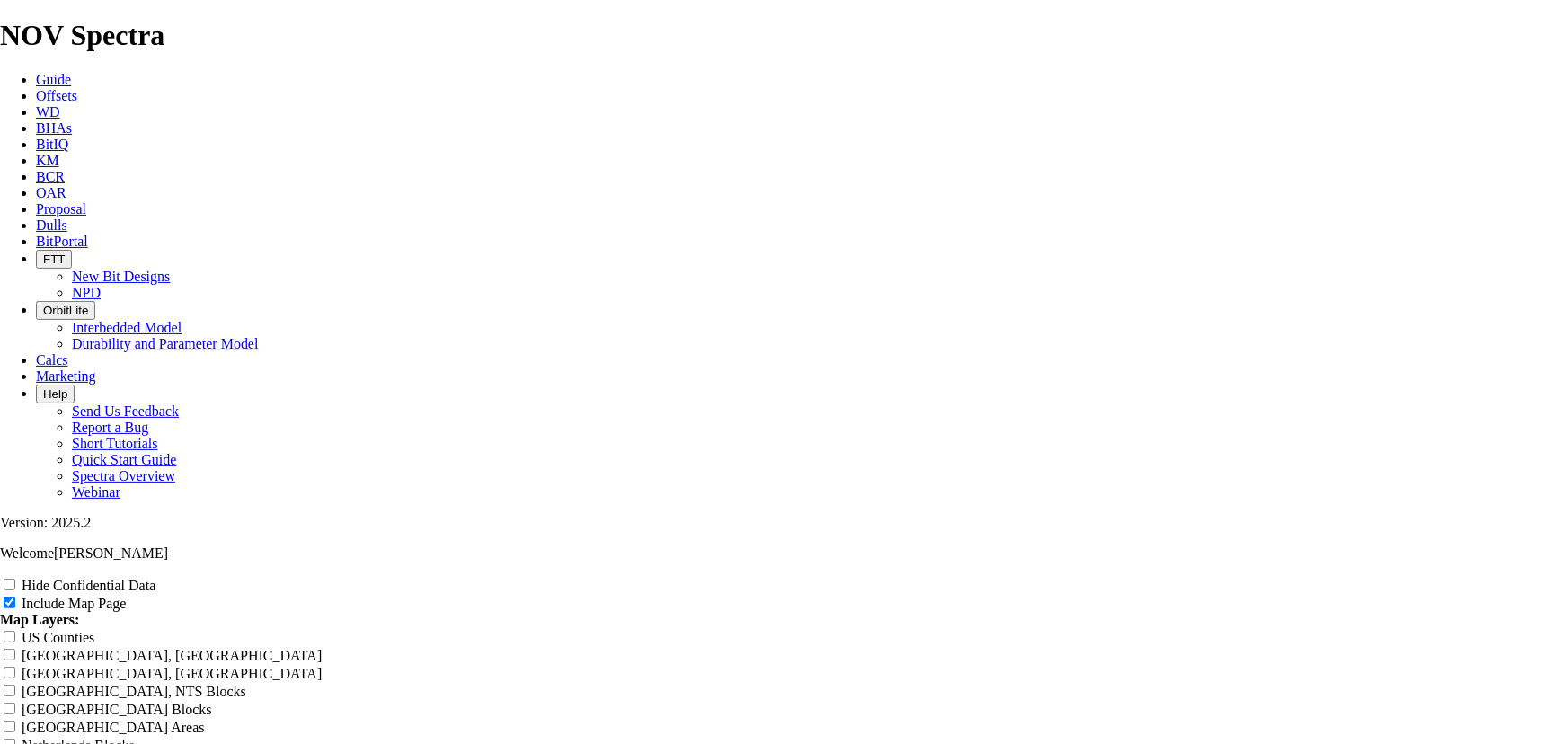
type input "8.75 TK66-CO1 - 3D Co"
type input "8.75 TK66-CO1 - 3D Con"
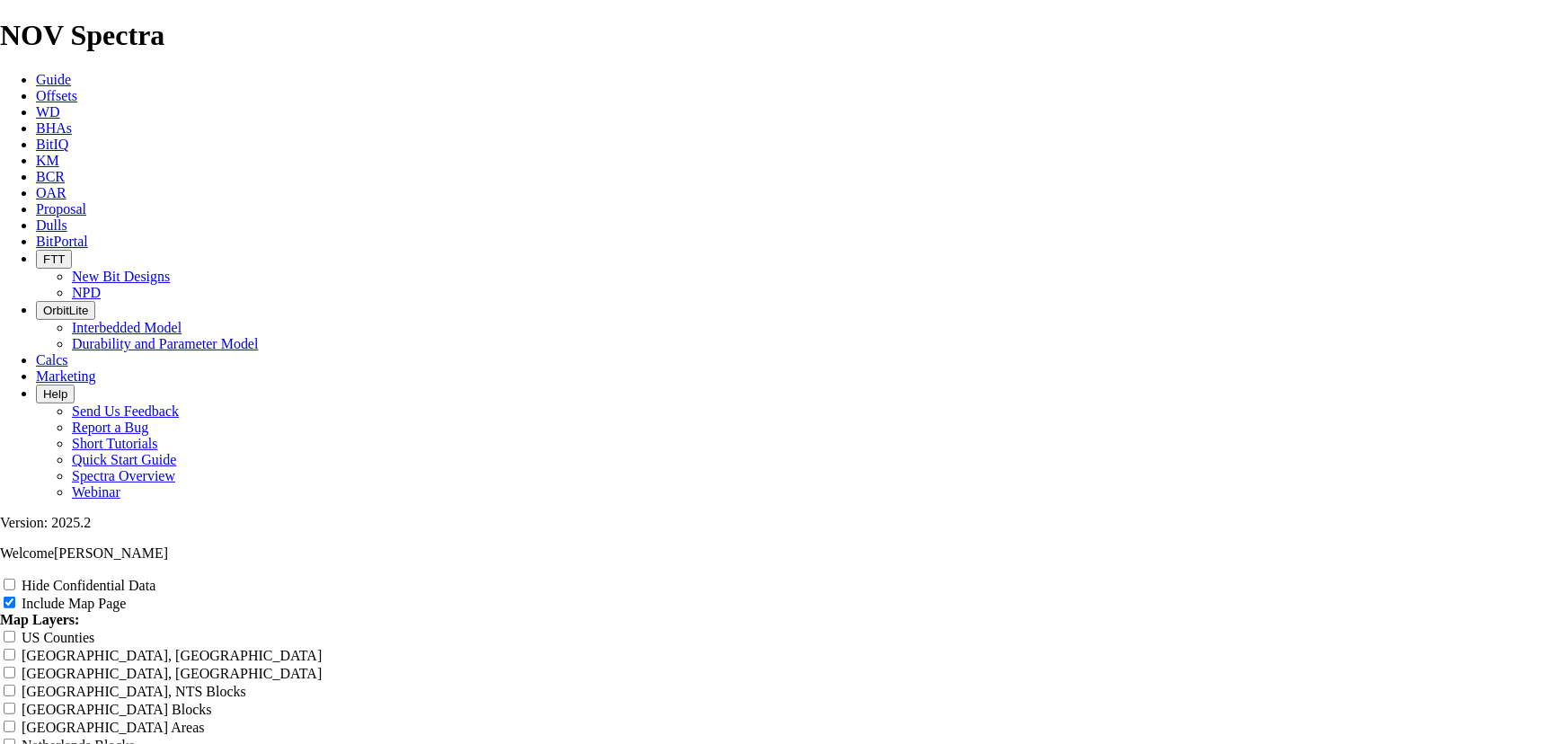
type input "8.75 TK66-CO1 - 3D Con"
type input "8.75 TK66-CO1 - 3D Cone"
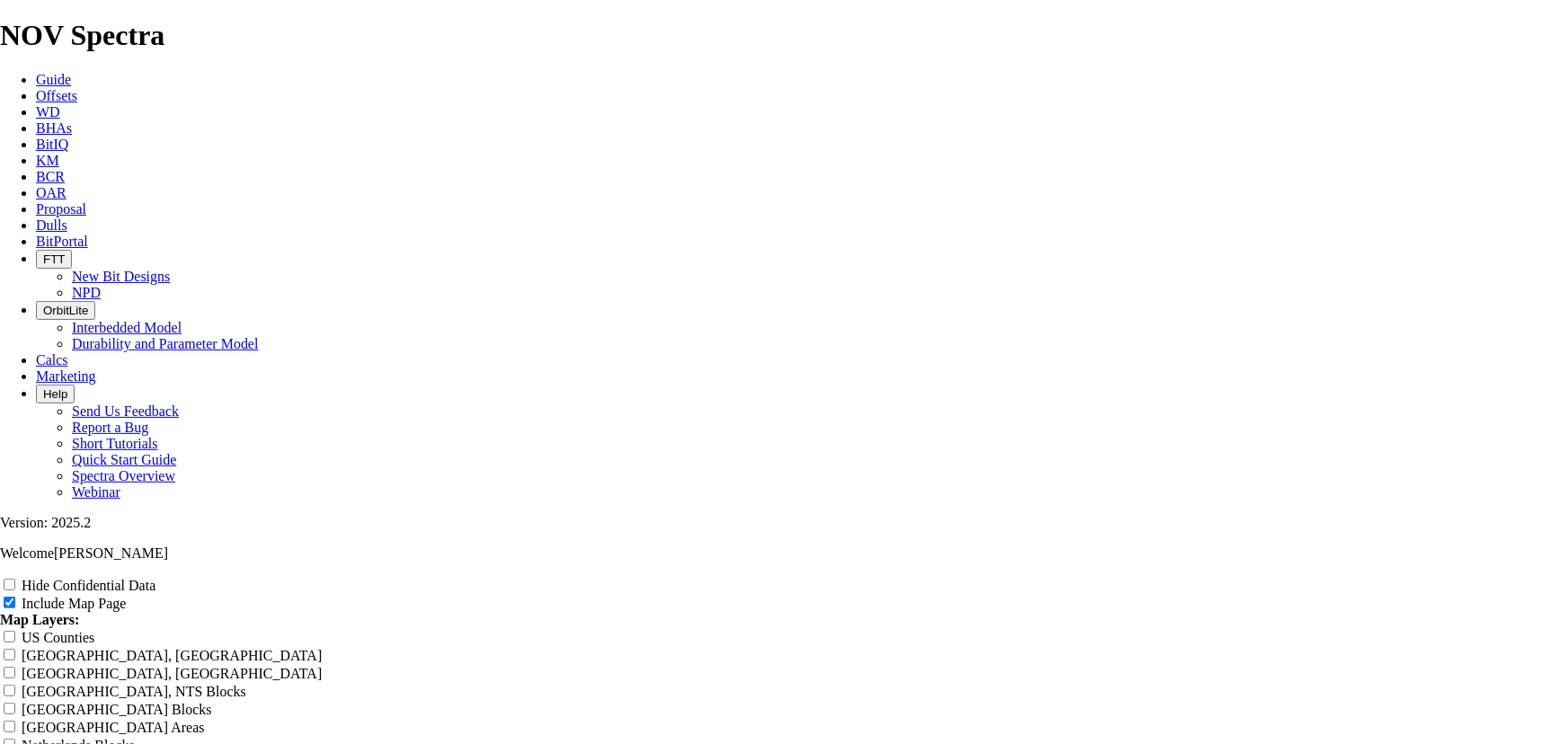
type input "8.75 TK66-CO1 - 3D Cone"
type input "8.75 TK66-CO1 - 3D Cone/"
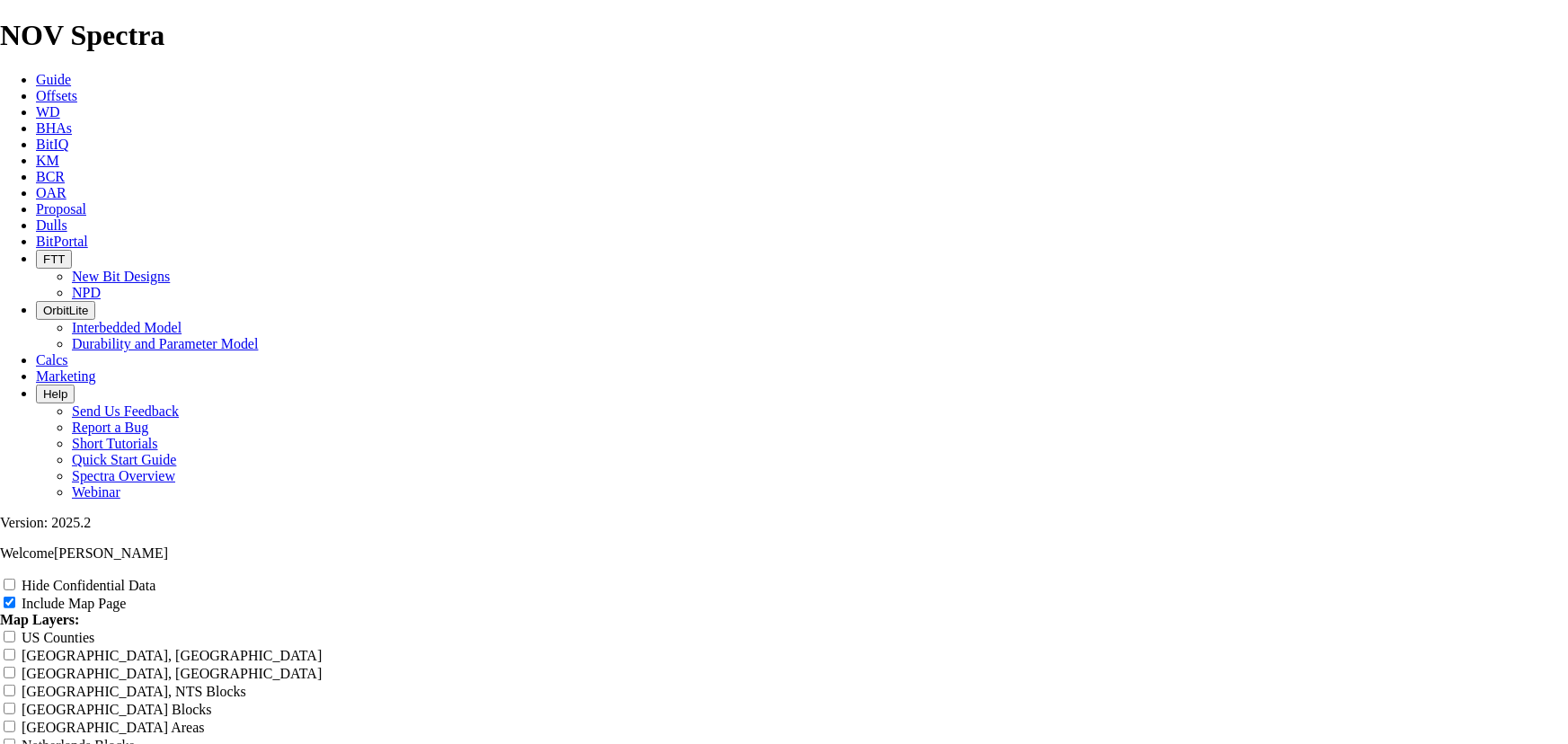
type input "8.75 TK66-CO1 - 3D Cone/"
type input "8.75 TK66-CO1 - 3D Cone/I"
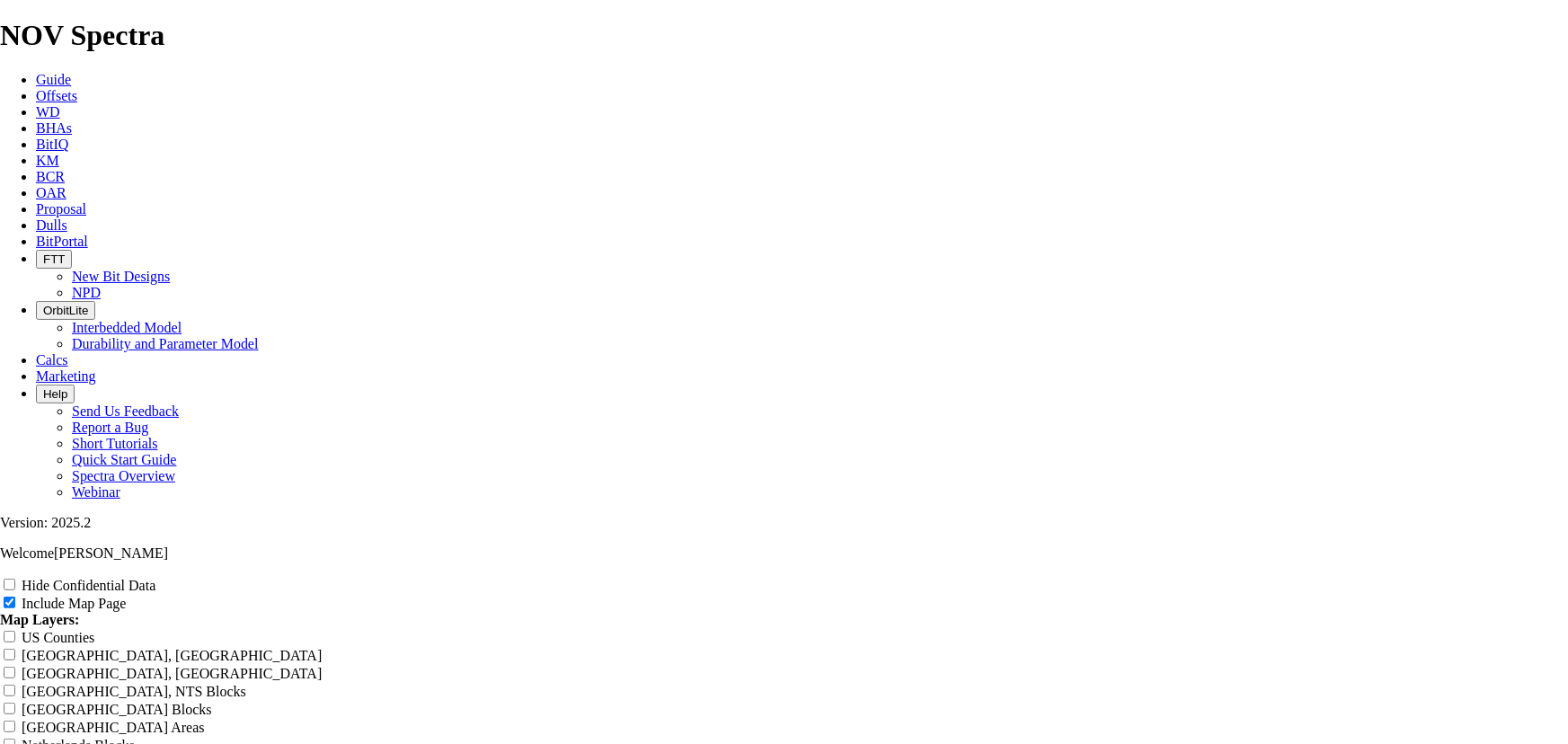
type input "8.75 TK66-CO1 - 3D Cone/I"
type input "8.75 TK66-CO1 - 3D Cone/In"
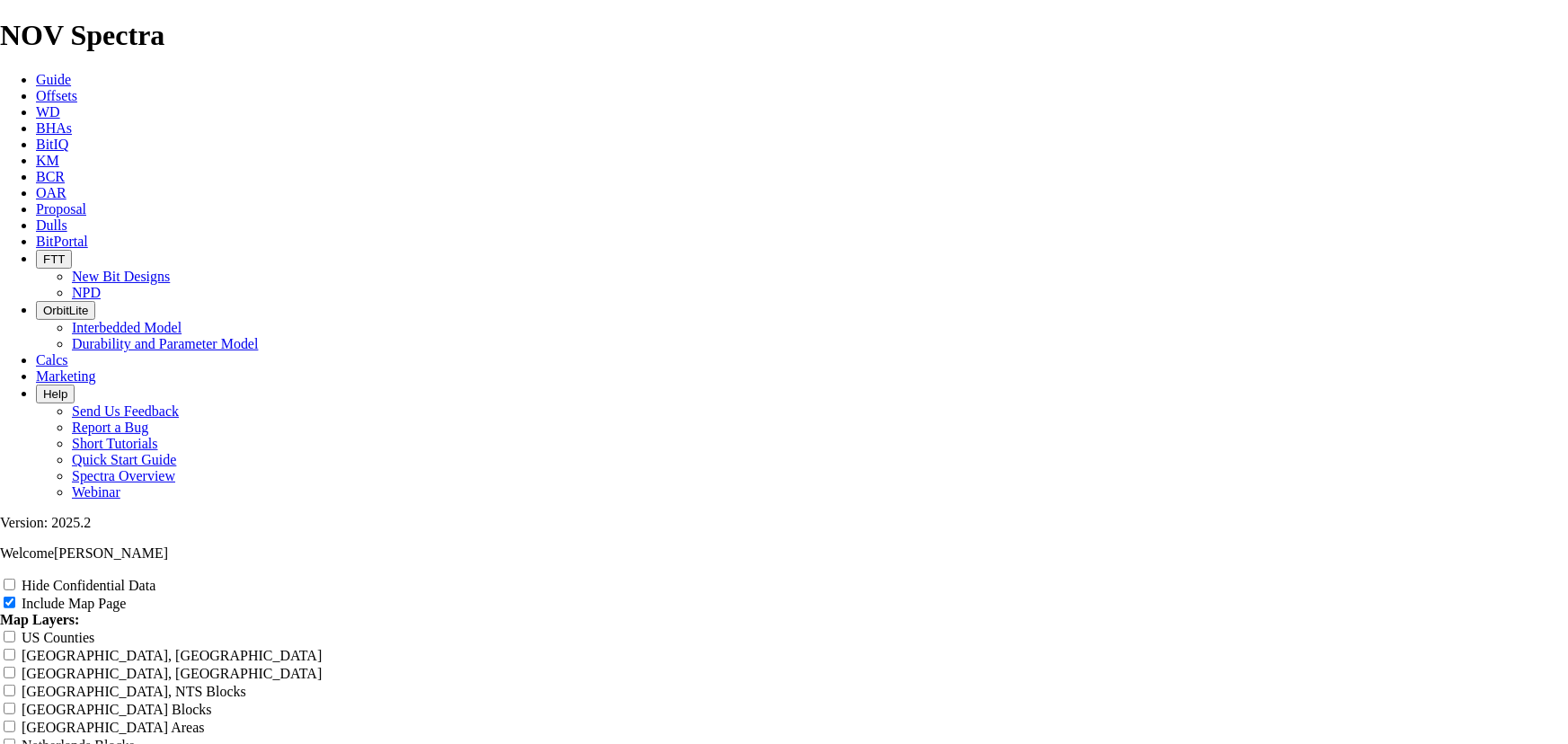
type input "8.75 TK66-CO1 - 3D Cone/In"
type input "8.75 TK66-CO1 - 3D Cone/Inn"
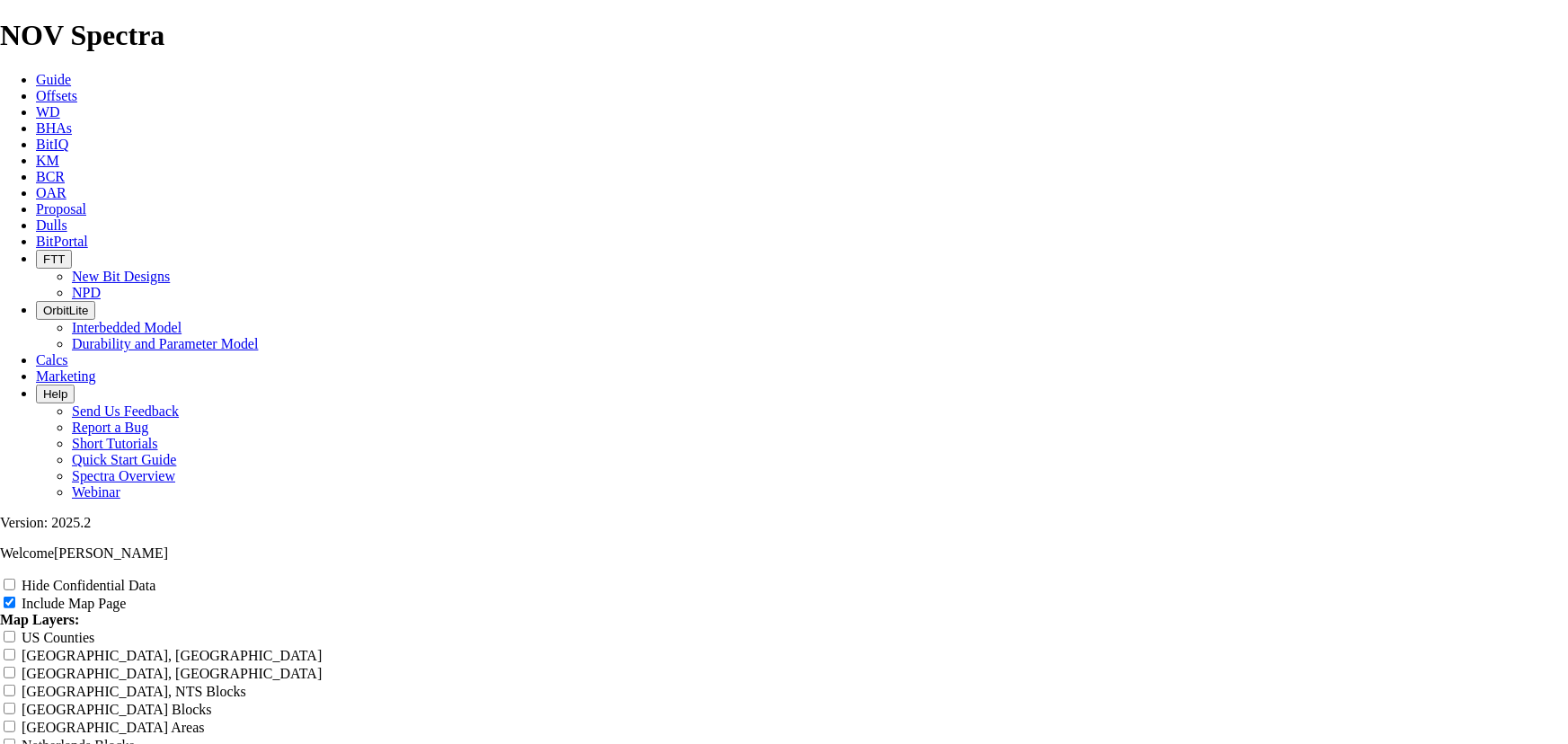
type input "8.75 TK66-CO1 - 3D Cone/Inn"
type input "8.75 TK66-CO1 - 3D Cone/Inne"
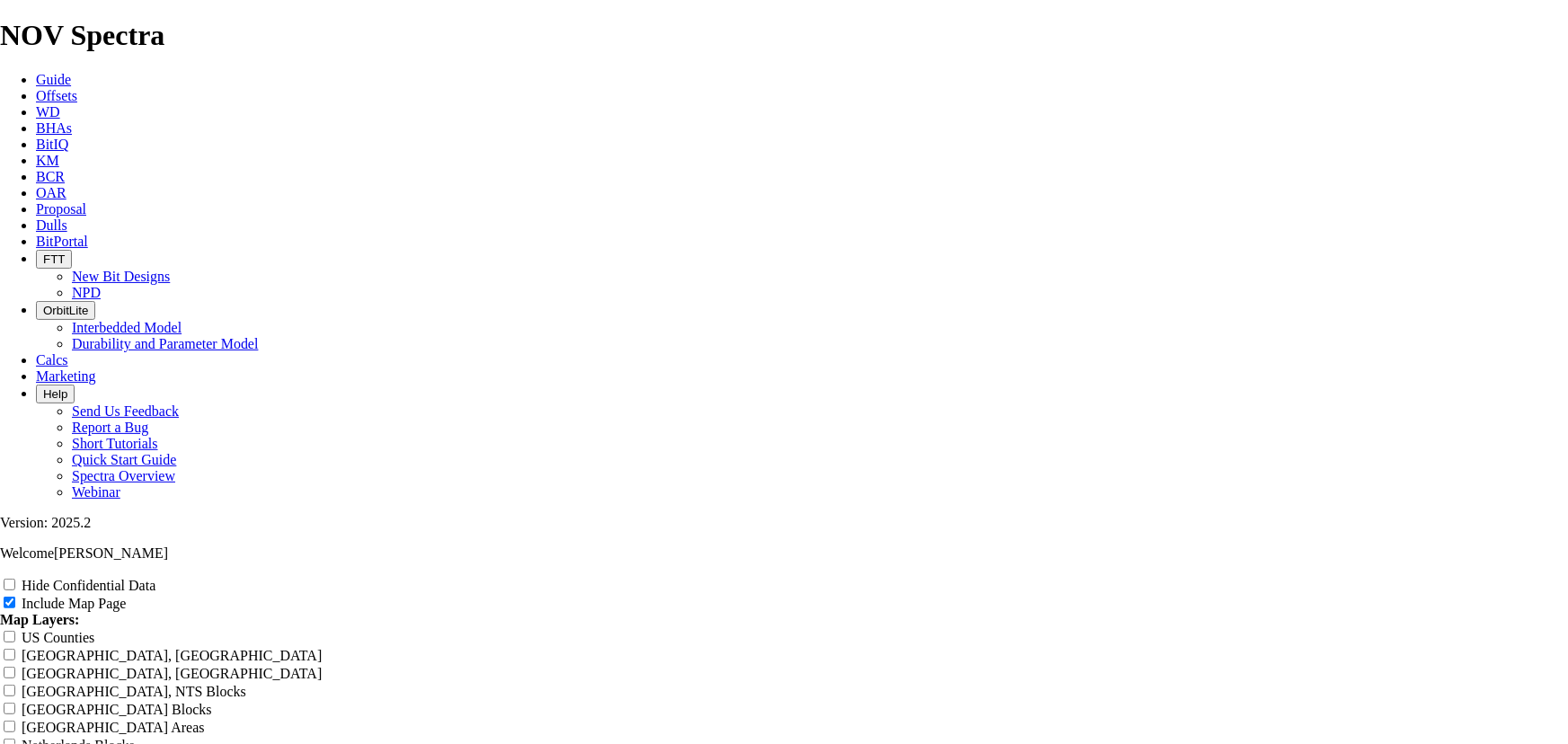
type input "8.75 TK66-CO1 - 3D Cone/Inne"
type input "8.75 TK66-CO1 - 3D Cone/Inner"
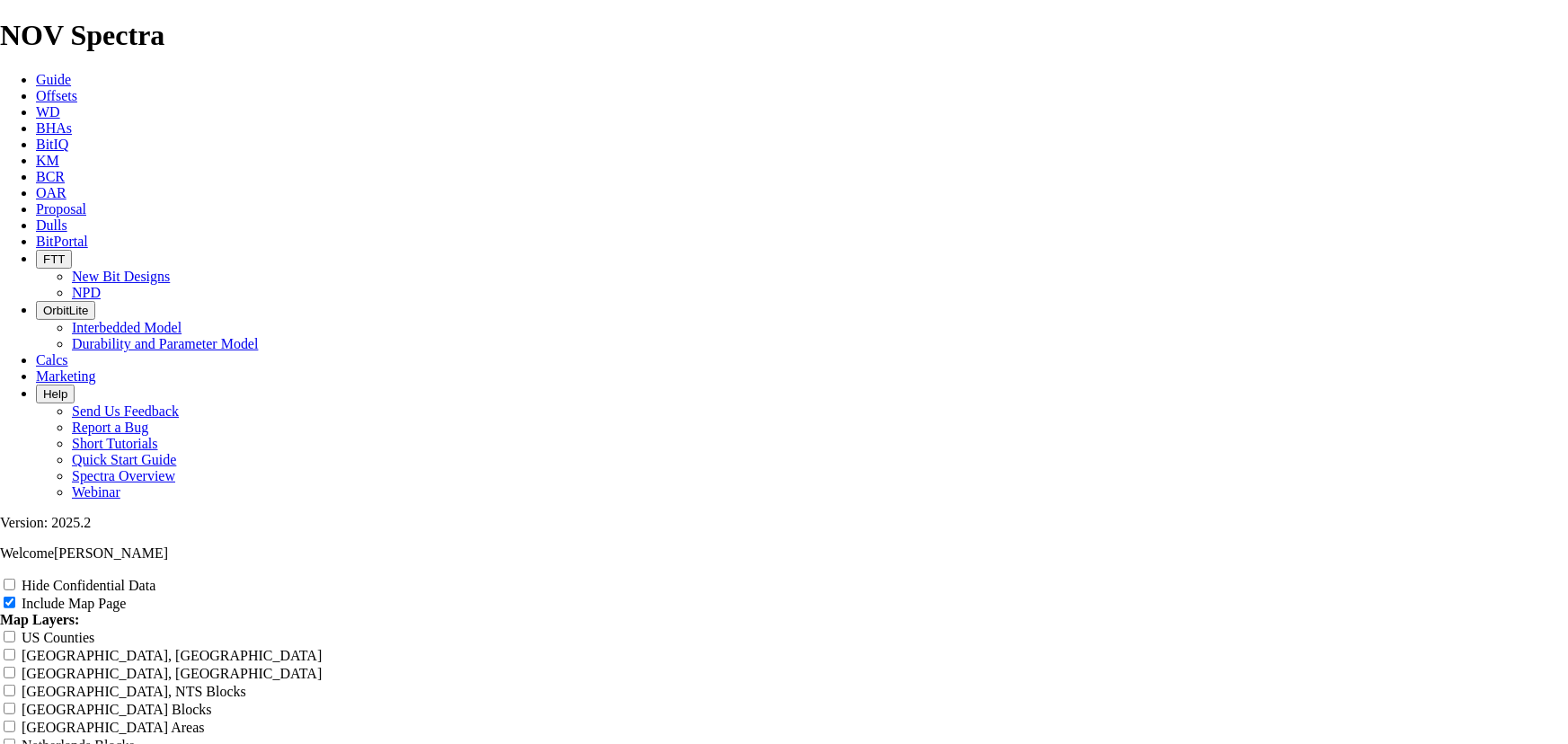
type input "8.75 TK66-CO1 - 3D Cone/Inner"
type input "8.75 TK66-CO1 - 3D Cone/InnerN"
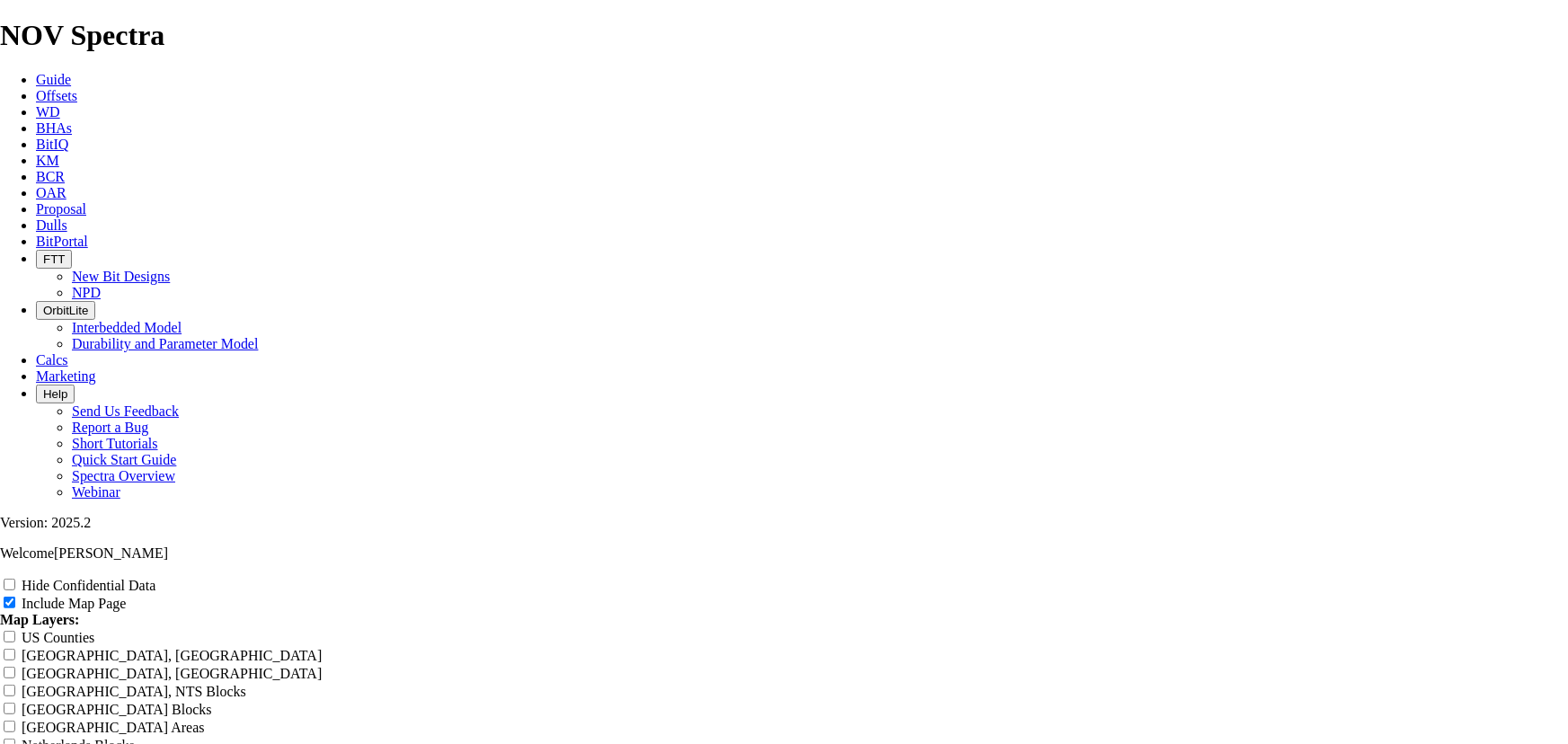
type input "8.75 TK66-CO1 - 3D Cone/InnerN"
type input "8.75 TK66-CO1 - 3D Cone/InnerNo"
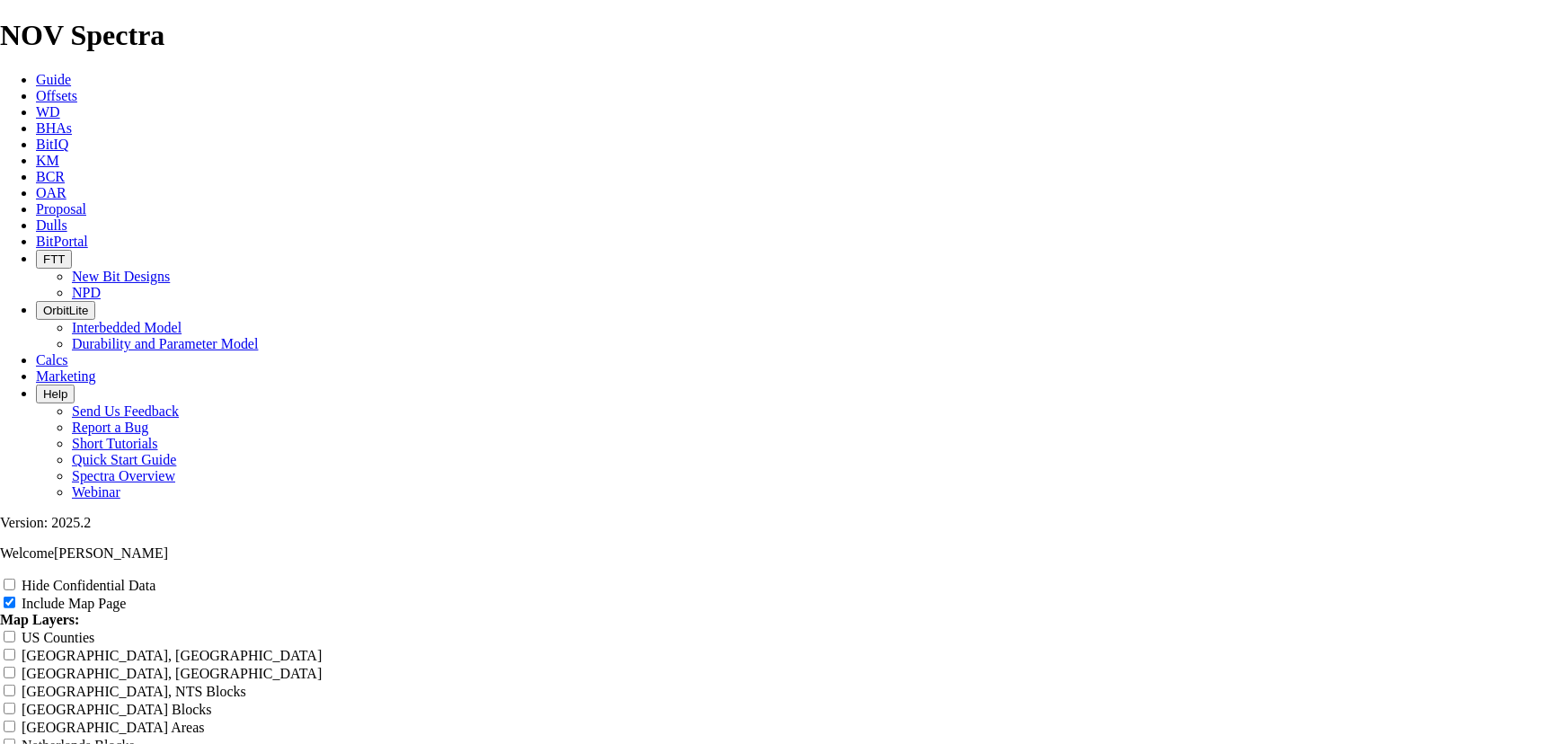
type input "8.75 TK66-CO1 - 3D Cone/InnerNo"
type input "8.75 TK66-CO1 - 3D Cone/InnerNos"
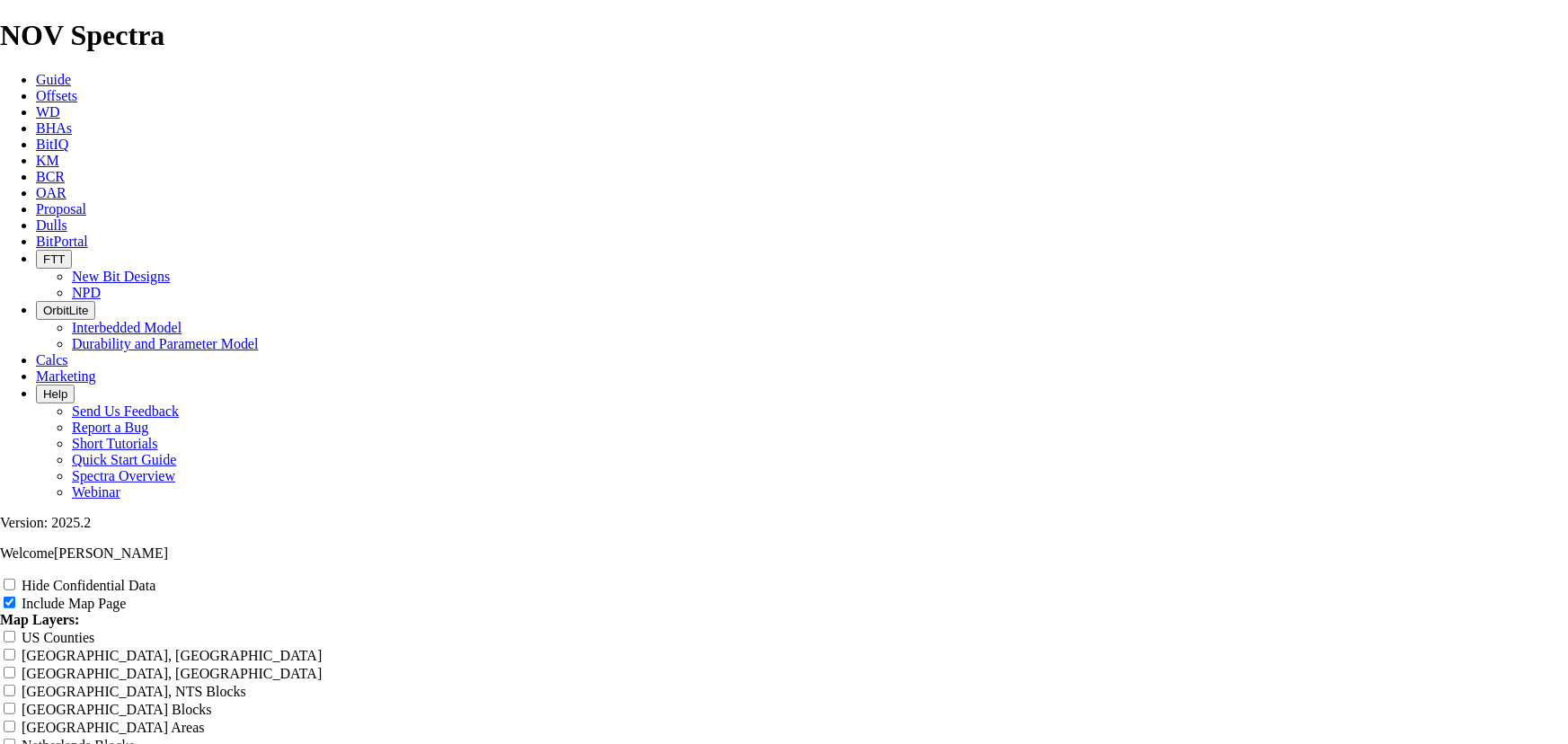
type input "8.75 TK66-CO1 - 3D Cone/InnerNos"
type input "8.75 TK66-CO1 - 3D Cone/InnerNose"
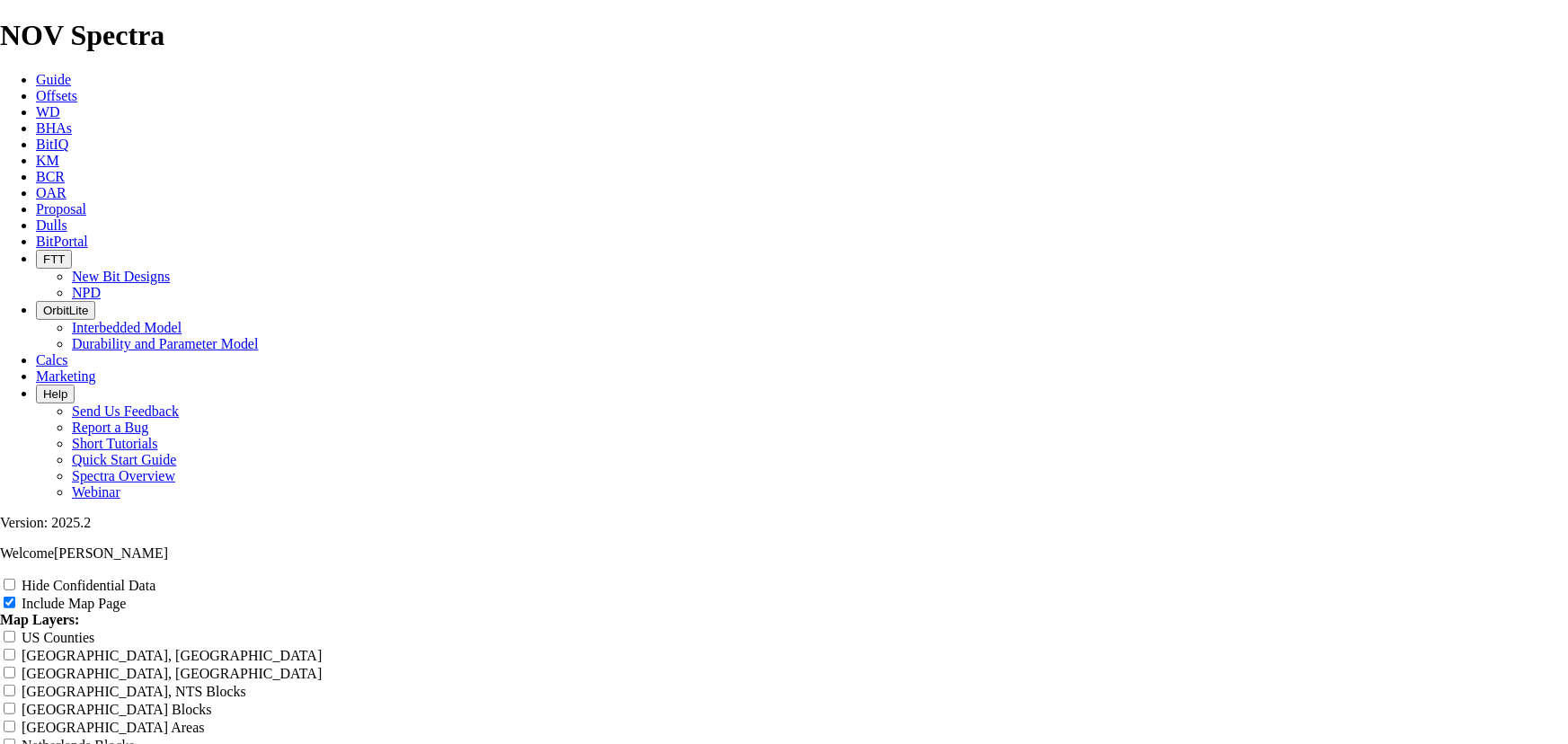
drag, startPoint x: 915, startPoint y: 459, endPoint x: 971, endPoint y: 460, distance: 56.0
drag, startPoint x: 961, startPoint y: 460, endPoint x: 921, endPoint y: 464, distance: 40.2
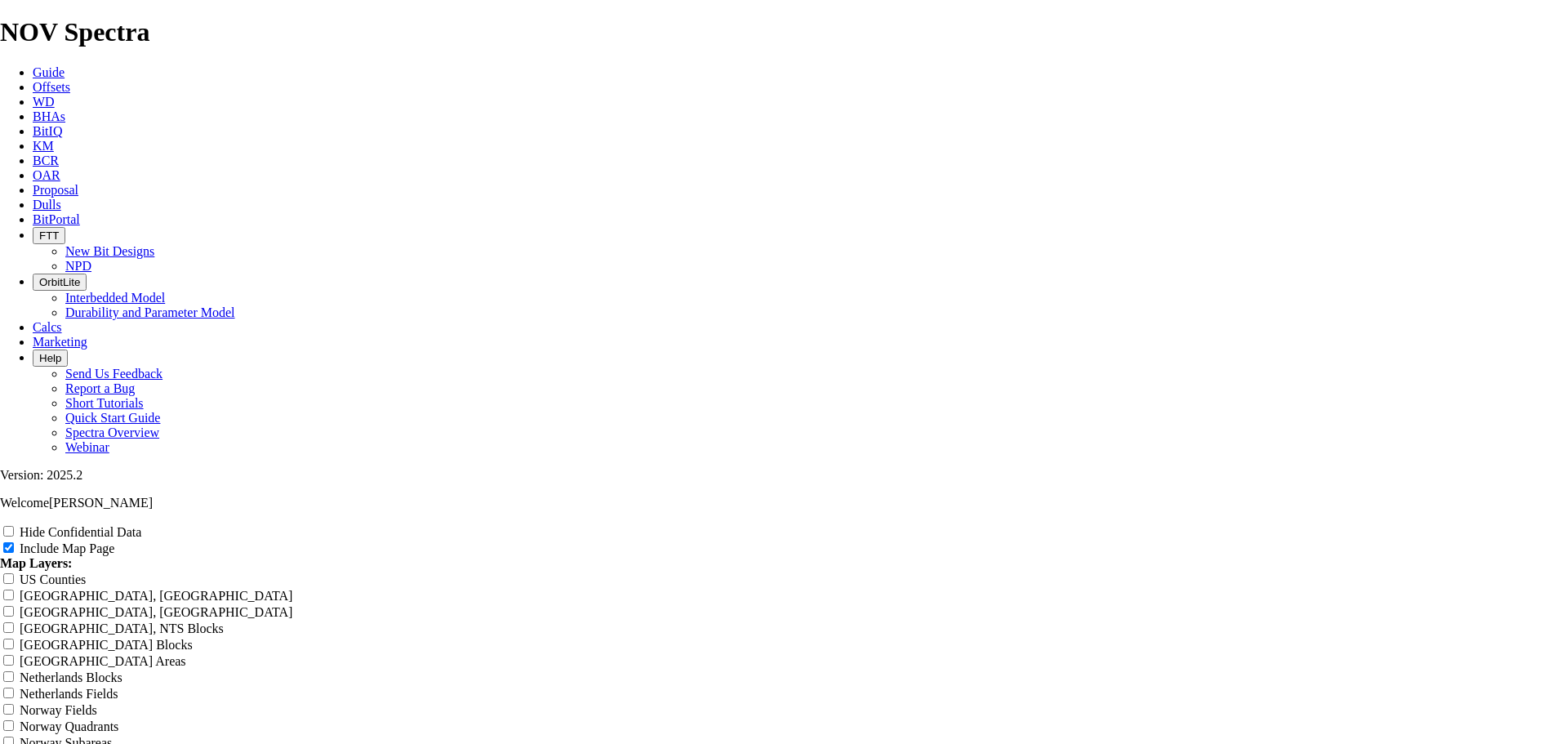
scroll to position [2652, 0]
